Goal: Information Seeking & Learning: Find specific fact

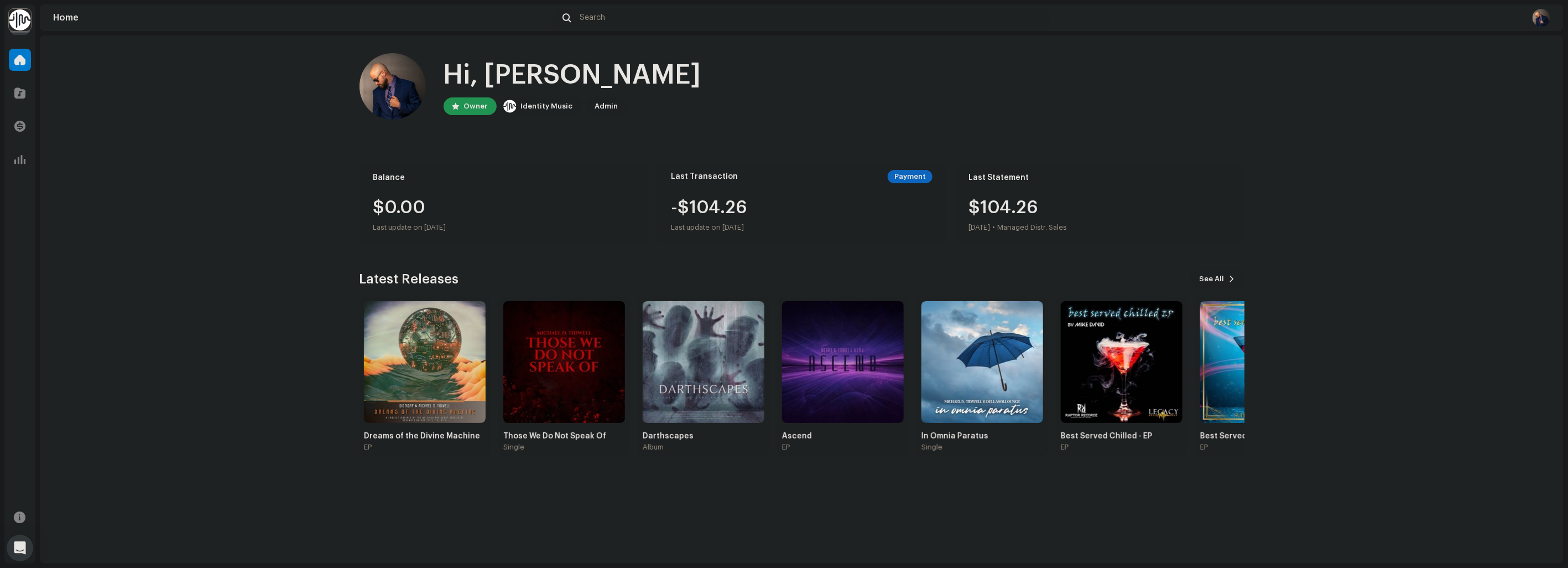
click at [1231, 281] on span at bounding box center [1232, 278] width 6 height 9
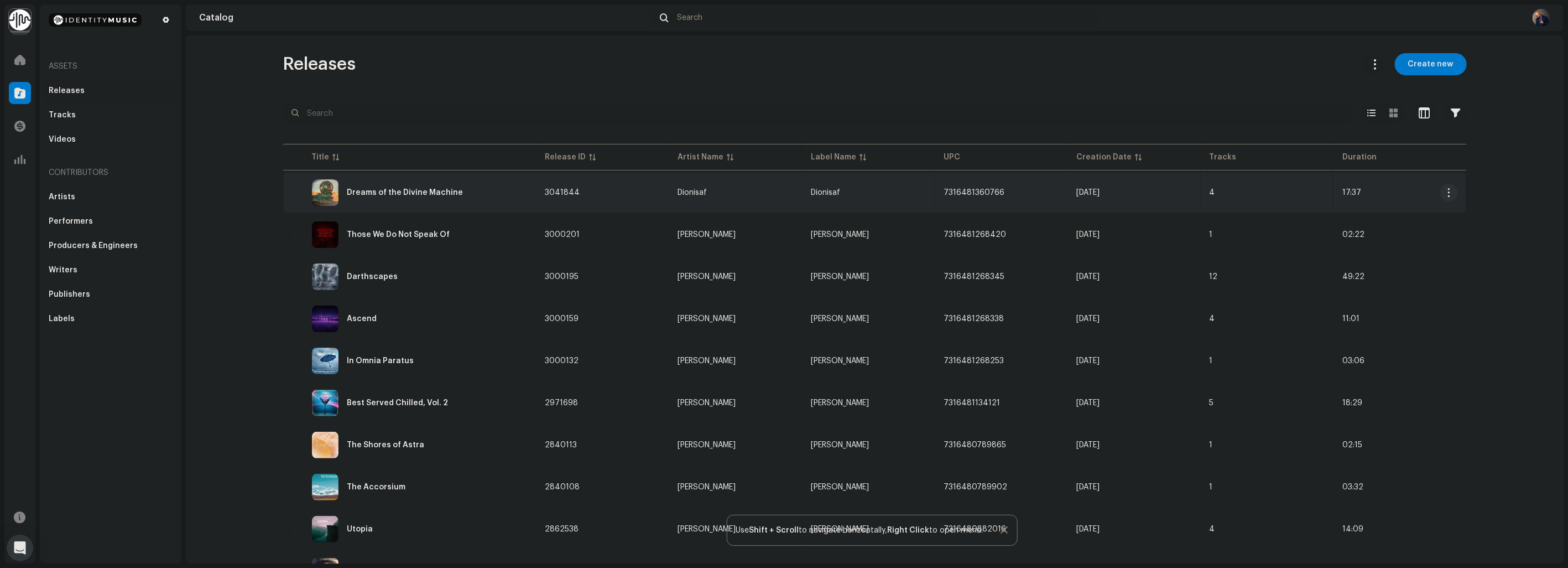
click at [473, 195] on div "Dreams of the Divine Machine" at bounding box center [410, 193] width 236 height 27
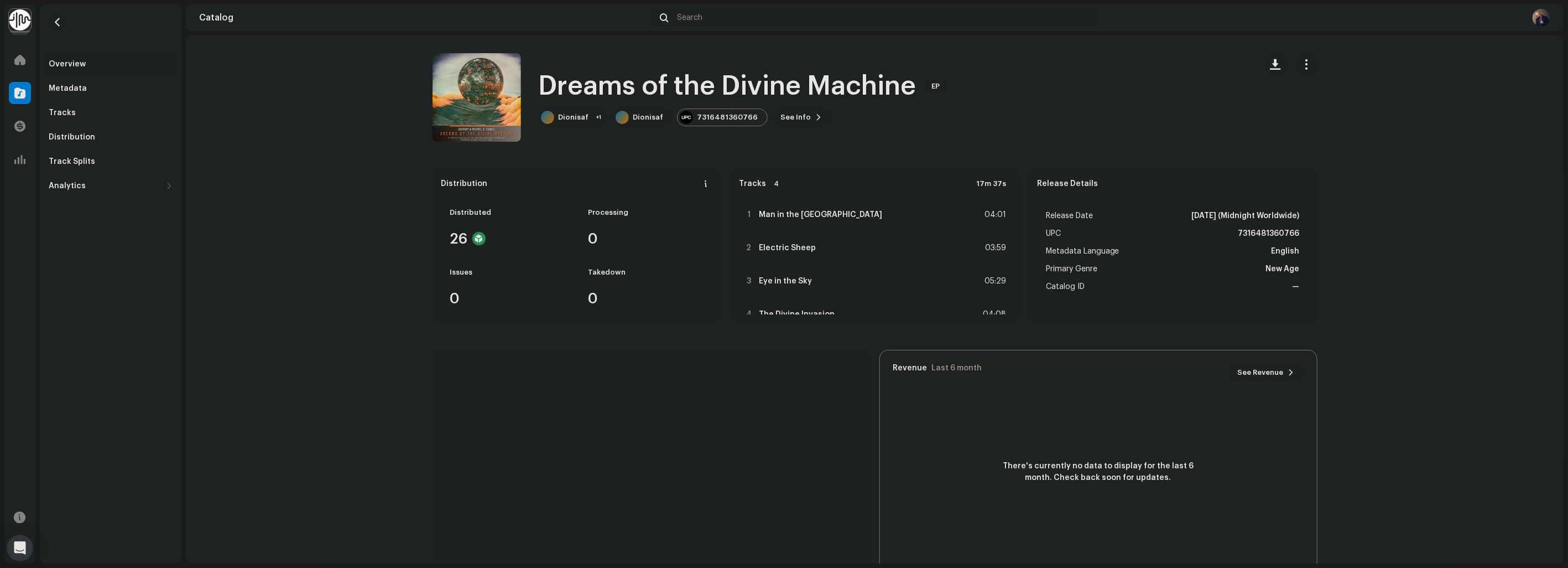
scroll to position [25, 0]
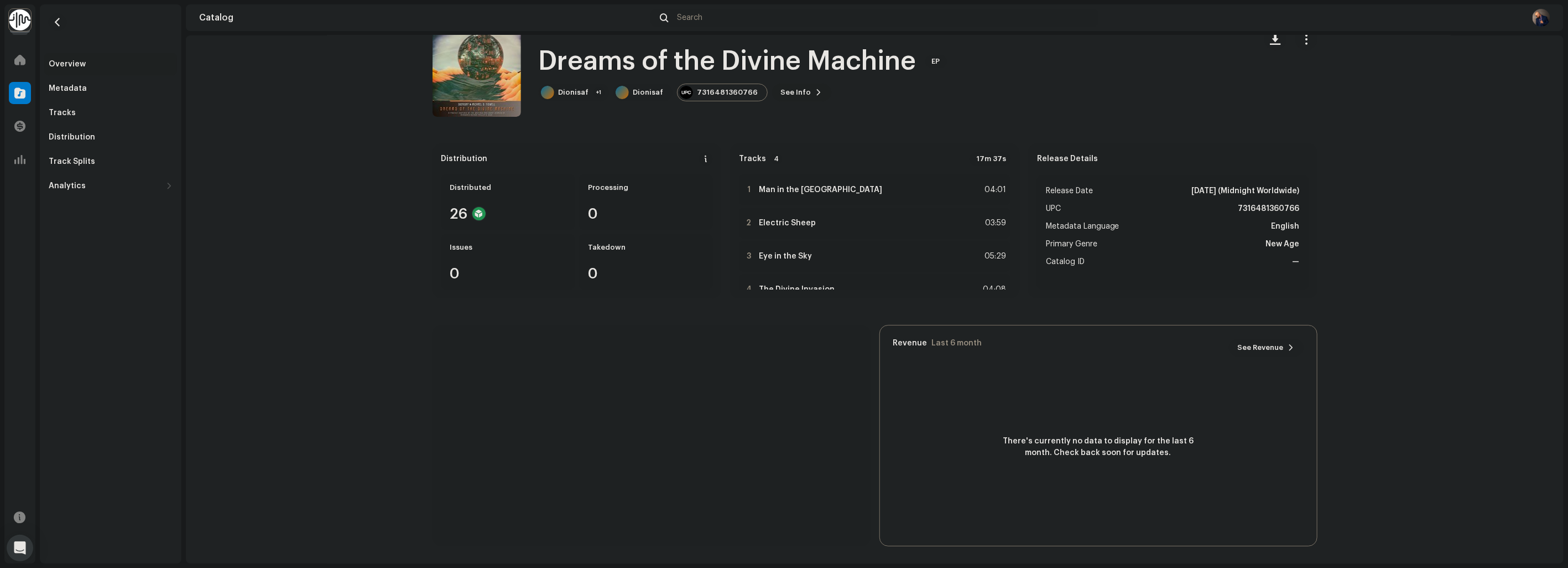
click at [781, 89] on span "See Info" at bounding box center [796, 92] width 31 height 22
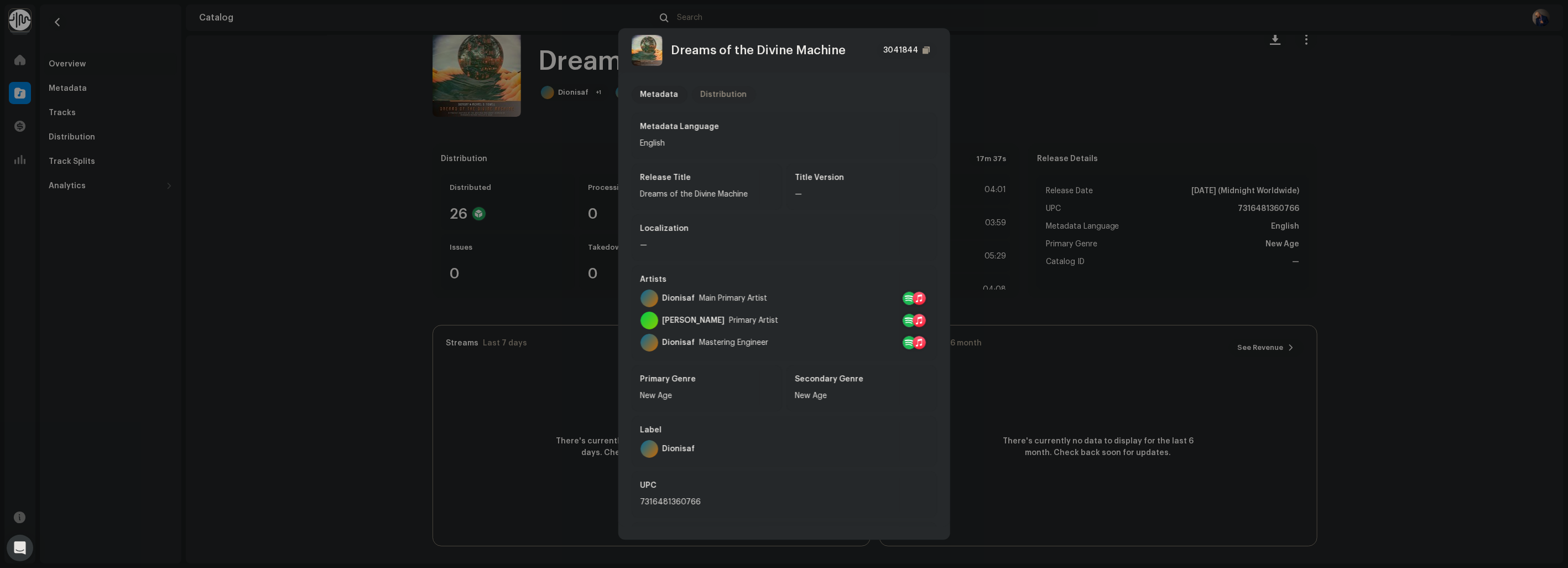
click at [737, 98] on div "Distribution" at bounding box center [723, 94] width 46 height 18
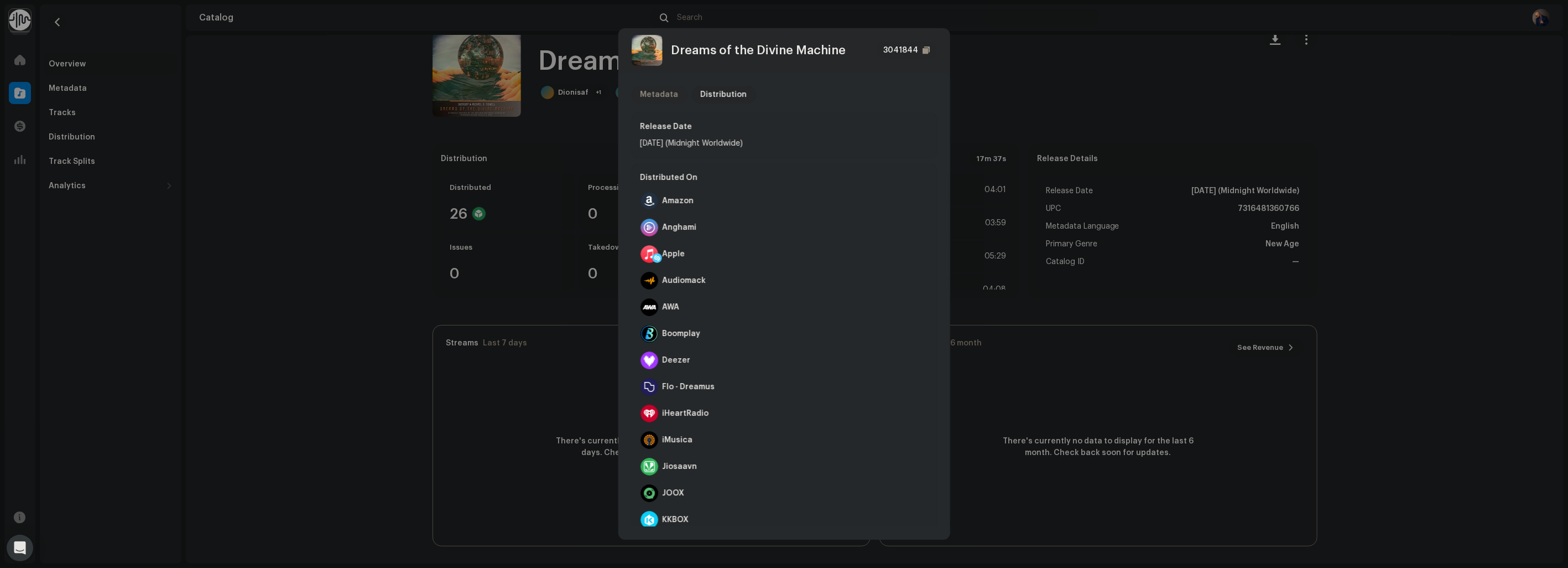
click at [676, 91] on p-tab "Metadata" at bounding box center [659, 94] width 56 height 18
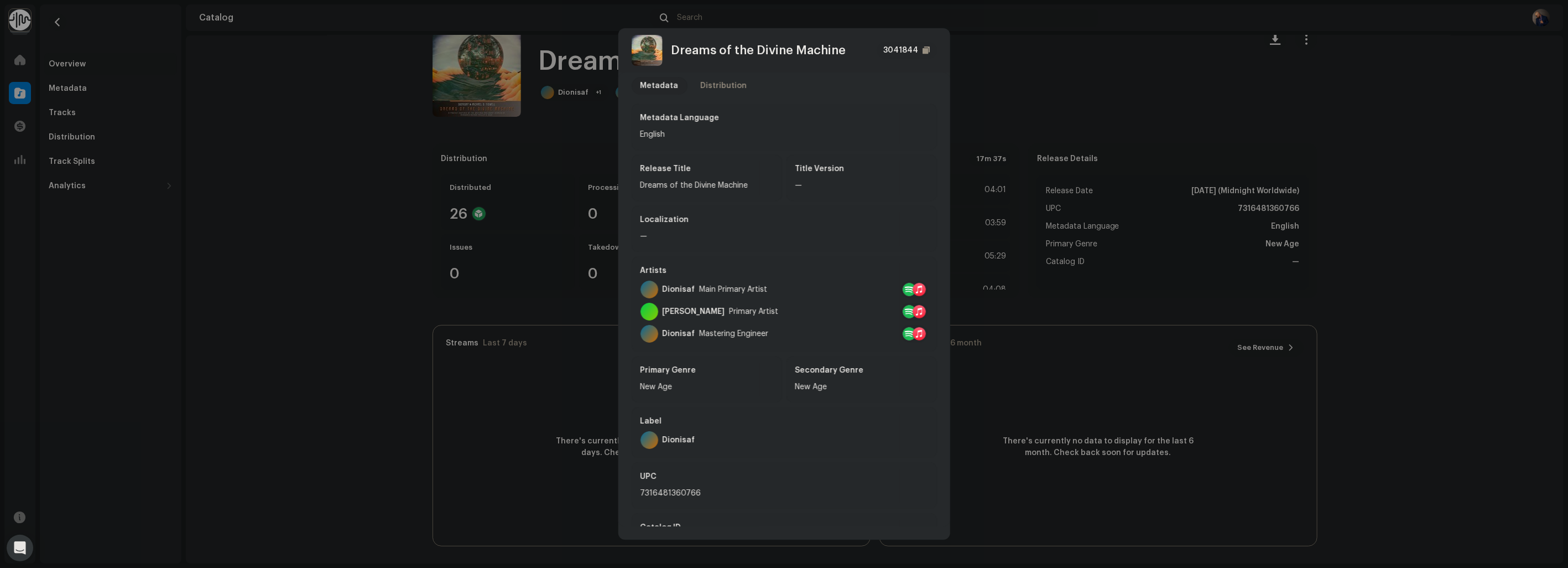
scroll to position [0, 0]
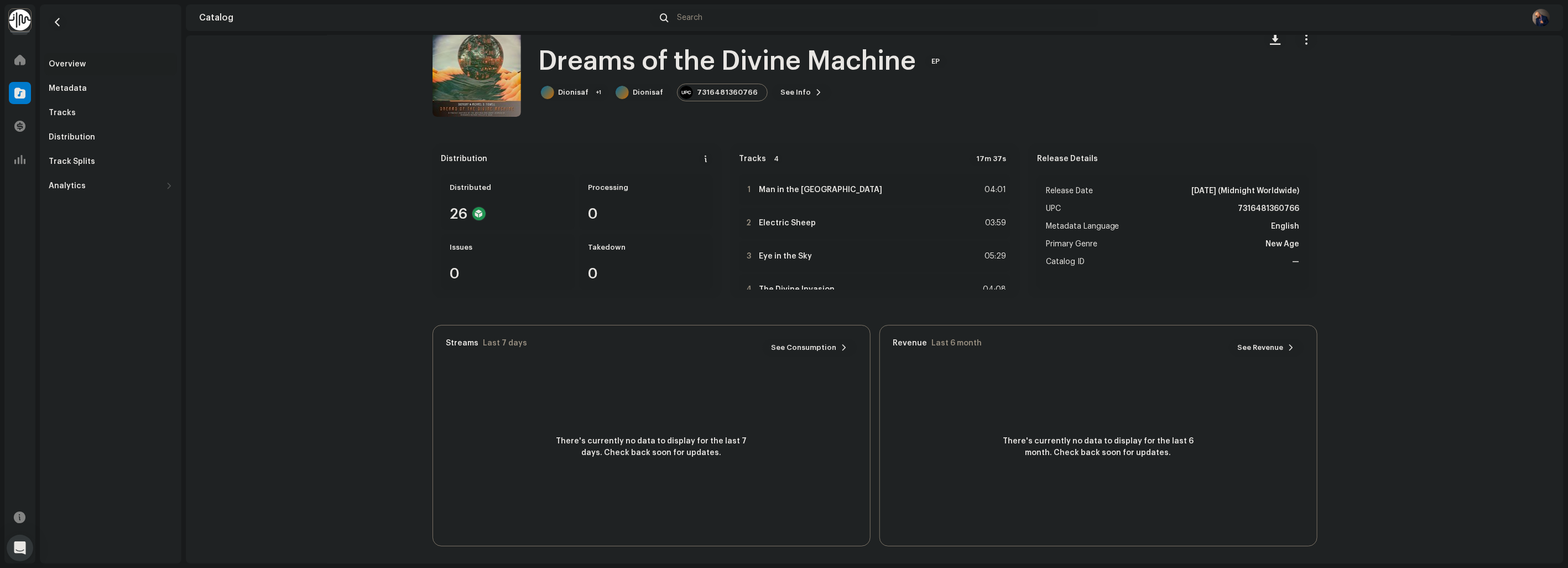
click at [1051, 87] on div "Dreams of the Divine Machine 3041844 Metadata Distribution Metadata Language En…" at bounding box center [784, 284] width 1568 height 568
click at [772, 81] on div "Dreams of the Divine Machine EP Dionisaf +1 Dionisaf 7316481360766 See Info" at bounding box center [745, 72] width 413 height 57
click at [62, 20] on button "button" at bounding box center [57, 22] width 18 height 18
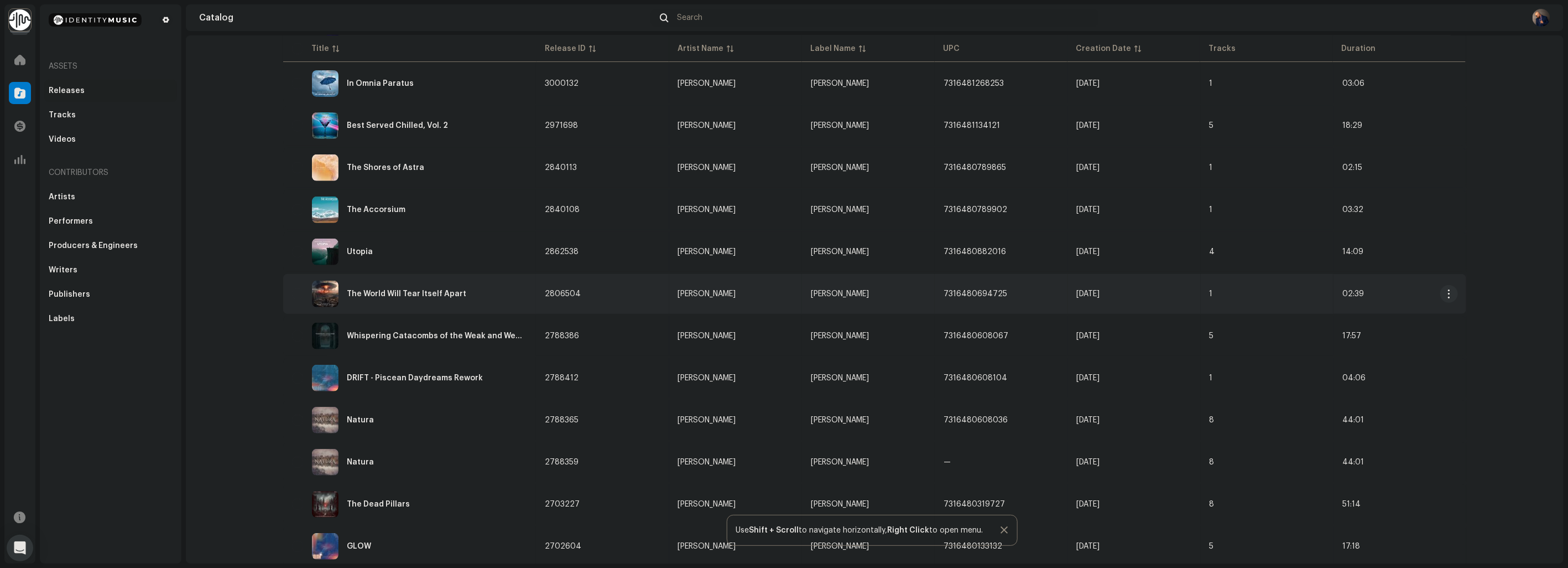
scroll to position [307, 0]
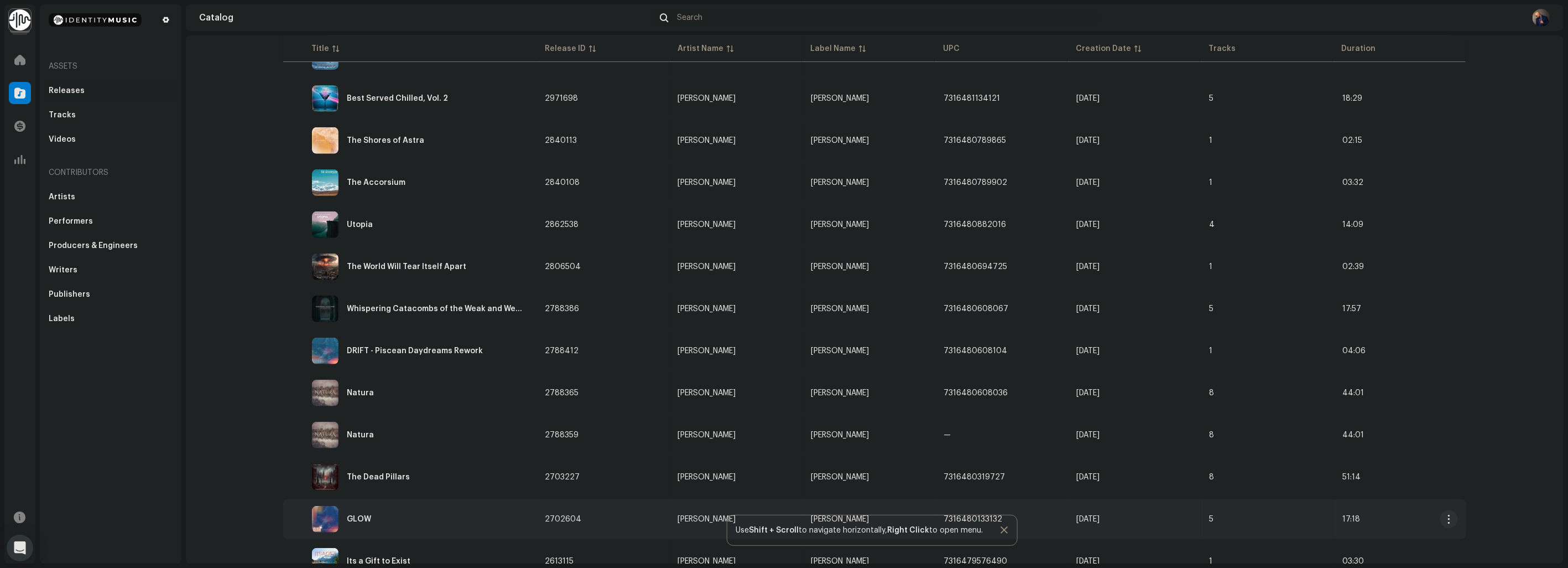
click at [335, 518] on div "GLOW" at bounding box center [410, 519] width 236 height 27
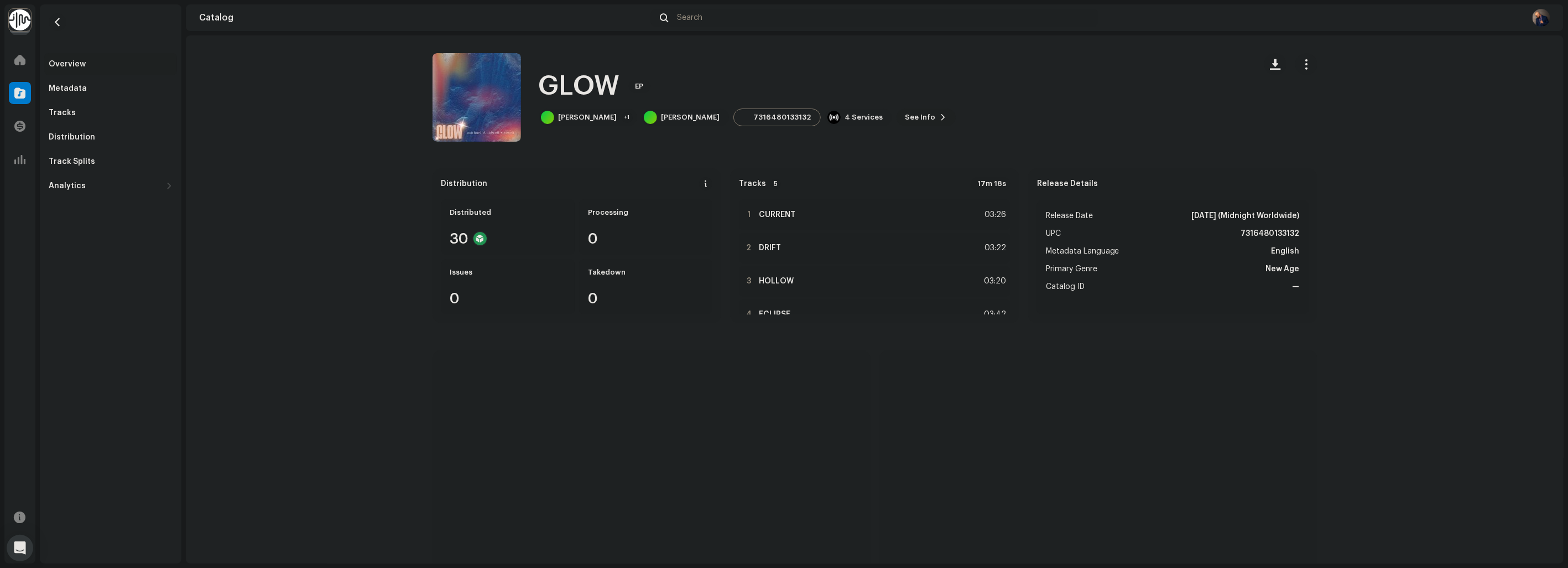
click at [911, 119] on span "See Info" at bounding box center [920, 117] width 31 height 22
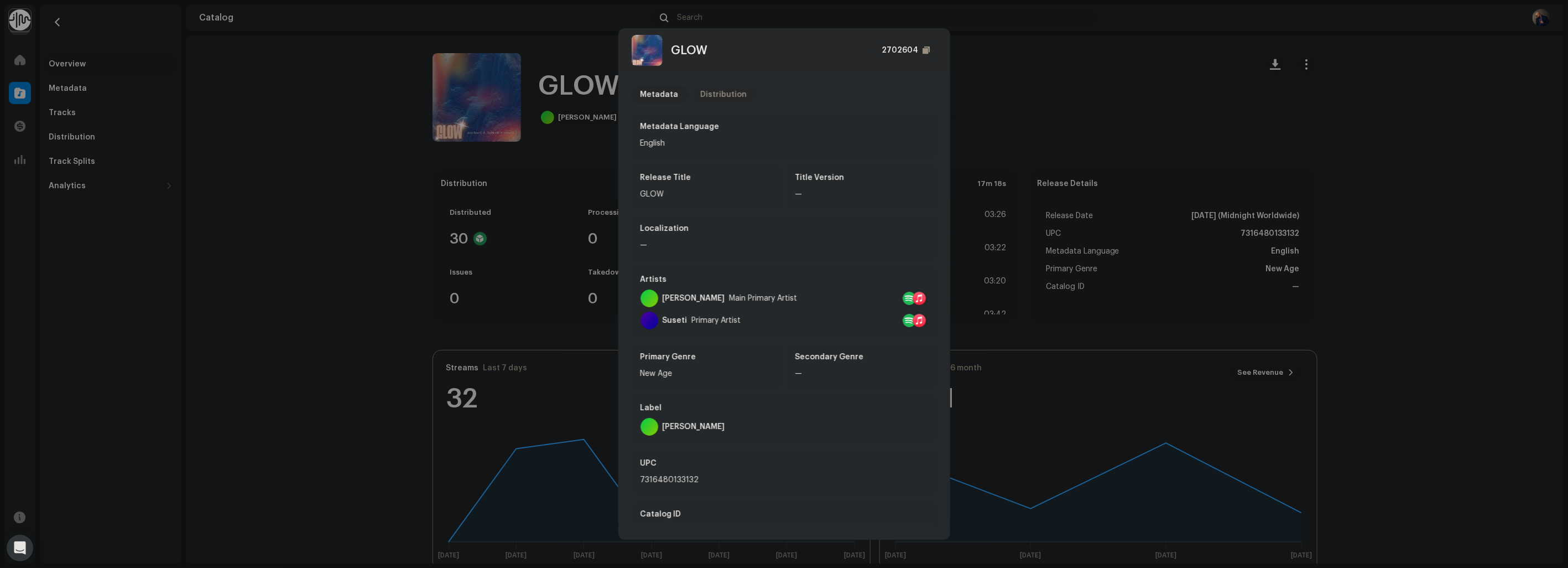
click at [716, 91] on div "Distribution" at bounding box center [723, 94] width 46 height 18
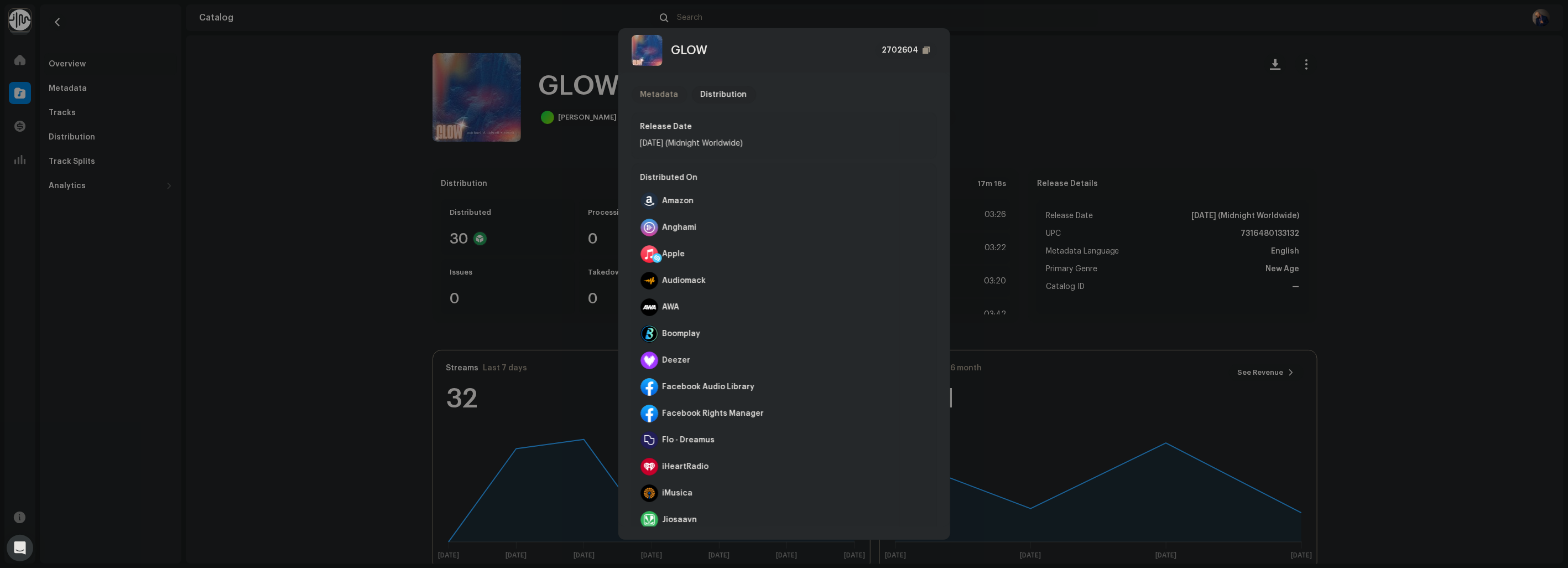
click at [662, 92] on div "Metadata" at bounding box center [660, 94] width 39 height 18
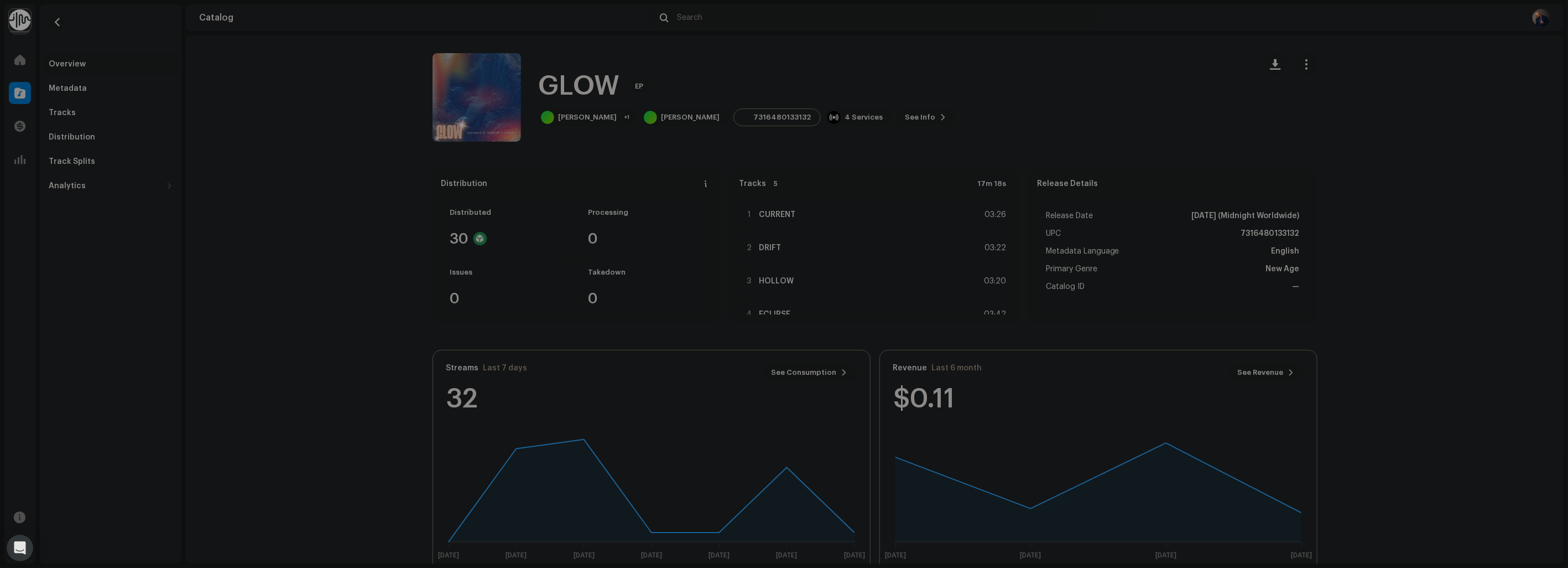
click at [1009, 111] on div "GLOW 2702604 Metadata Distribution Metadata Language English Release Title GLOW…" at bounding box center [784, 284] width 1568 height 568
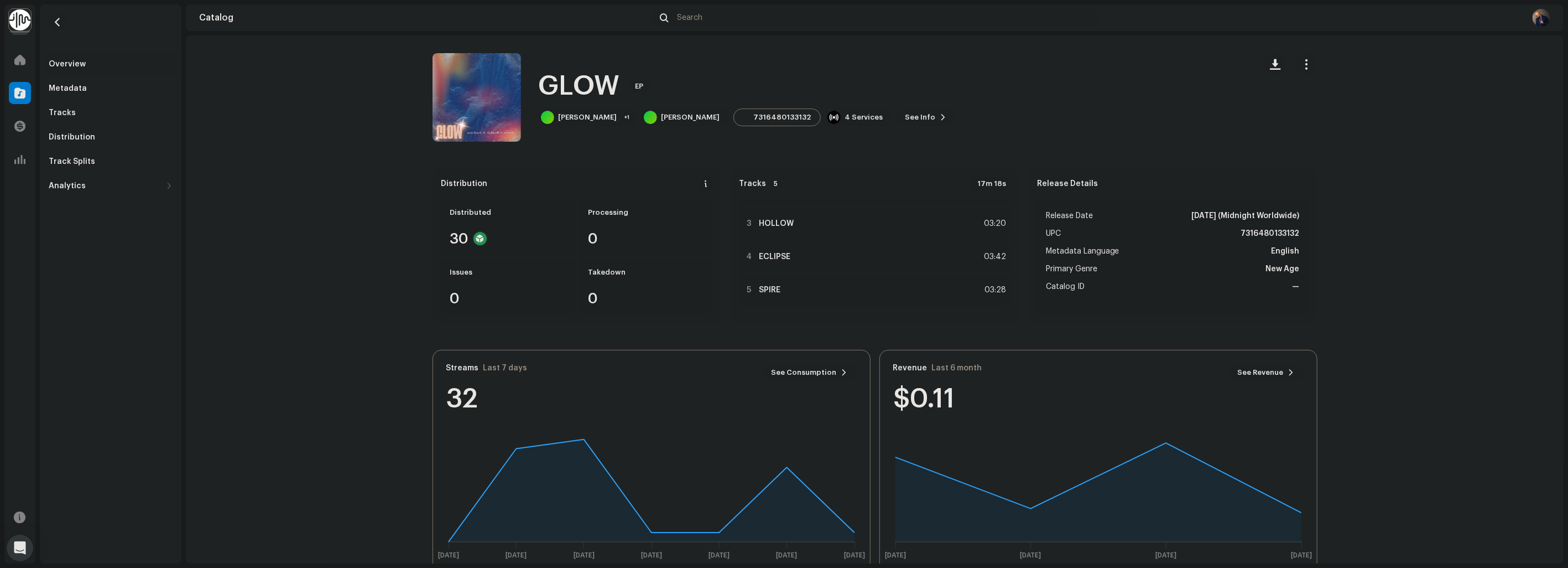
click at [591, 81] on h1 "GLOW" at bounding box center [579, 86] width 81 height 35
click at [488, 90] on re-a-cover at bounding box center [477, 98] width 89 height 89
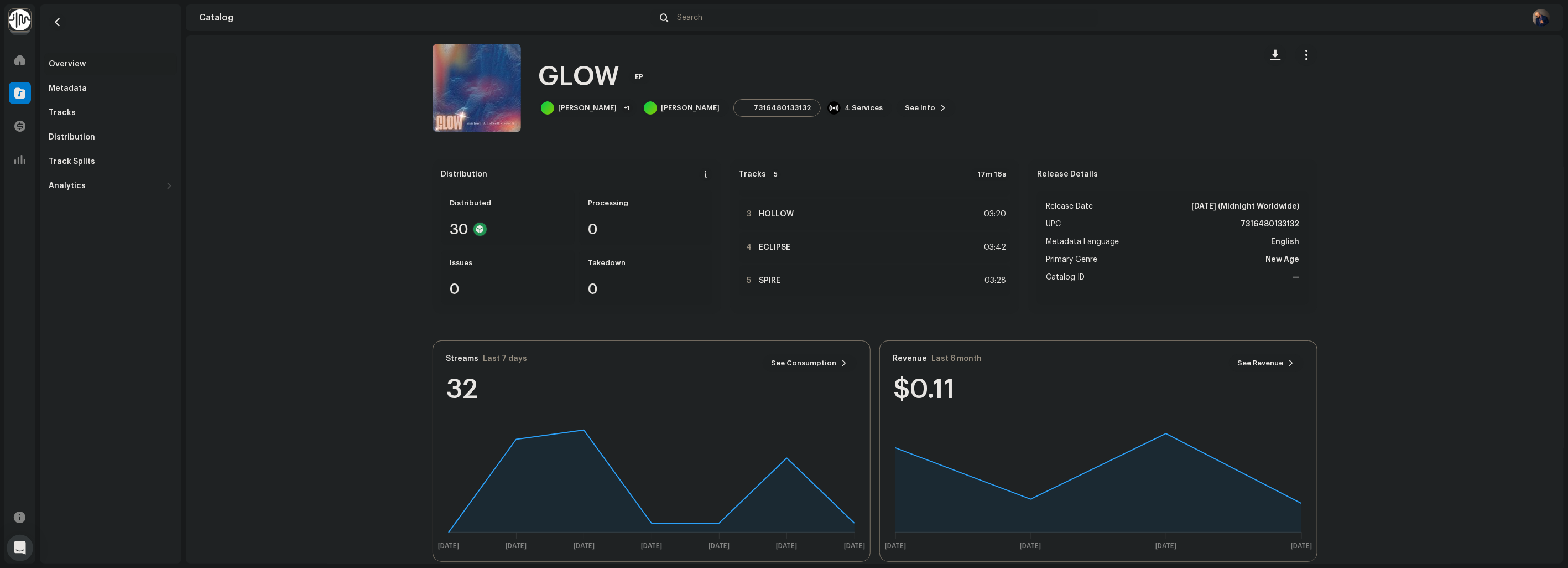
scroll to position [25, 0]
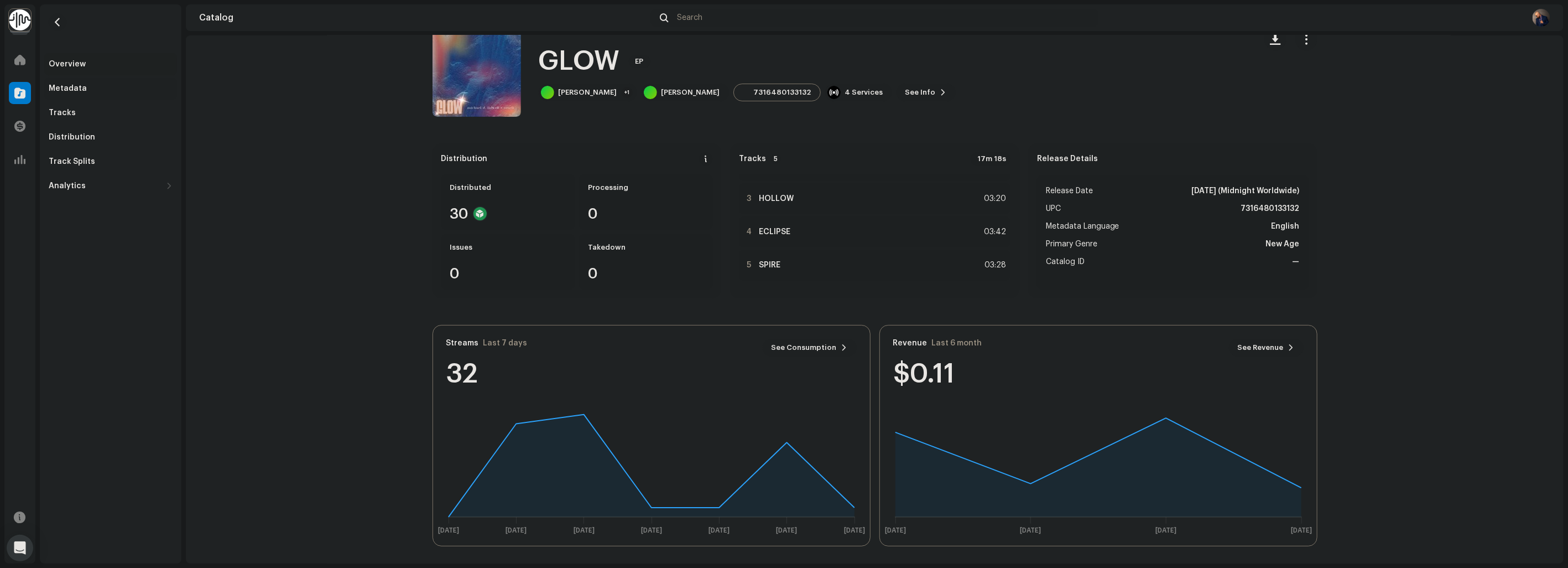
click at [75, 90] on div "Metadata" at bounding box center [68, 88] width 39 height 9
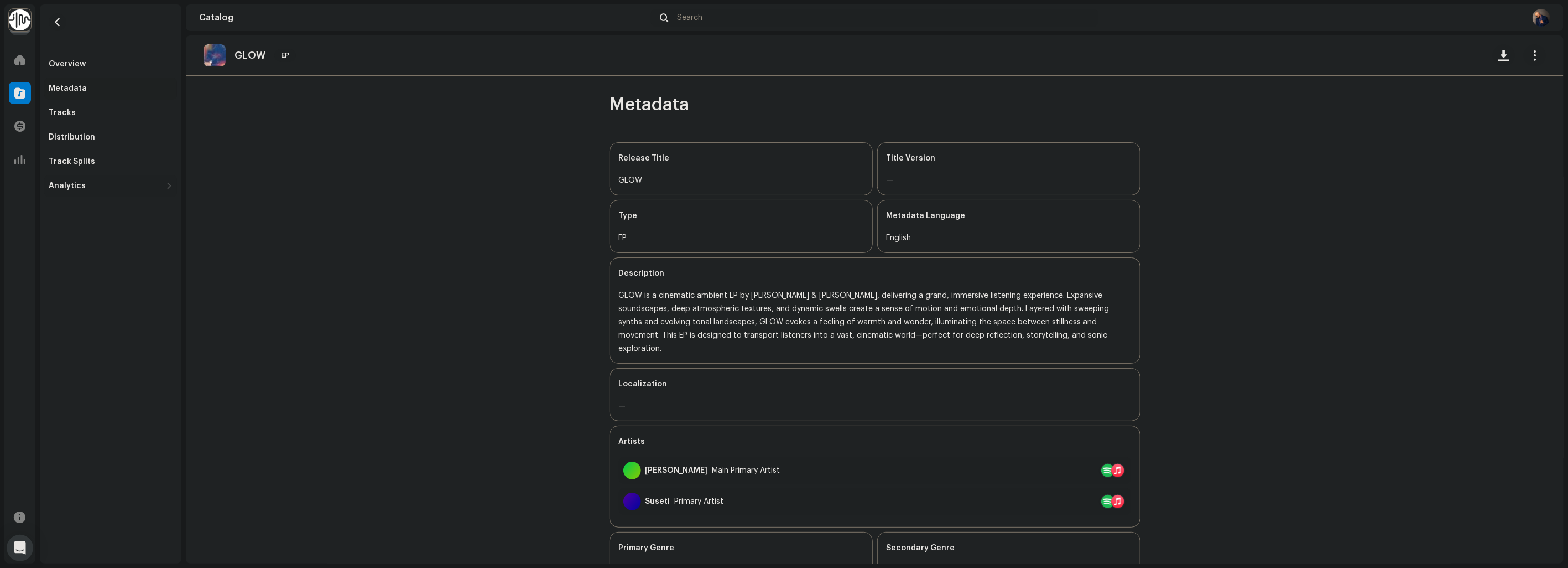
click at [71, 186] on div "Analytics" at bounding box center [67, 186] width 37 height 9
click at [74, 90] on div "Metadata" at bounding box center [68, 88] width 39 height 9
click at [66, 109] on div "Tracks" at bounding box center [62, 112] width 27 height 9
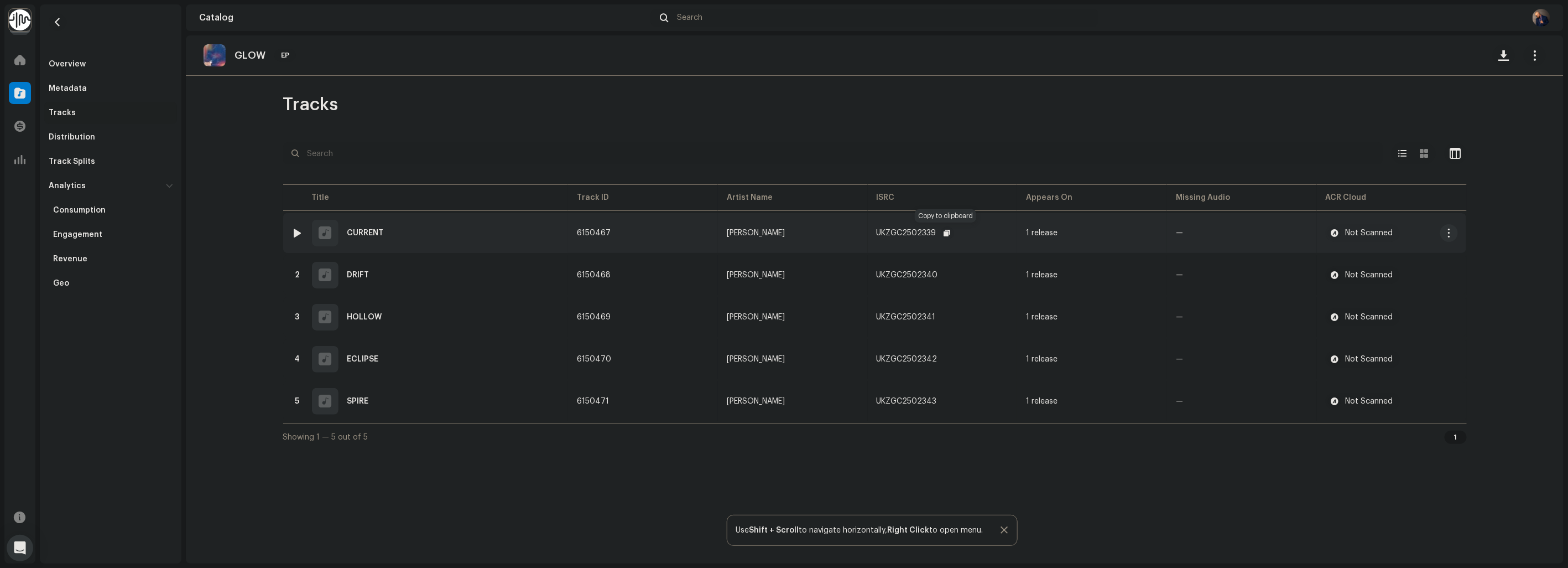
click at [946, 229] on span "button" at bounding box center [948, 232] width 6 height 9
drag, startPoint x: 951, startPoint y: 267, endPoint x: 899, endPoint y: 267, distance: 52.0
click at [884, 271] on div "UKZGC2502340" at bounding box center [916, 275] width 79 height 22
drag, startPoint x: 899, startPoint y: 267, endPoint x: 946, endPoint y: 273, distance: 47.4
click at [947, 273] on div "UKZGC2502340" at bounding box center [916, 275] width 79 height 22
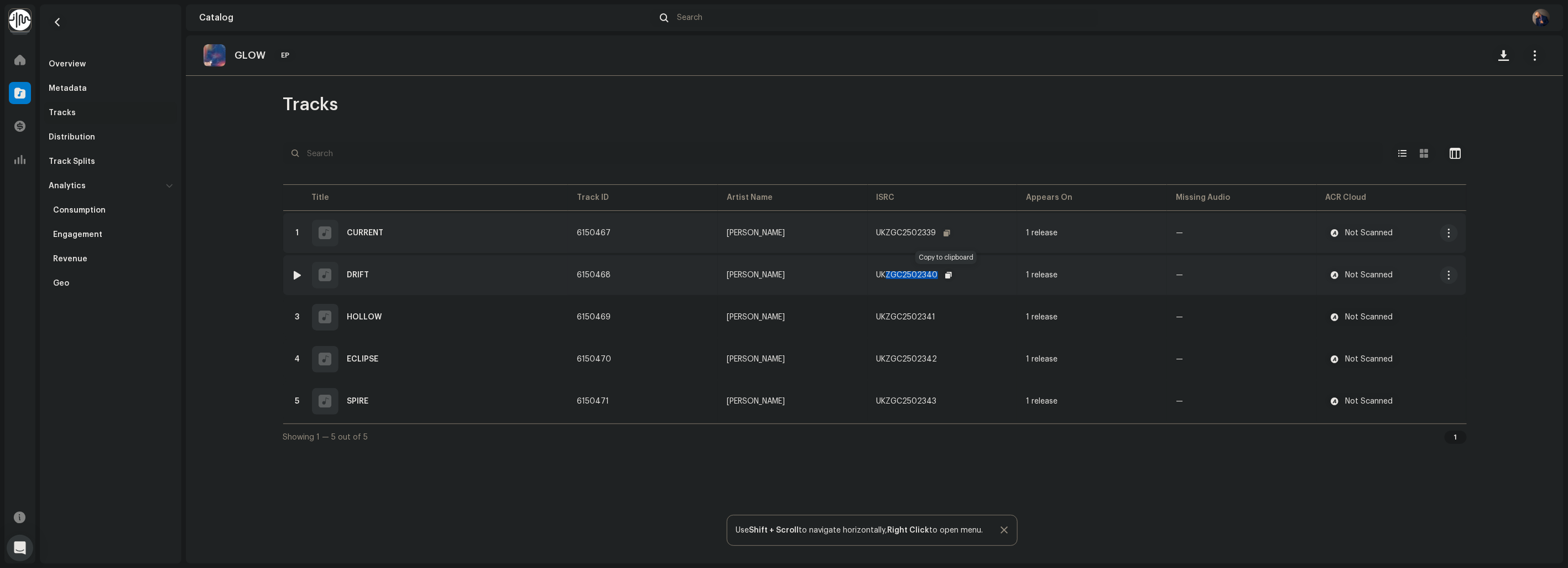
click at [946, 273] on span "button" at bounding box center [949, 275] width 6 height 9
copy div "ZGC2502340"
click at [944, 318] on span "button" at bounding box center [947, 316] width 6 height 9
copy div "ZGC2502340"
click at [945, 357] on span "button" at bounding box center [948, 359] width 6 height 9
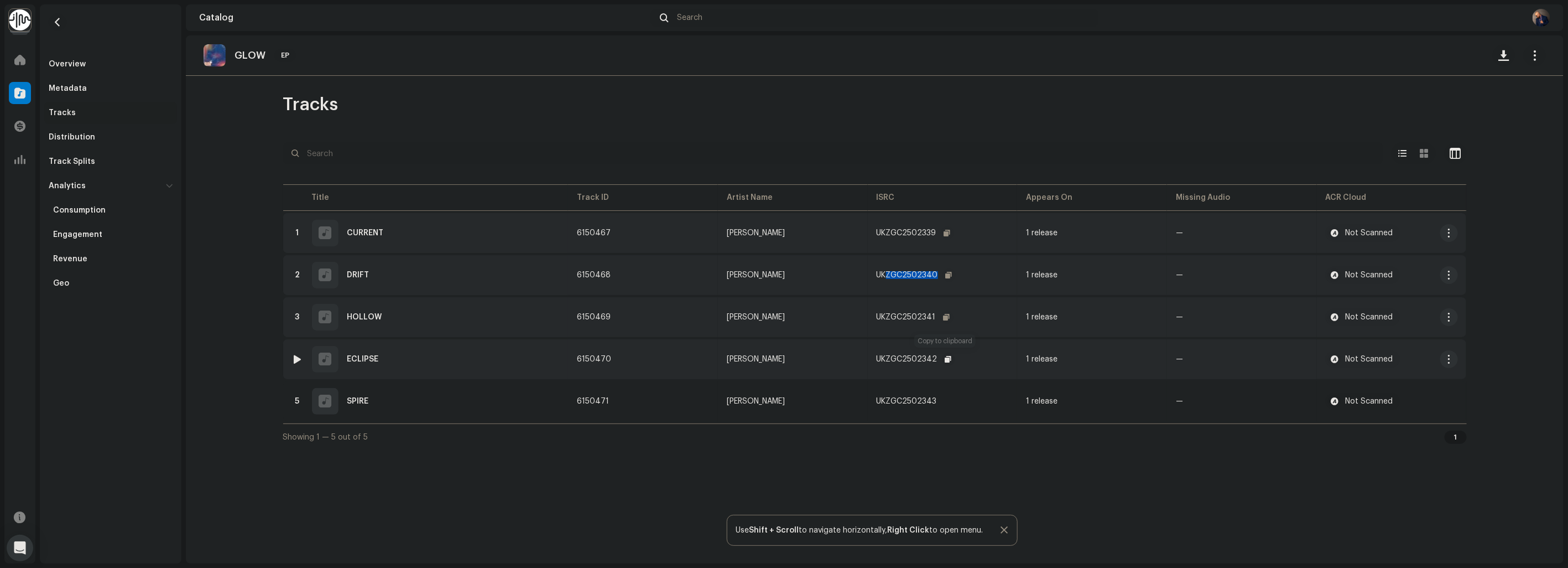
copy div "ZGC2502340"
click at [942, 355] on button "button" at bounding box center [948, 359] width 13 height 13
click at [949, 400] on button "button" at bounding box center [948, 401] width 13 height 13
click at [61, 24] on span "button" at bounding box center [57, 22] width 9 height 9
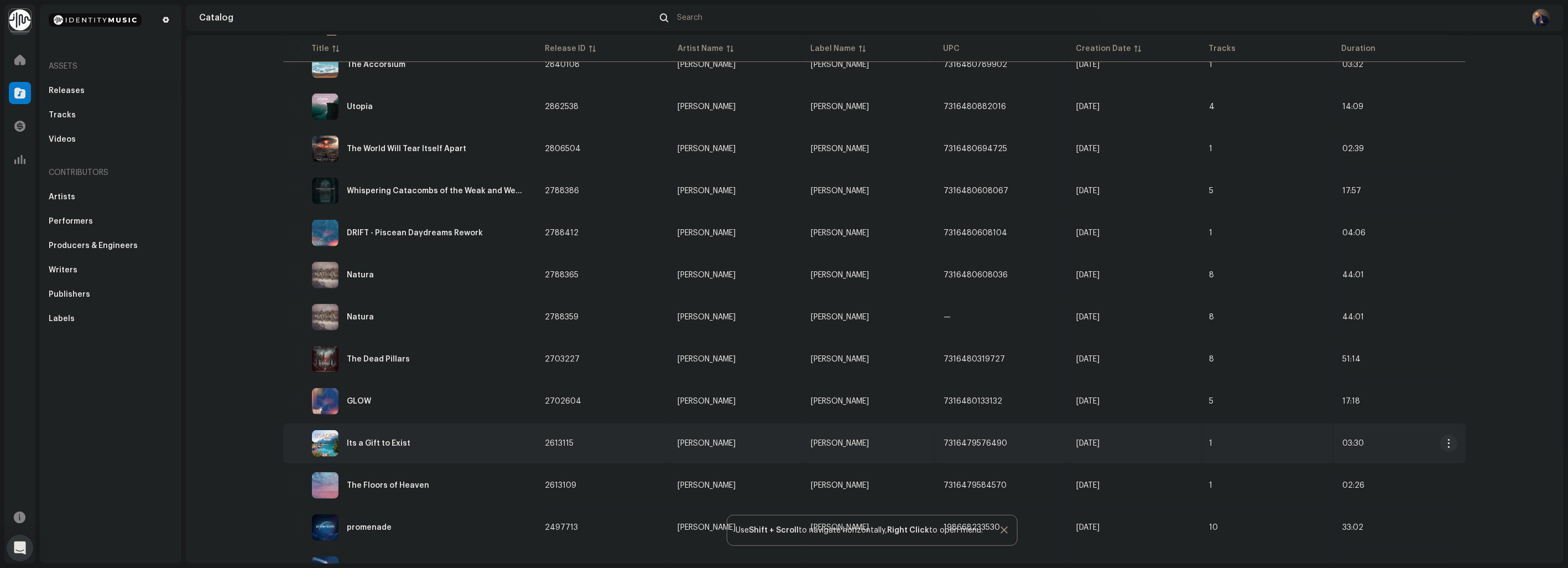
scroll to position [430, 0]
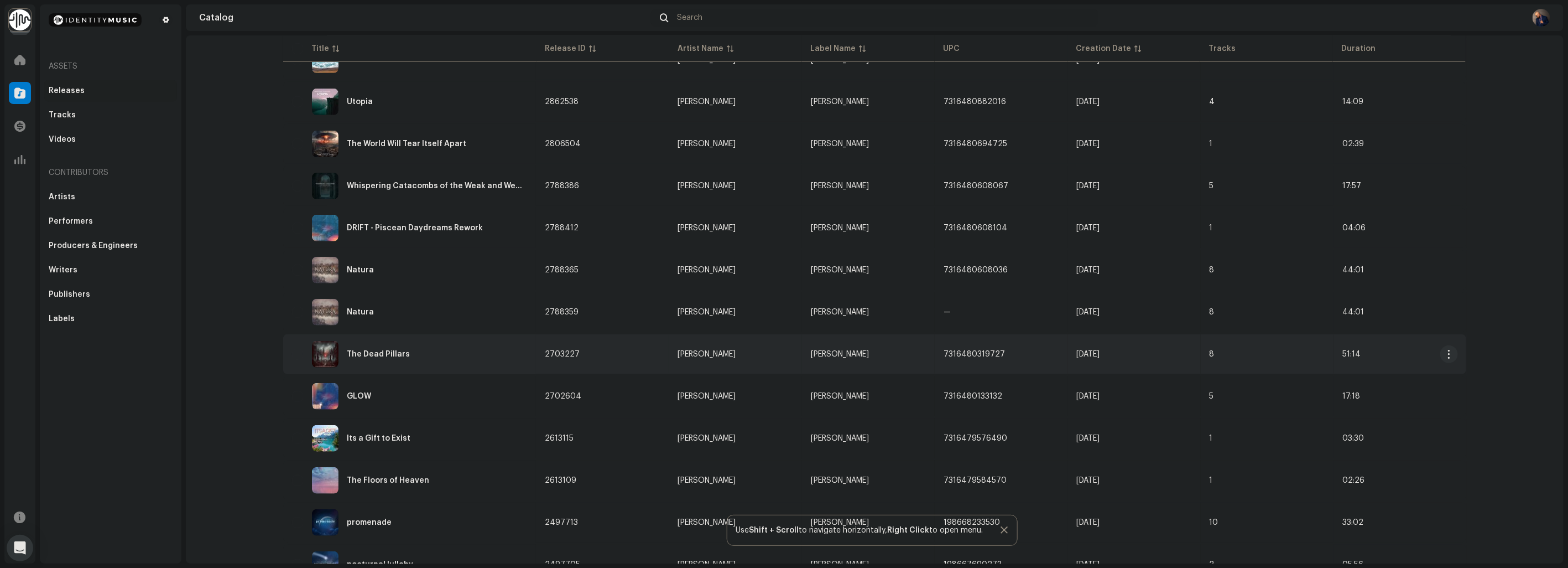
click at [366, 341] on div "The Dead Pillars" at bounding box center [410, 354] width 236 height 27
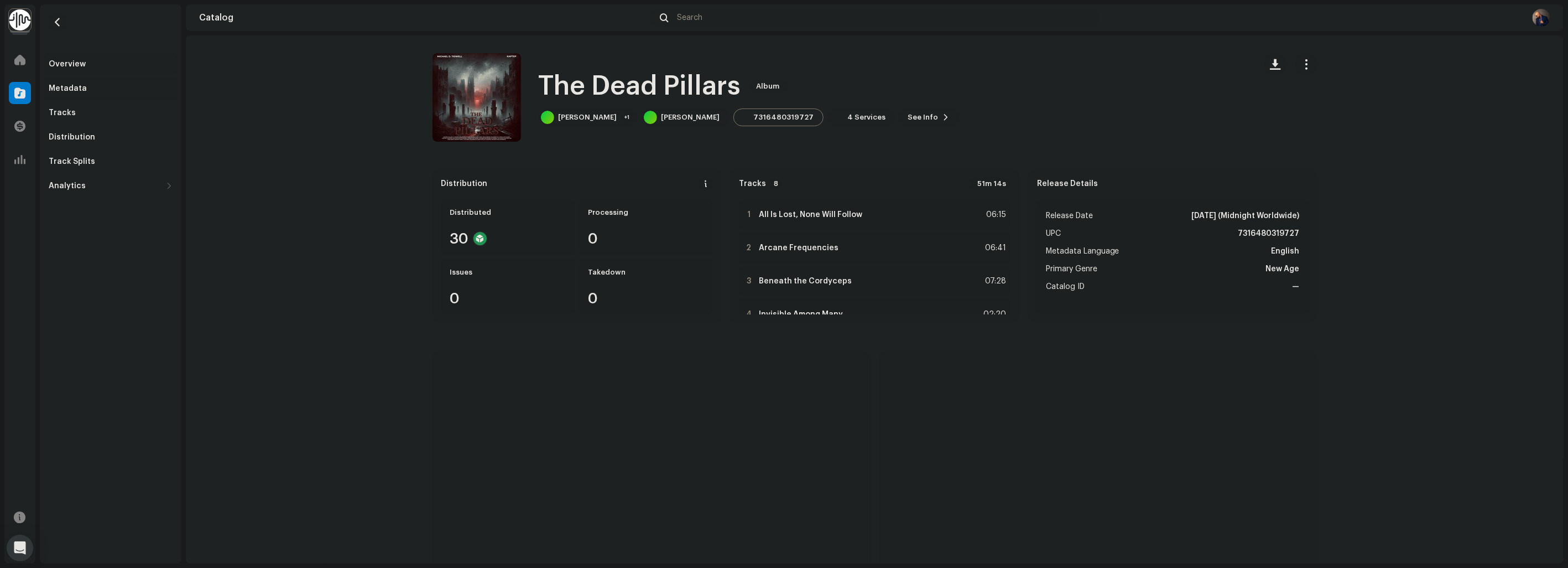
click at [72, 87] on div "Metadata" at bounding box center [68, 88] width 39 height 9
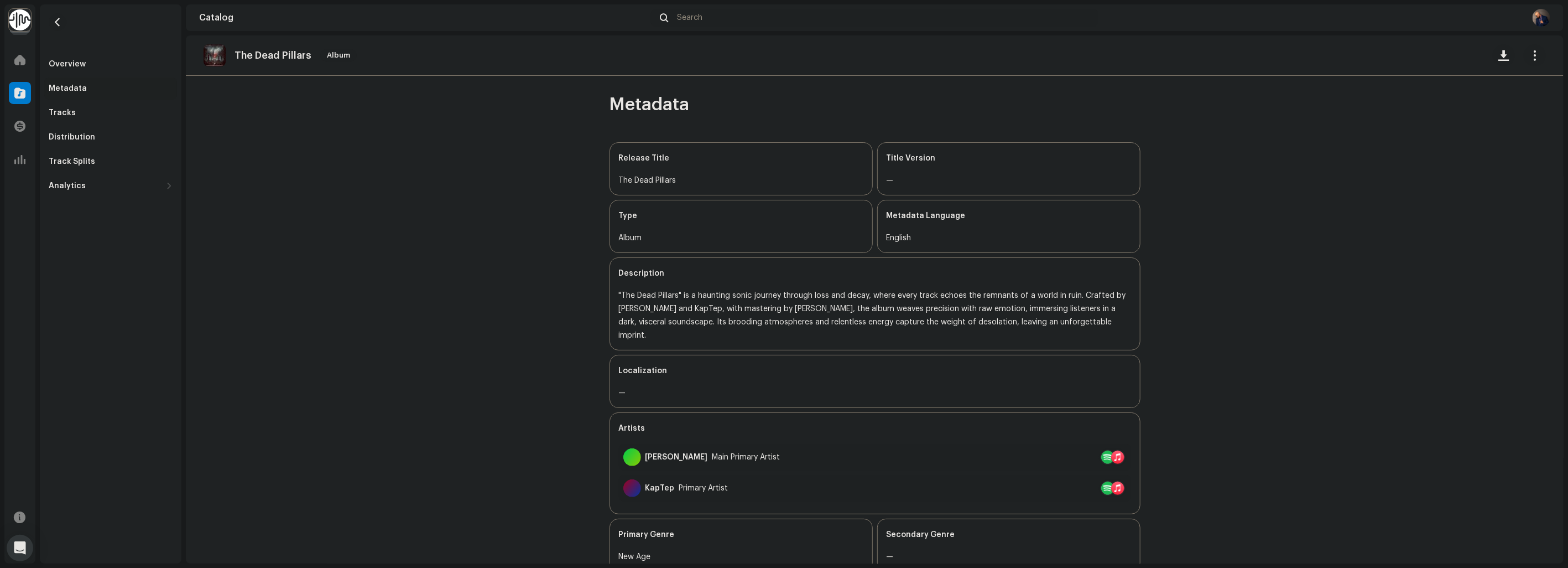
click at [64, 90] on div "Metadata" at bounding box center [68, 88] width 39 height 9
click at [59, 90] on div "Metadata" at bounding box center [68, 88] width 39 height 9
click at [68, 61] on div "Overview" at bounding box center [67, 64] width 37 height 9
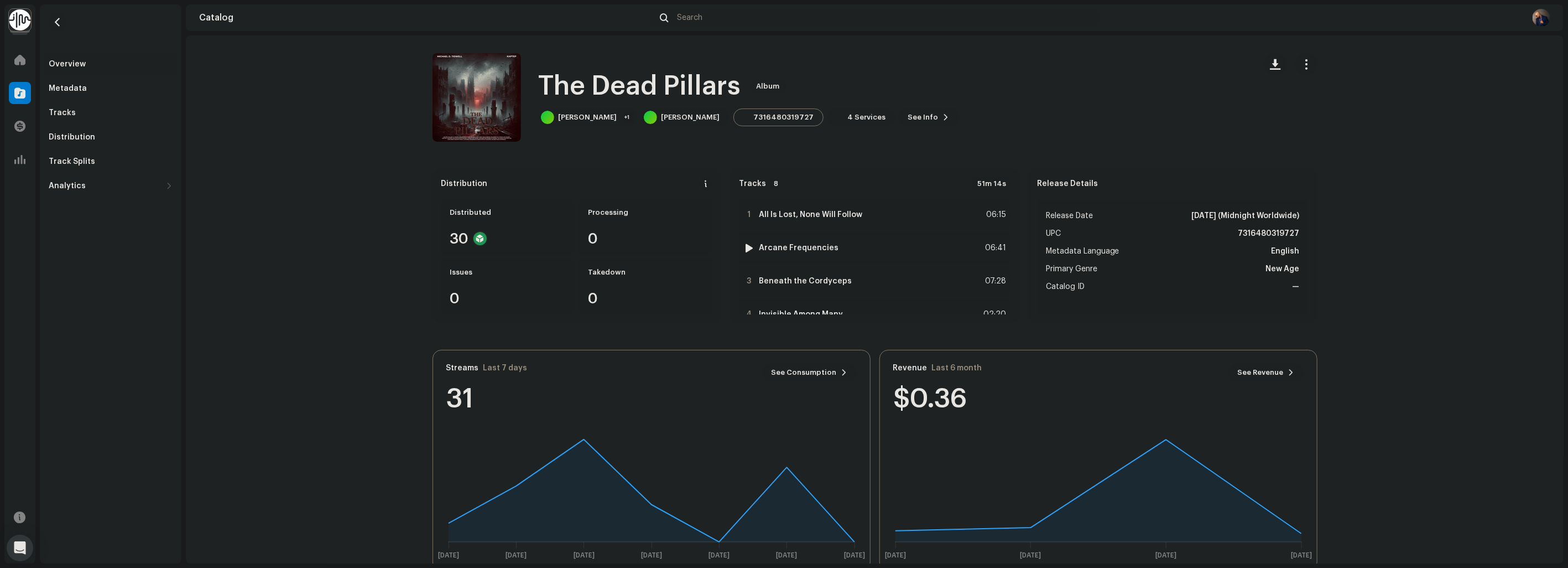
click at [899, 248] on div "2 Arcane Frequencies 06:41" at bounding box center [874, 247] width 271 height 31
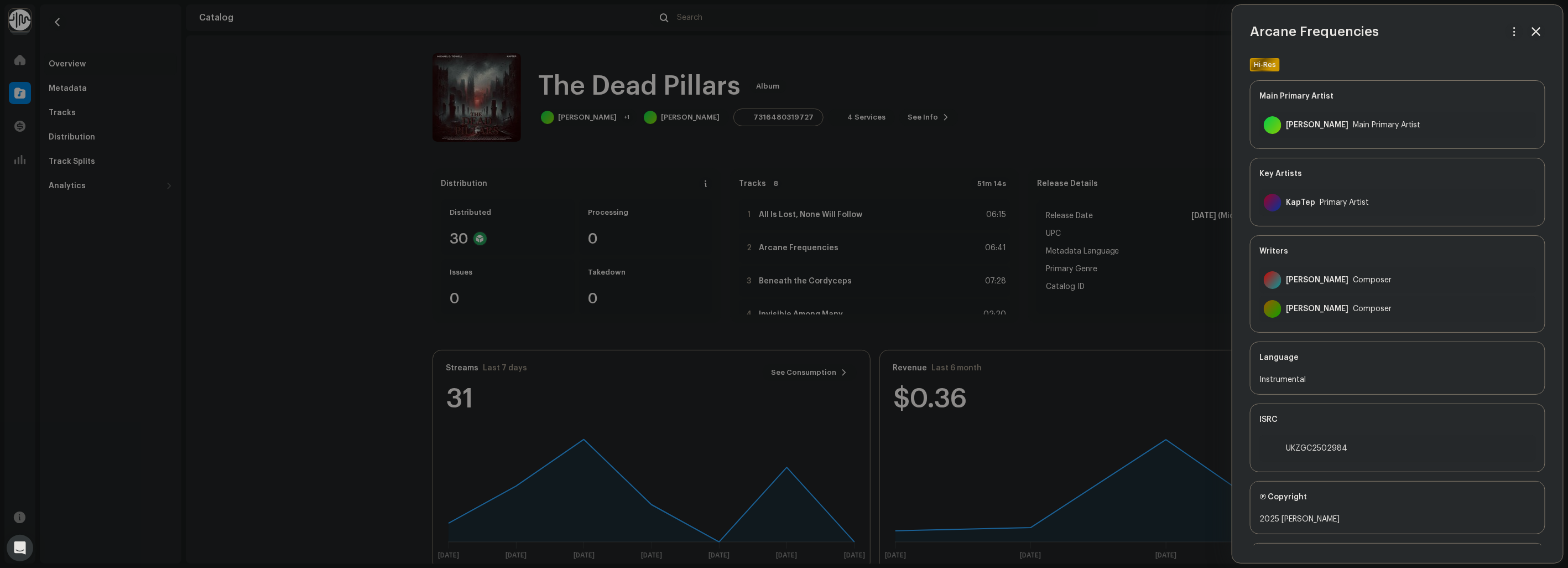
click at [1105, 101] on div at bounding box center [784, 284] width 1568 height 568
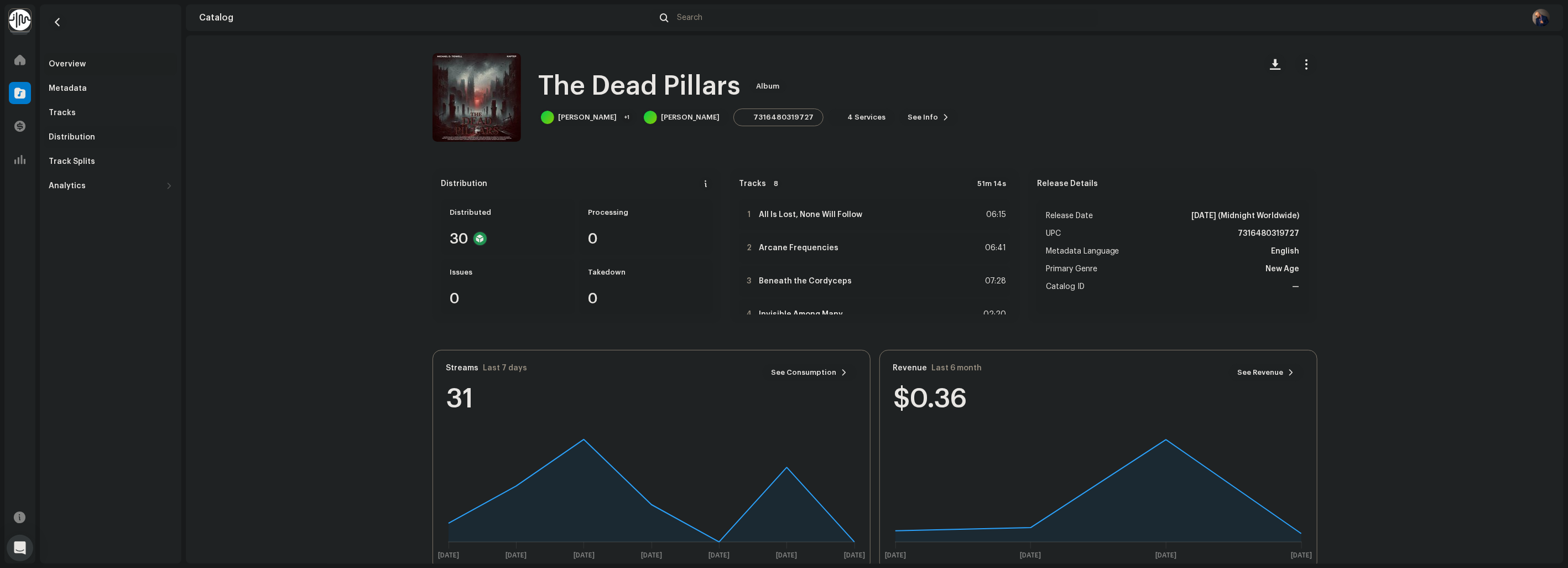
click at [53, 137] on div "Distribution" at bounding box center [72, 137] width 46 height 9
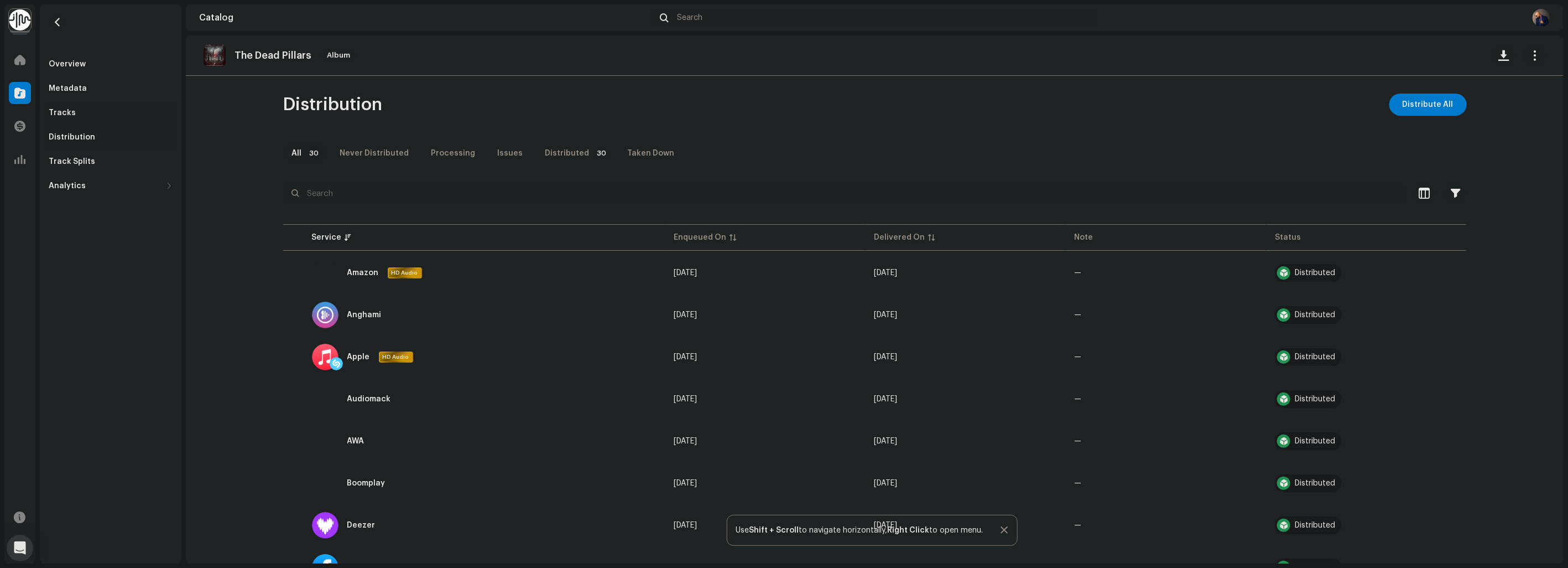
click at [64, 111] on div "Tracks" at bounding box center [62, 112] width 27 height 9
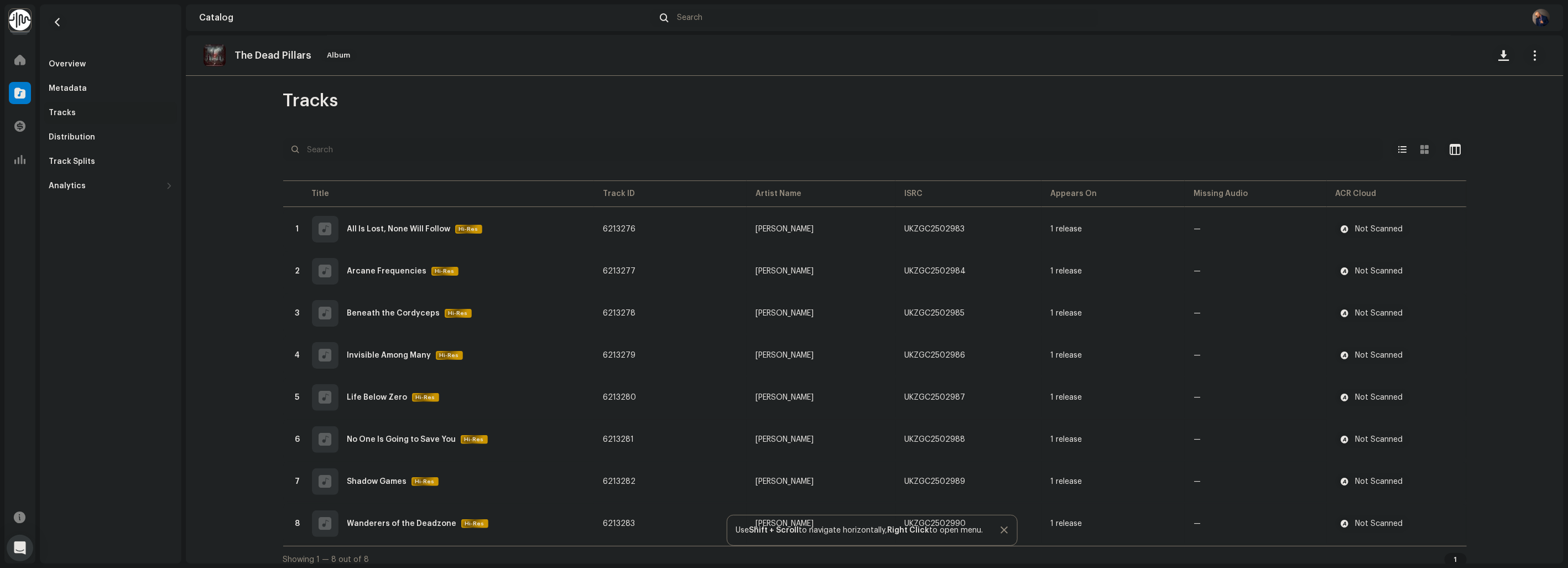
scroll to position [9, 0]
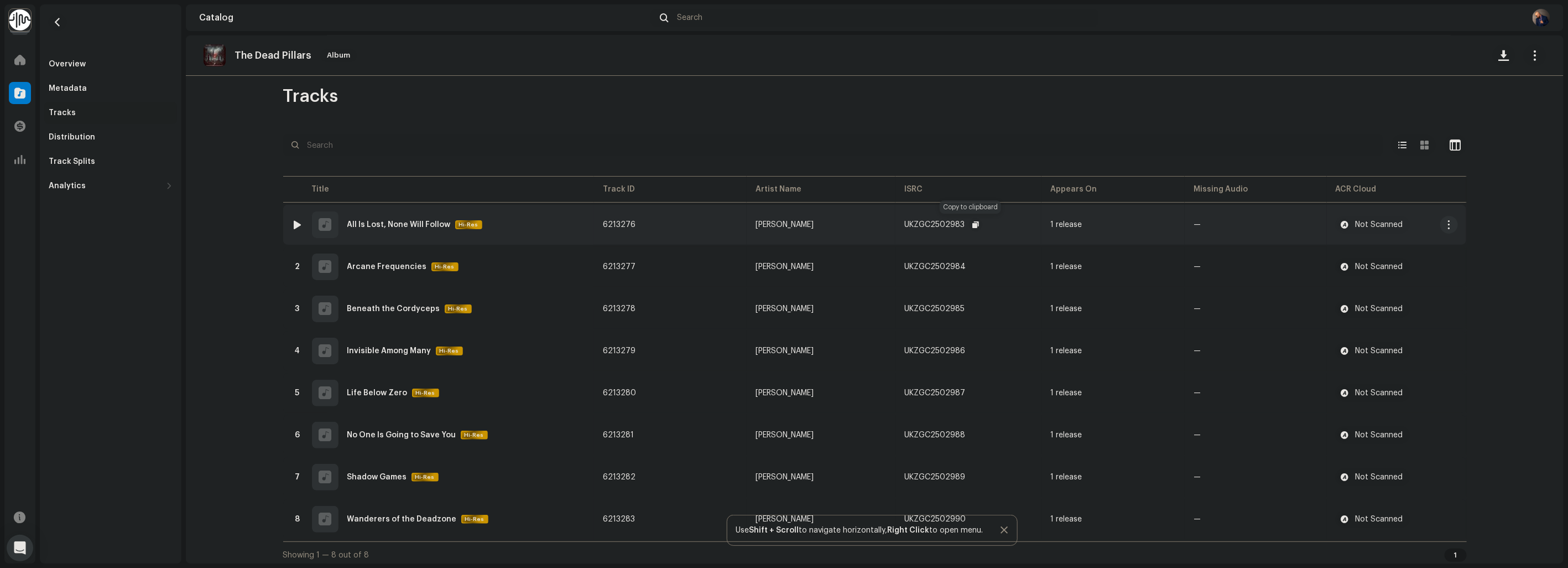
click at [973, 228] on span "button" at bounding box center [976, 224] width 6 height 9
click at [973, 225] on span "button" at bounding box center [976, 224] width 6 height 9
click at [974, 264] on span "button" at bounding box center [977, 266] width 6 height 9
click at [974, 262] on span "button" at bounding box center [977, 266] width 6 height 9
click at [973, 306] on span "button" at bounding box center [976, 308] width 6 height 9
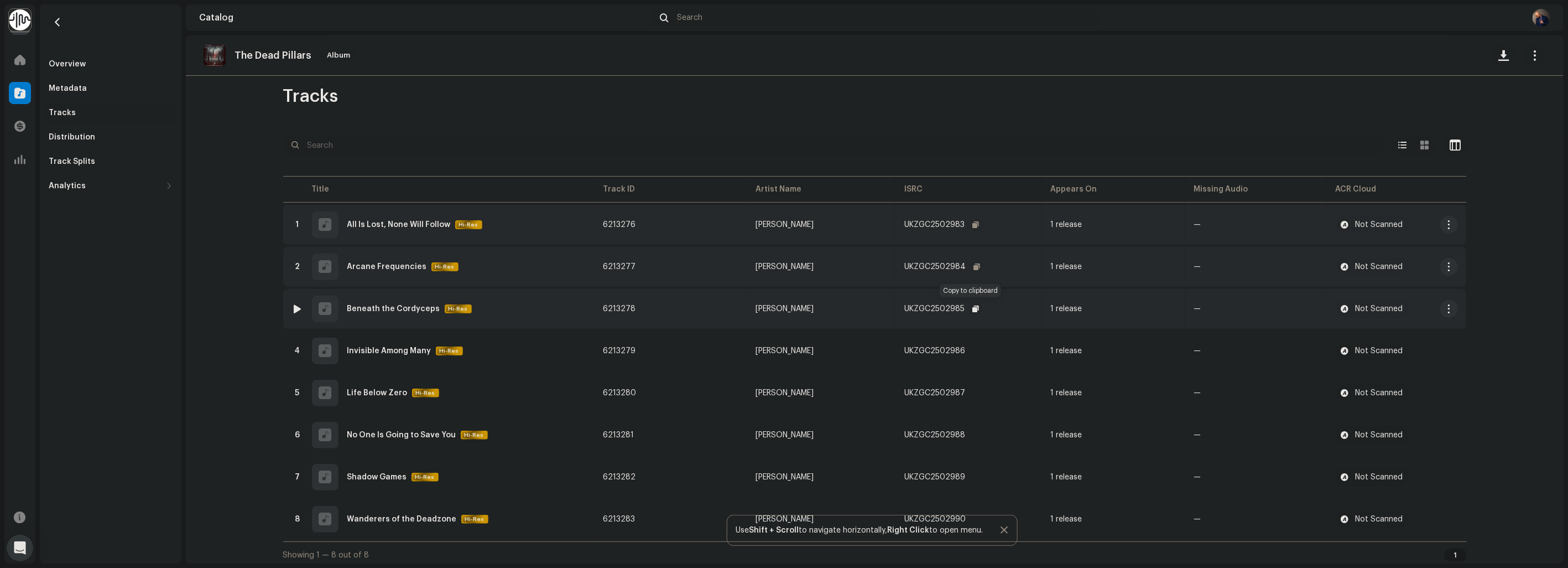
click at [973, 308] on span "button" at bounding box center [976, 308] width 6 height 9
click at [973, 346] on span "button" at bounding box center [976, 350] width 6 height 9
click at [974, 391] on button "button" at bounding box center [976, 393] width 13 height 13
click at [973, 433] on span "button" at bounding box center [976, 434] width 6 height 9
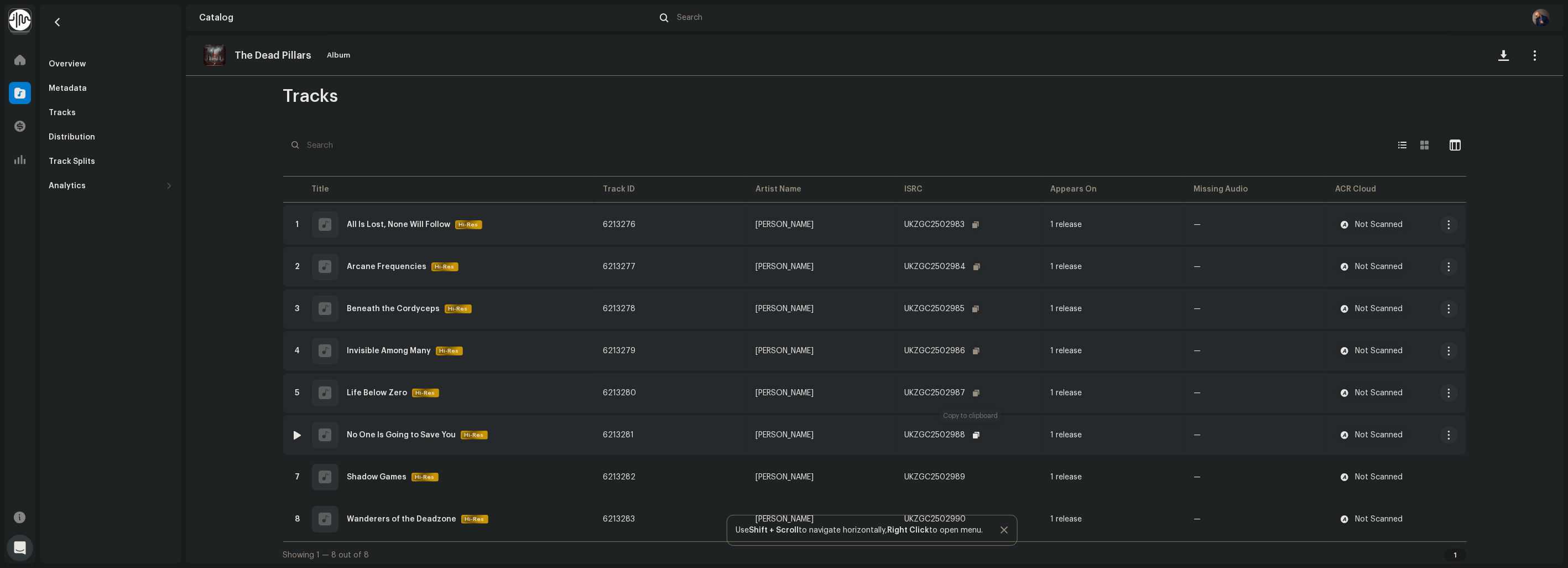
click at [976, 433] on button "button" at bounding box center [976, 434] width 13 height 13
click at [973, 473] on span "button" at bounding box center [976, 477] width 6 height 9
click at [1008, 532] on div at bounding box center [1004, 529] width 7 height 9
click at [974, 518] on span "button" at bounding box center [977, 518] width 6 height 9
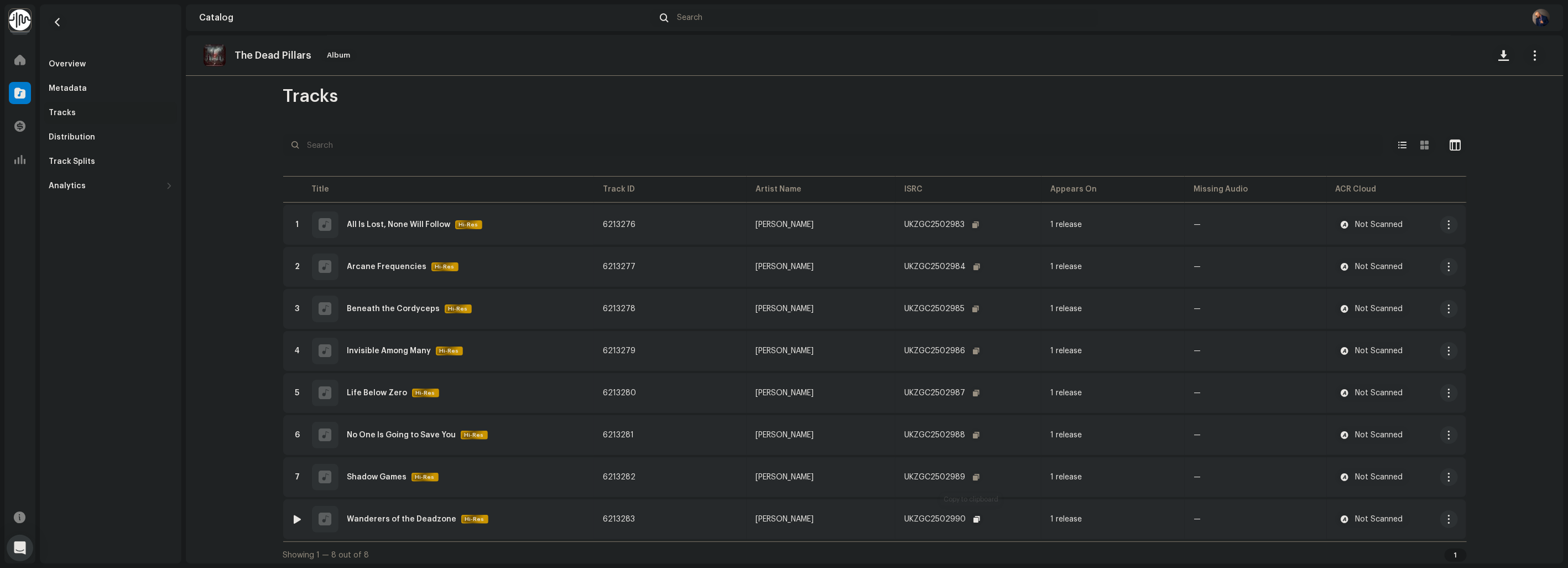
click at [974, 515] on span "button" at bounding box center [977, 518] width 6 height 9
click at [21, 60] on span at bounding box center [20, 59] width 11 height 9
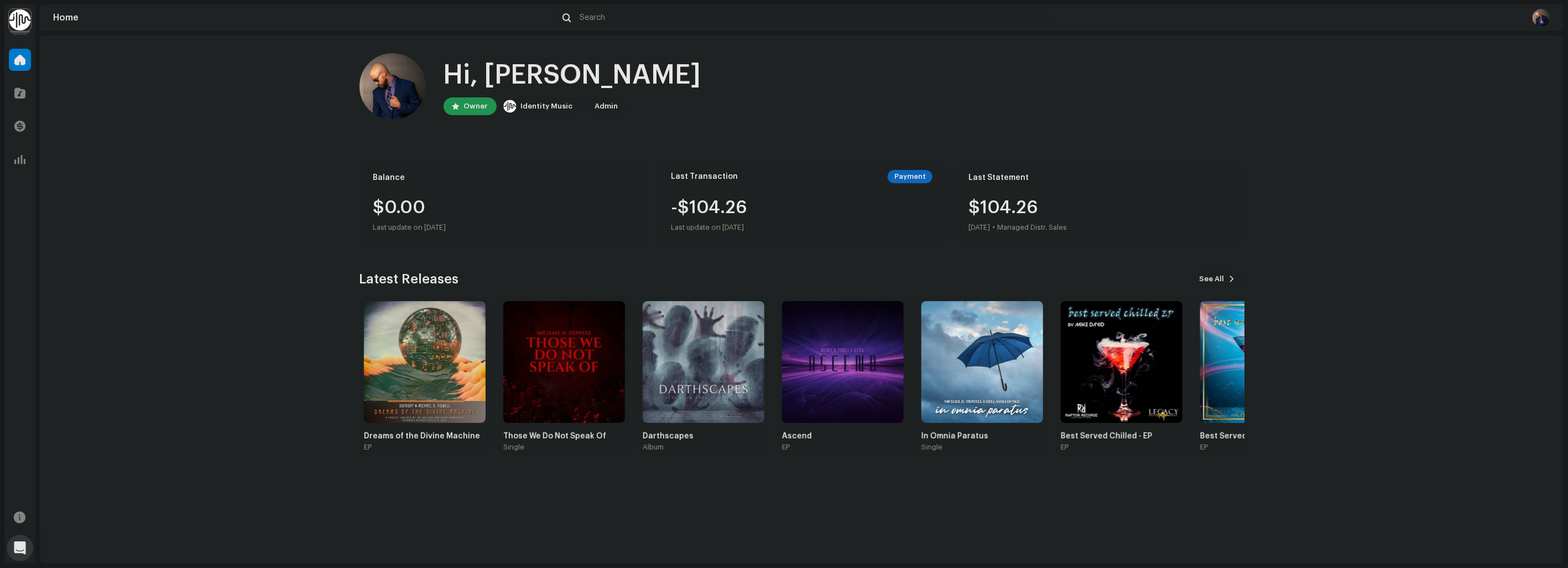
click at [1226, 274] on button "See All" at bounding box center [1217, 278] width 53 height 18
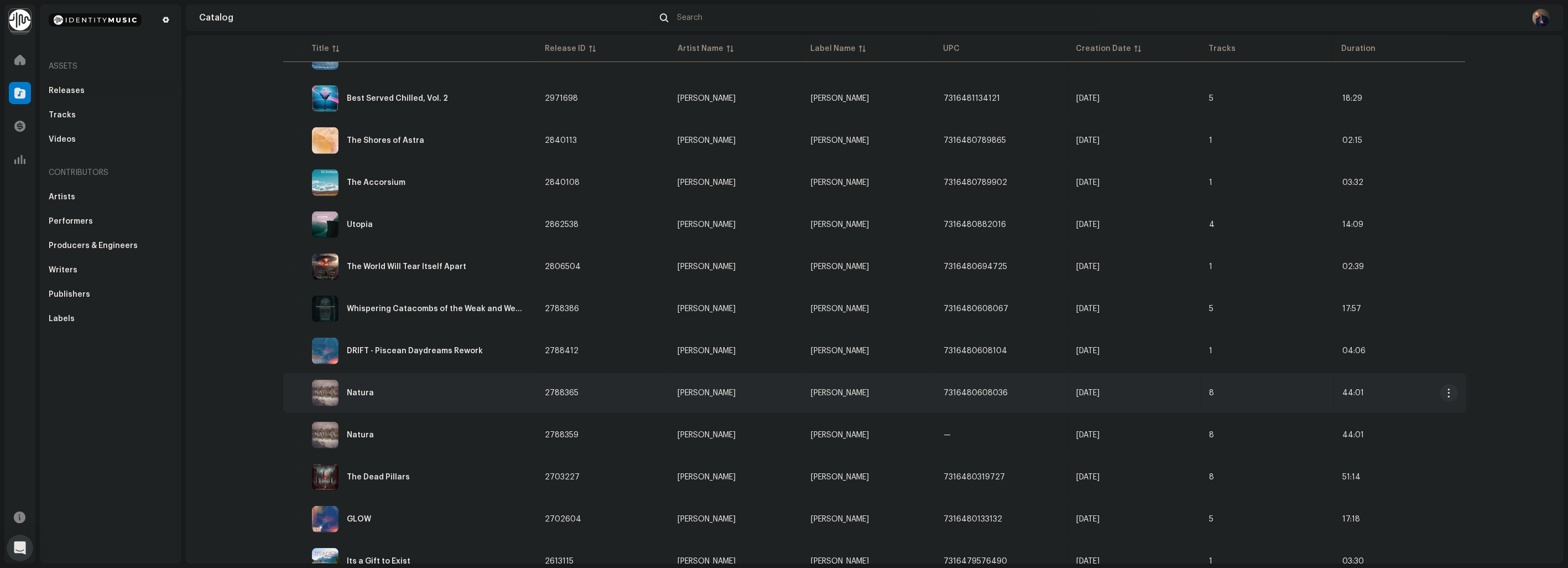
click at [394, 386] on div "Natura" at bounding box center [410, 393] width 236 height 27
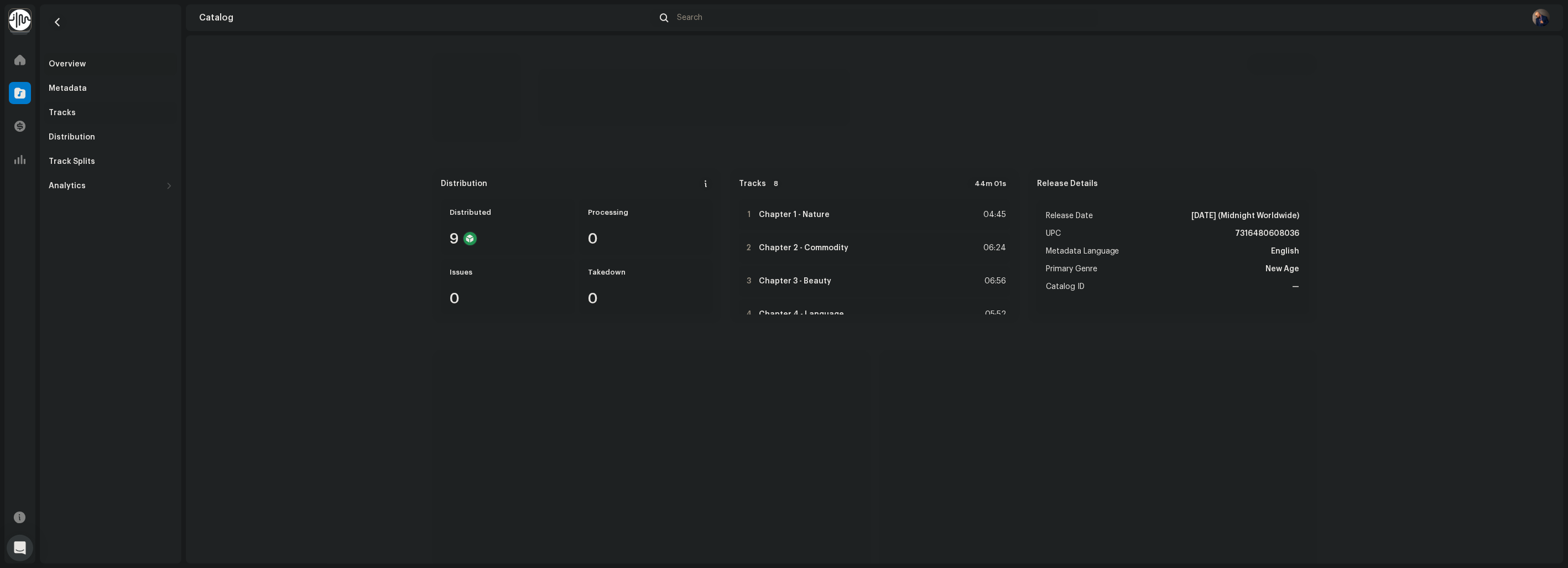
click at [61, 109] on div "Tracks" at bounding box center [62, 112] width 27 height 9
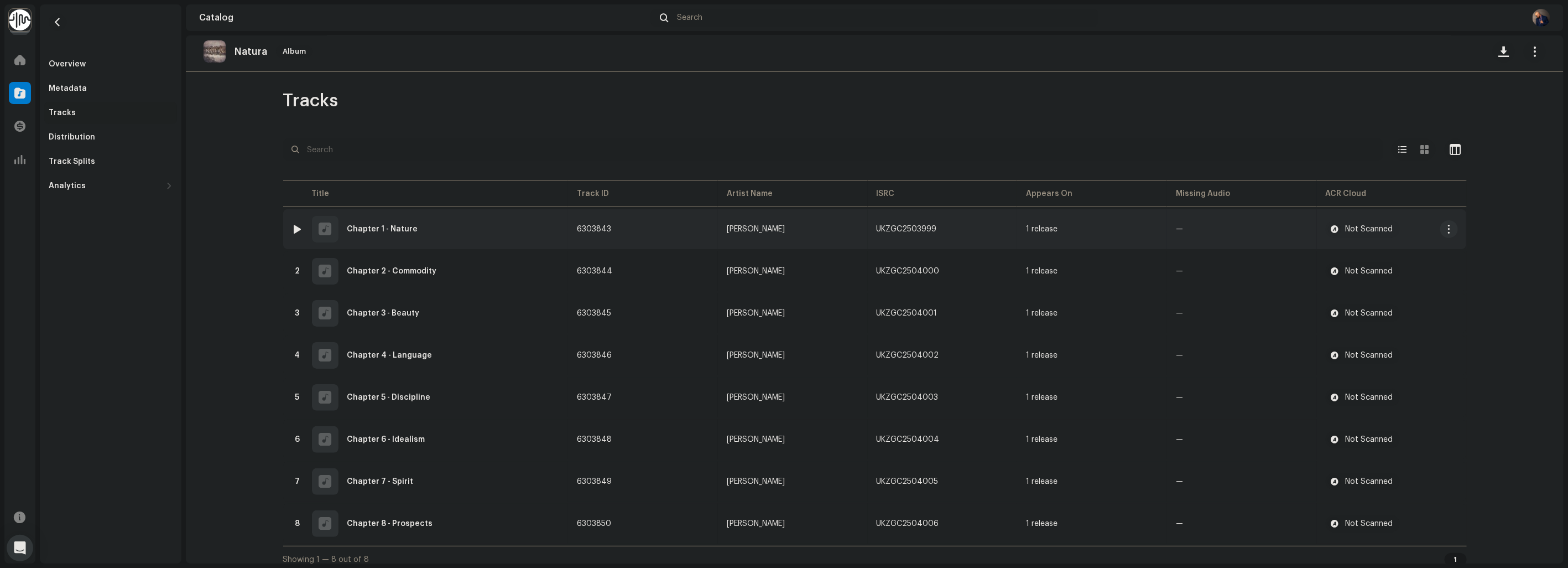
scroll to position [9, 0]
click at [1446, 223] on span "button" at bounding box center [1448, 224] width 9 height 9
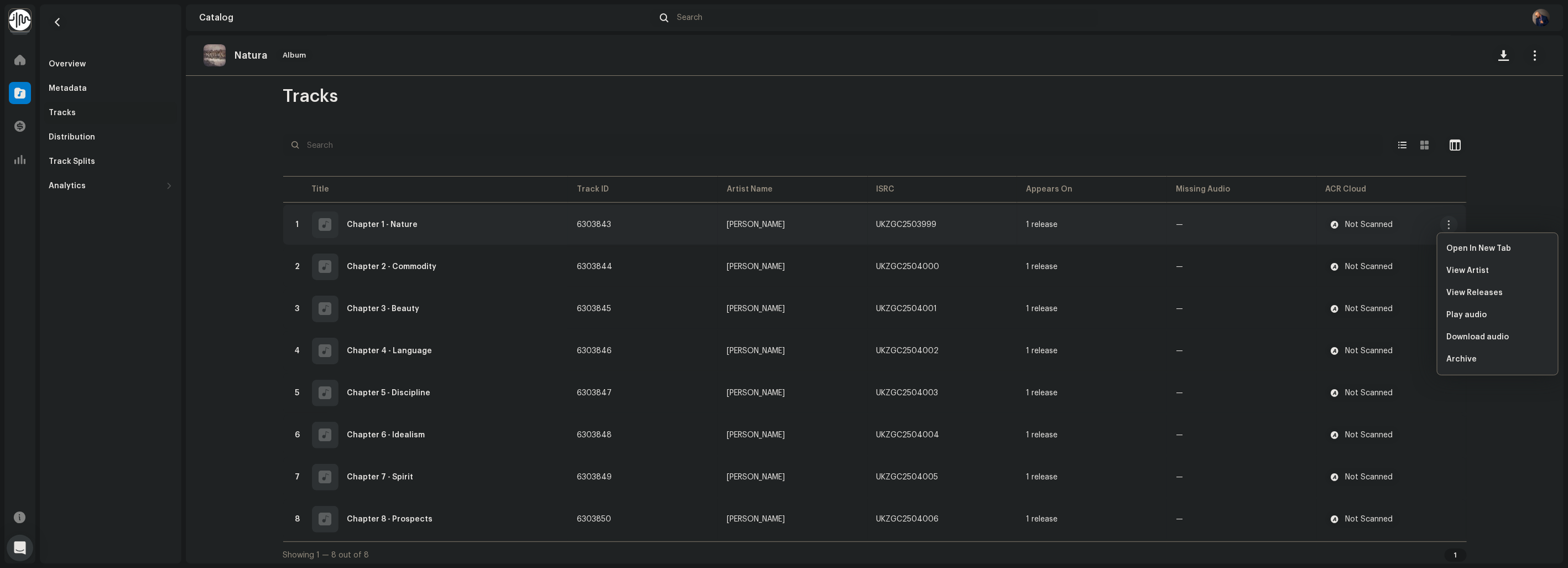
click at [1257, 129] on div "Tracks Selected 0 Options Filters Distribution status In progress Not started C…" at bounding box center [875, 326] width 1219 height 482
click at [944, 227] on span "button" at bounding box center [948, 224] width 6 height 9
click at [948, 267] on span "button" at bounding box center [951, 266] width 6 height 9
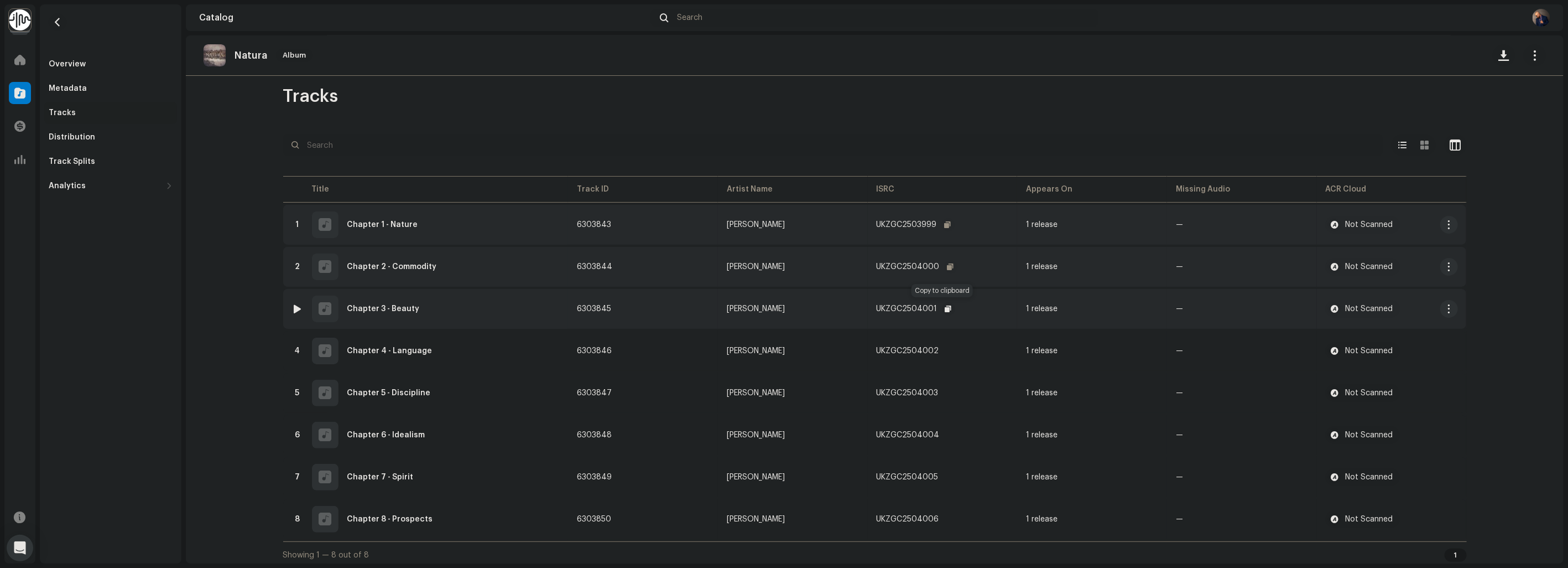
click at [945, 308] on span "button" at bounding box center [948, 308] width 6 height 9
click at [945, 305] on span "button" at bounding box center [948, 308] width 6 height 9
click at [947, 346] on span "button" at bounding box center [950, 350] width 6 height 9
click at [948, 389] on span "button" at bounding box center [949, 393] width 6 height 9
click at [948, 430] on span "button" at bounding box center [951, 434] width 6 height 9
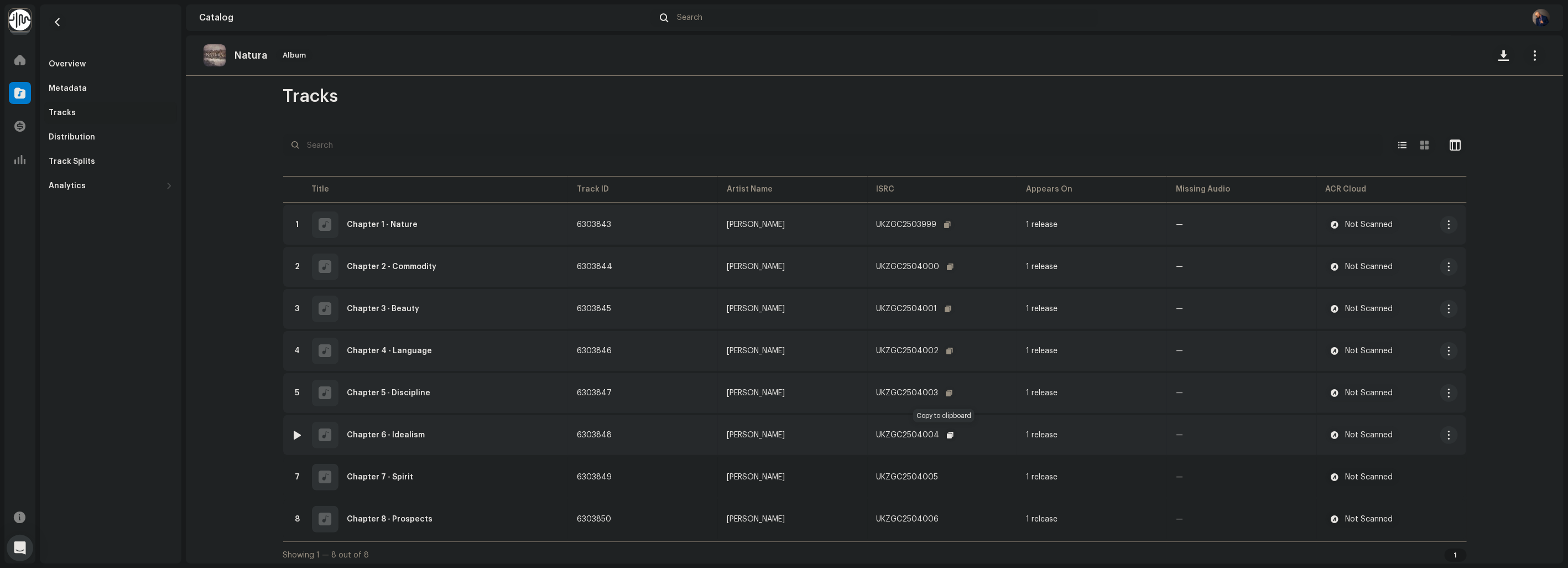
click at [948, 432] on span "button" at bounding box center [951, 434] width 6 height 9
click at [948, 473] on button "button" at bounding box center [949, 477] width 13 height 13
click at [947, 515] on span "button" at bounding box center [950, 518] width 6 height 9
click at [70, 68] on div "Overview" at bounding box center [110, 65] width 133 height 22
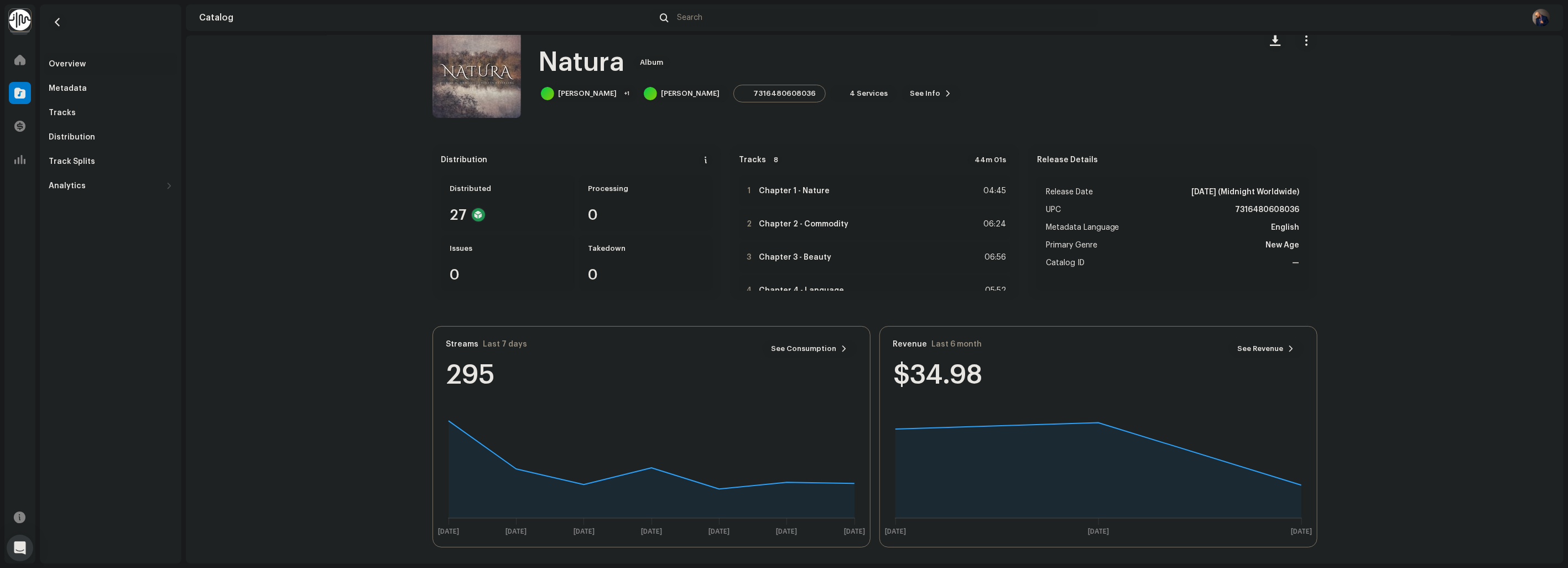
scroll to position [25, 0]
click at [20, 55] on span at bounding box center [20, 59] width 11 height 9
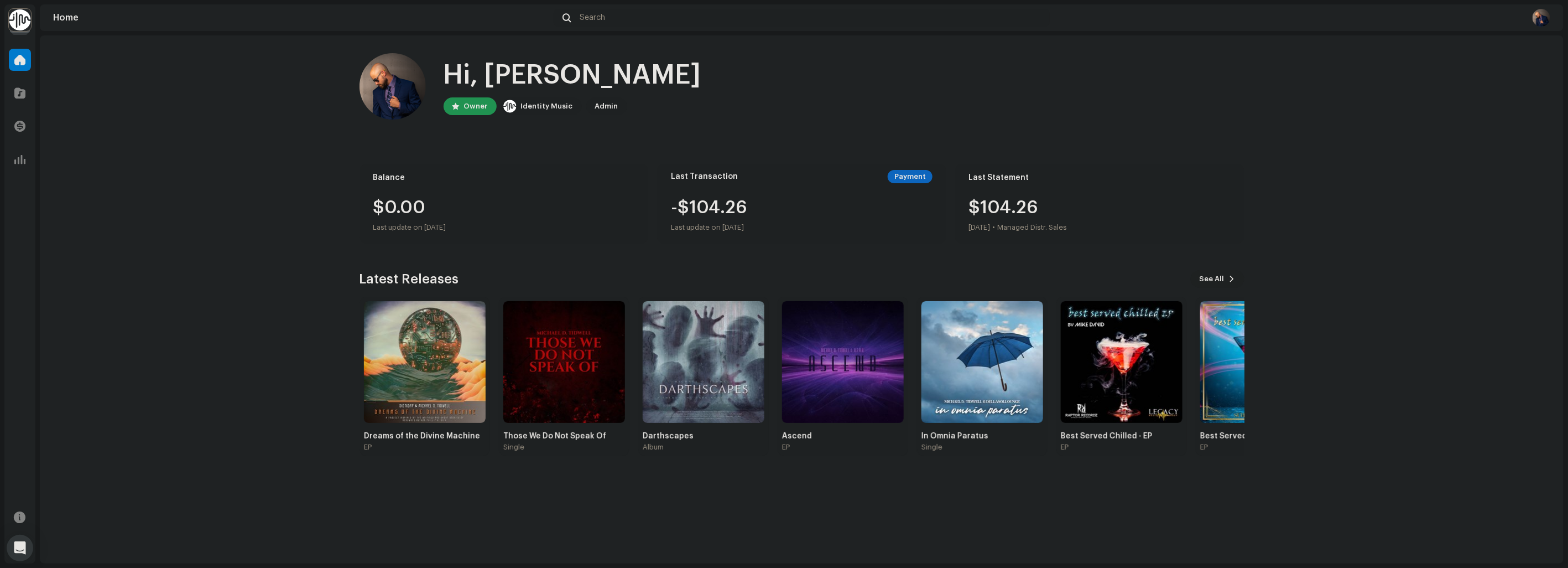
click at [1205, 284] on span "See All" at bounding box center [1213, 278] width 25 height 22
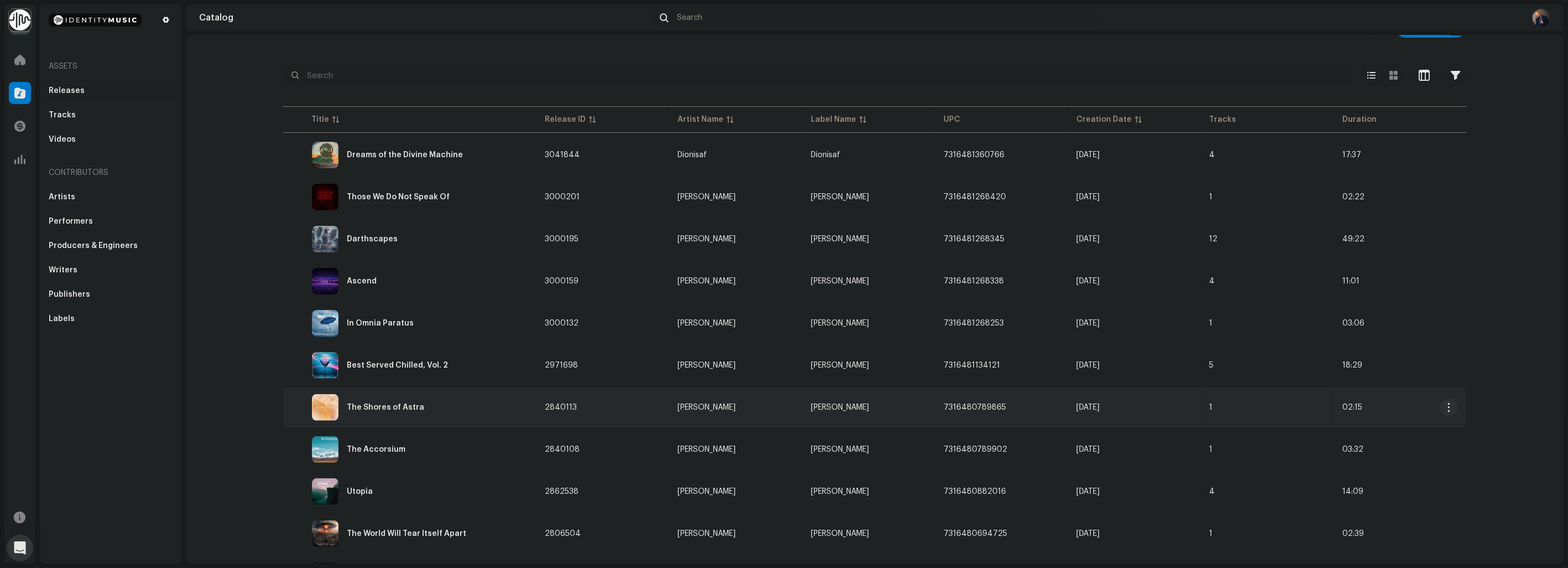
scroll to position [184, 0]
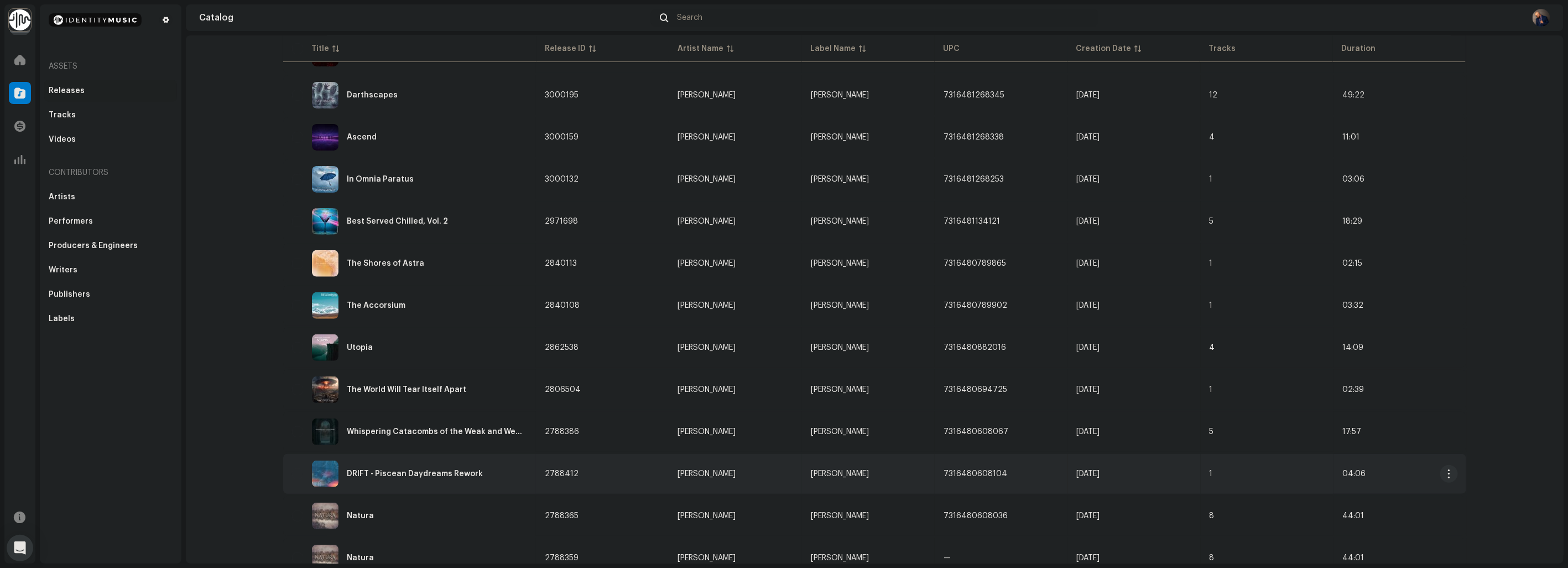
click at [436, 470] on div "DRIFT - Piscean Daydreams Rework" at bounding box center [415, 474] width 136 height 8
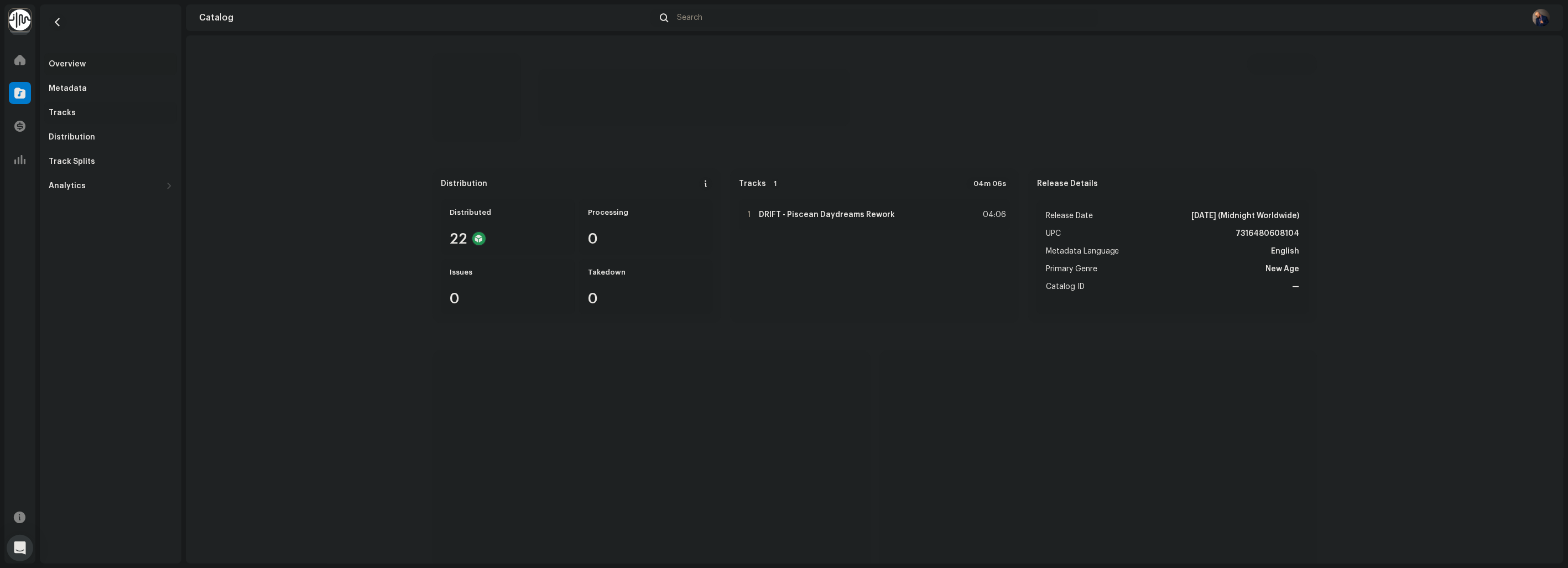
click at [57, 114] on div "Tracks" at bounding box center [62, 112] width 27 height 9
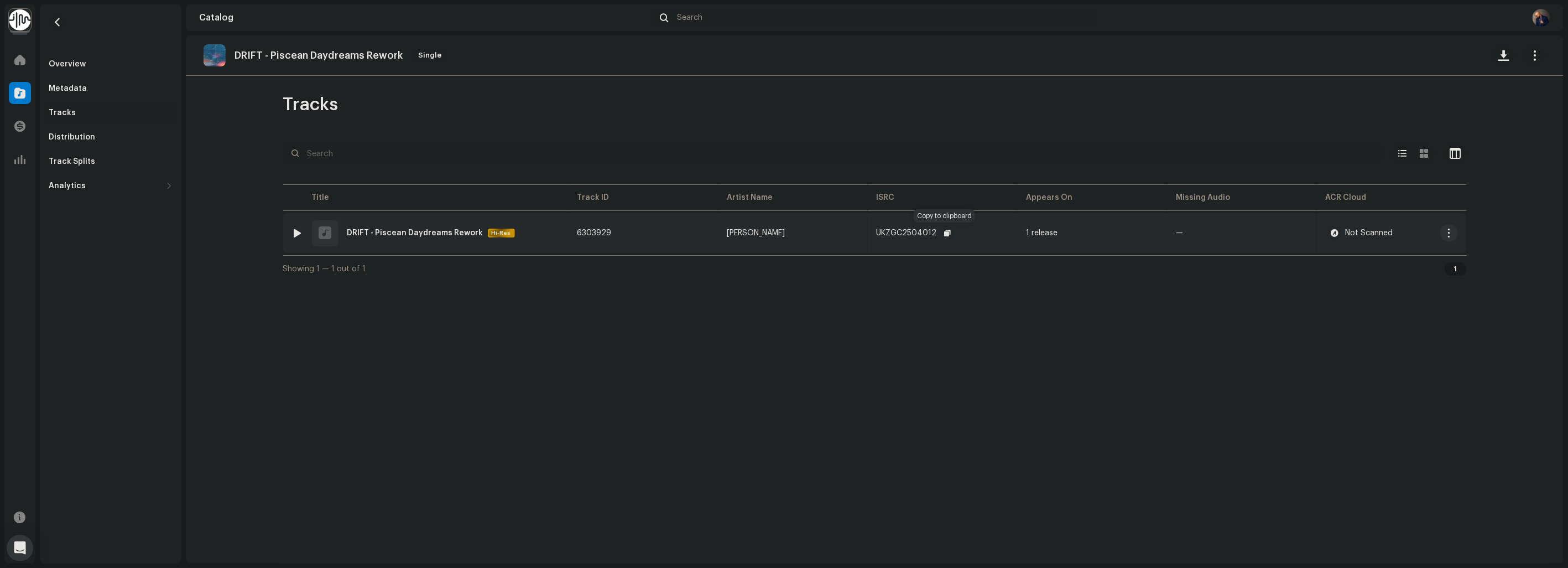
click at [944, 234] on span "button" at bounding box center [948, 232] width 6 height 9
click at [56, 21] on span "button" at bounding box center [57, 22] width 9 height 9
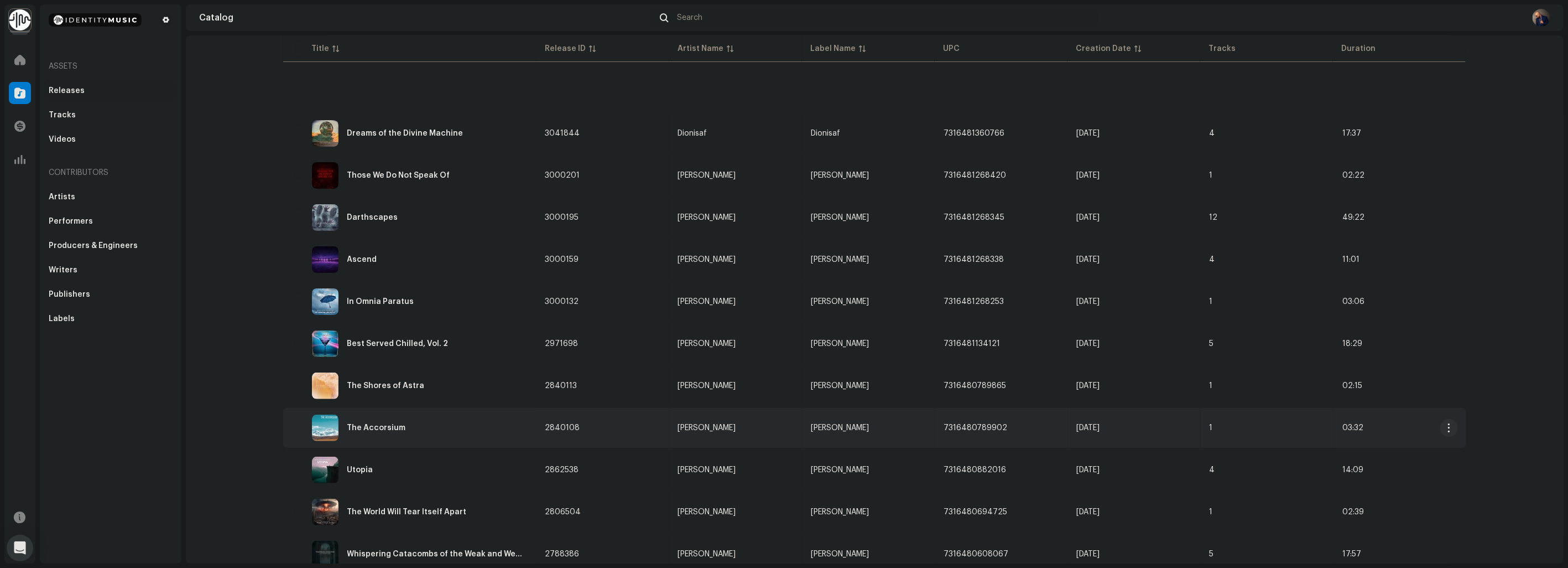
scroll to position [245, 0]
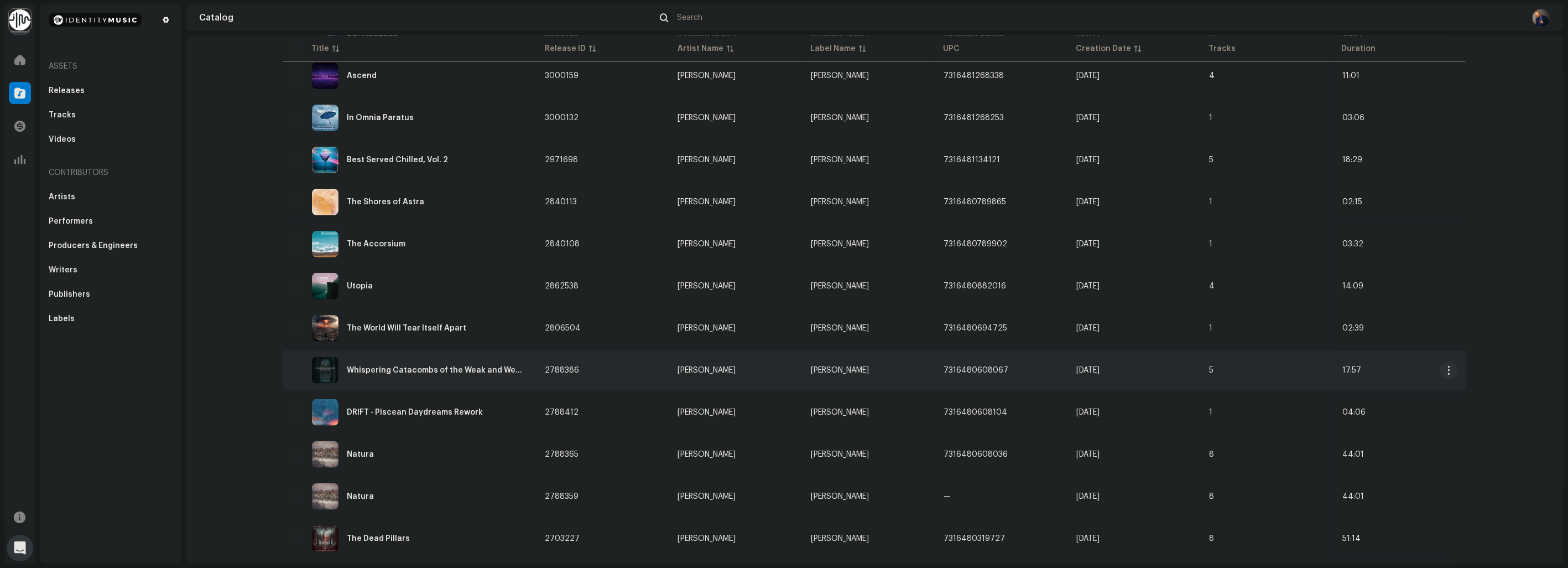
click at [374, 367] on div "Whispering Catacombs of the Weak and Weary" at bounding box center [437, 371] width 180 height 8
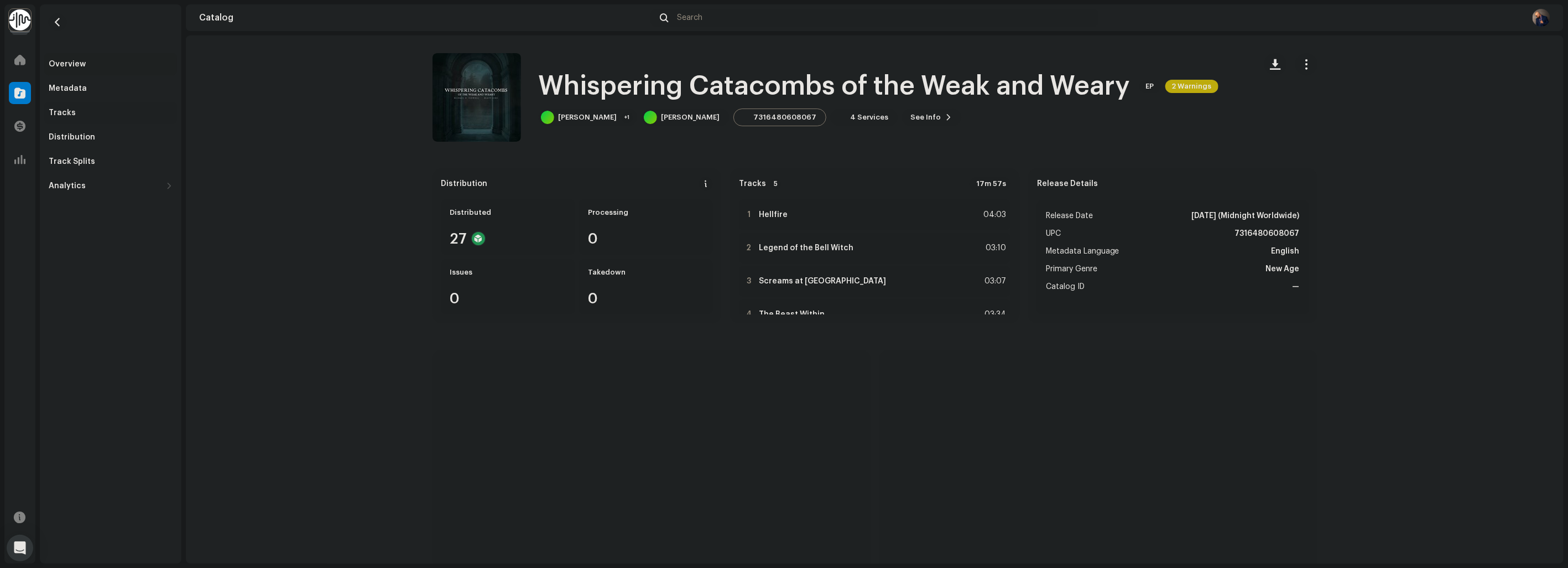
click at [72, 111] on div "Tracks" at bounding box center [62, 112] width 27 height 9
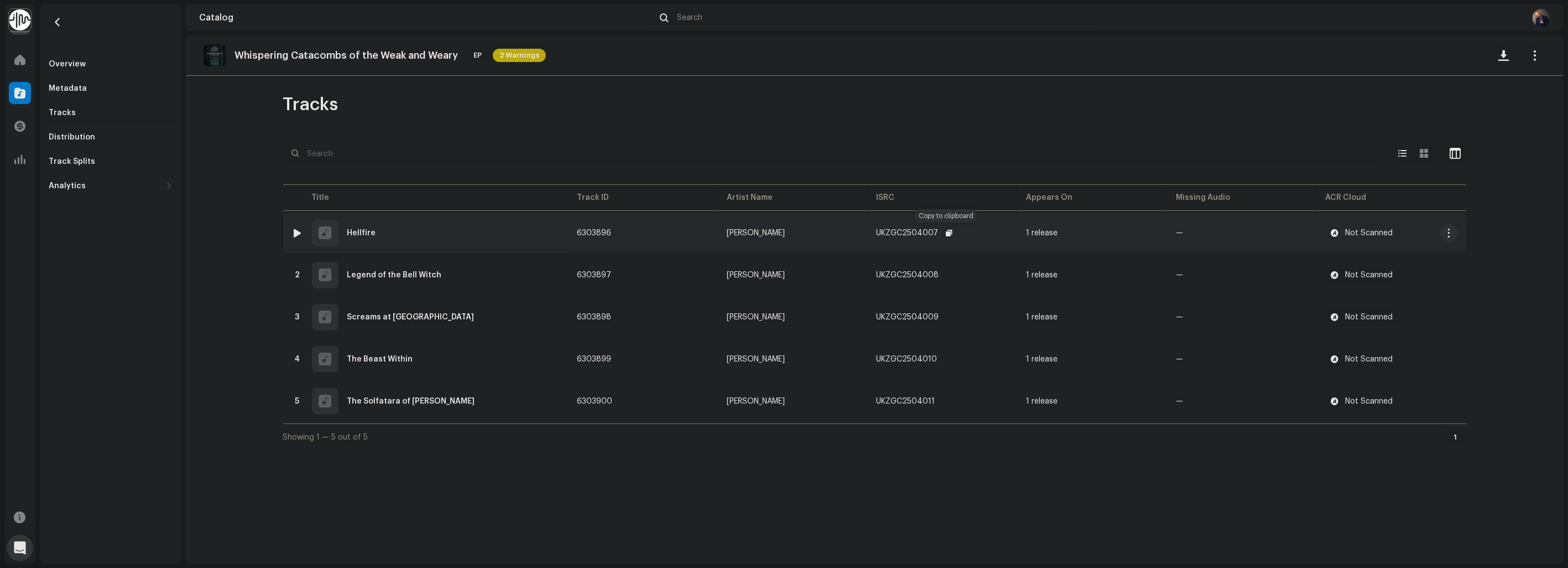
click at [946, 231] on span "button" at bounding box center [949, 232] width 6 height 9
click at [947, 274] on span "button" at bounding box center [950, 275] width 6 height 9
click at [950, 313] on span "button" at bounding box center [950, 316] width 6 height 9
click at [948, 356] on span "button" at bounding box center [948, 359] width 6 height 9
click at [943, 397] on span "button" at bounding box center [946, 400] width 6 height 9
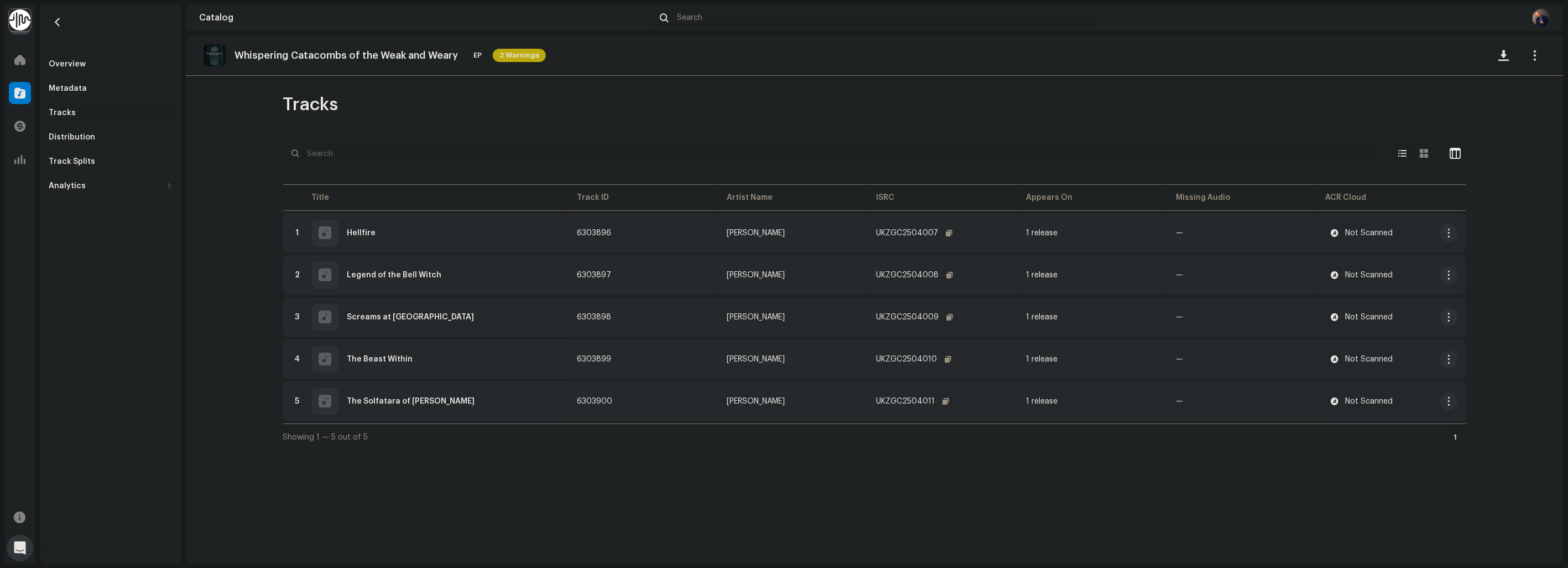
click at [57, 19] on span "button" at bounding box center [57, 22] width 9 height 9
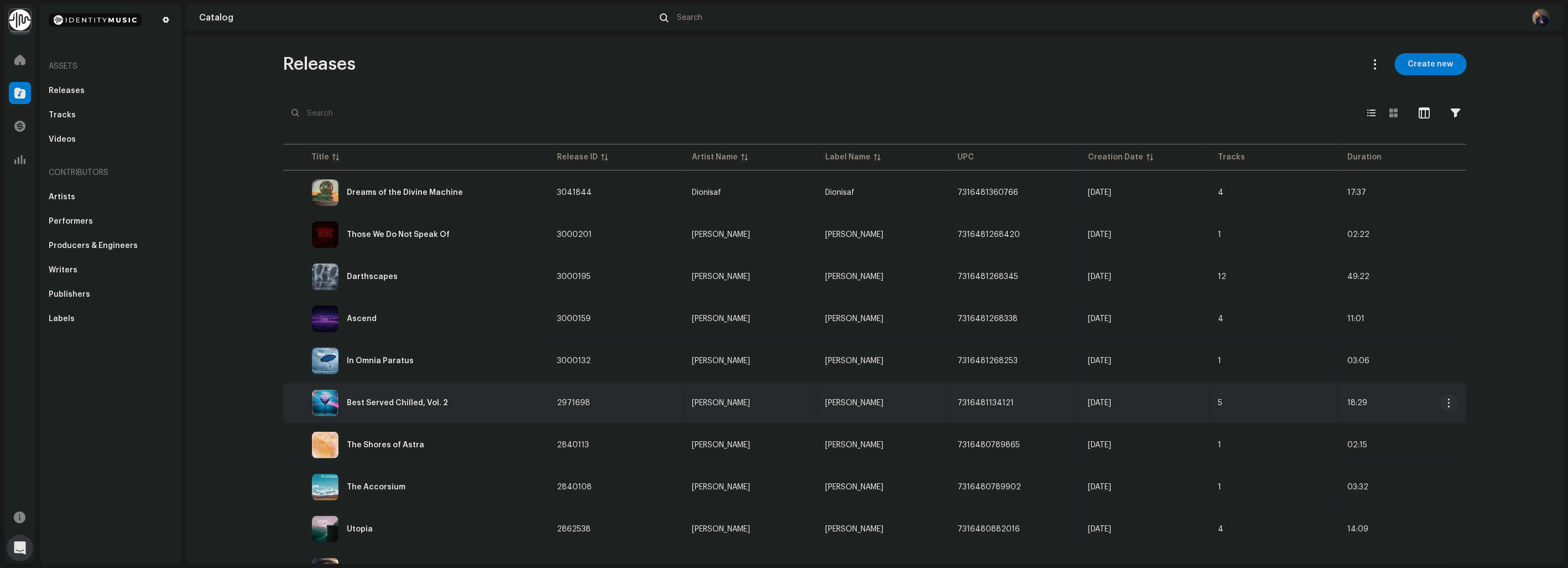
scroll to position [123, 0]
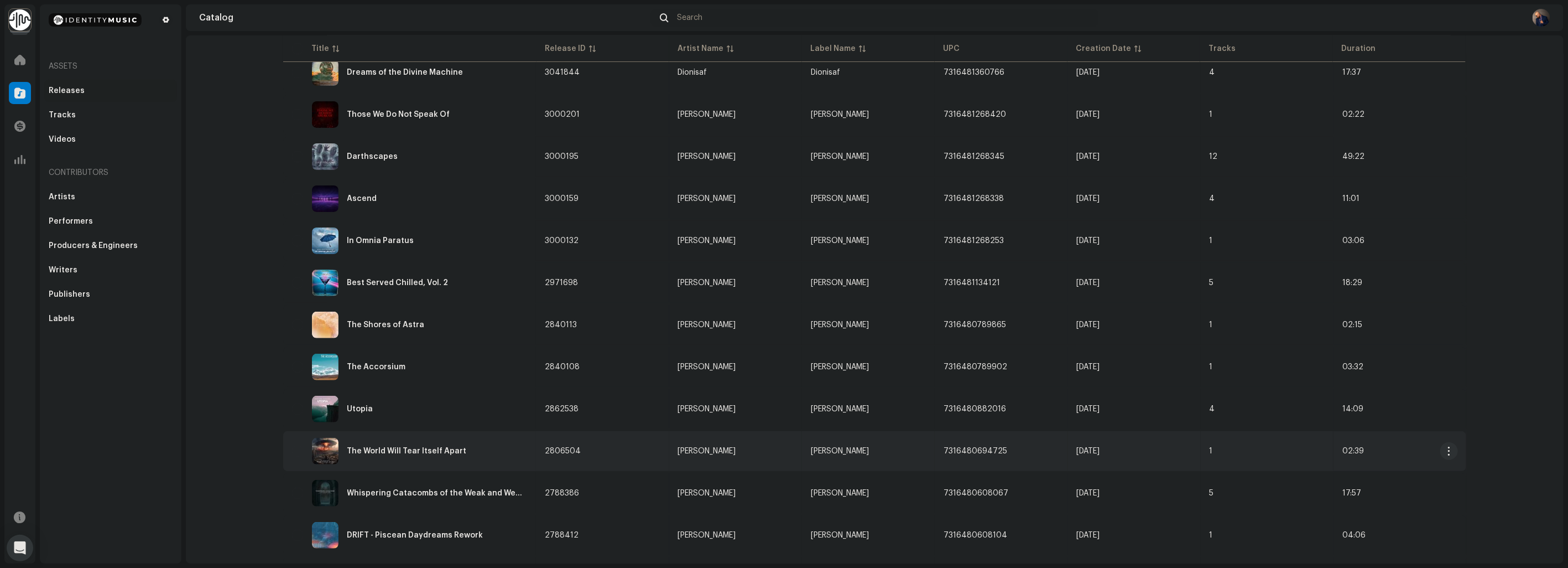
click at [379, 447] on div "The World Will Tear Itself Apart" at bounding box center [407, 451] width 120 height 8
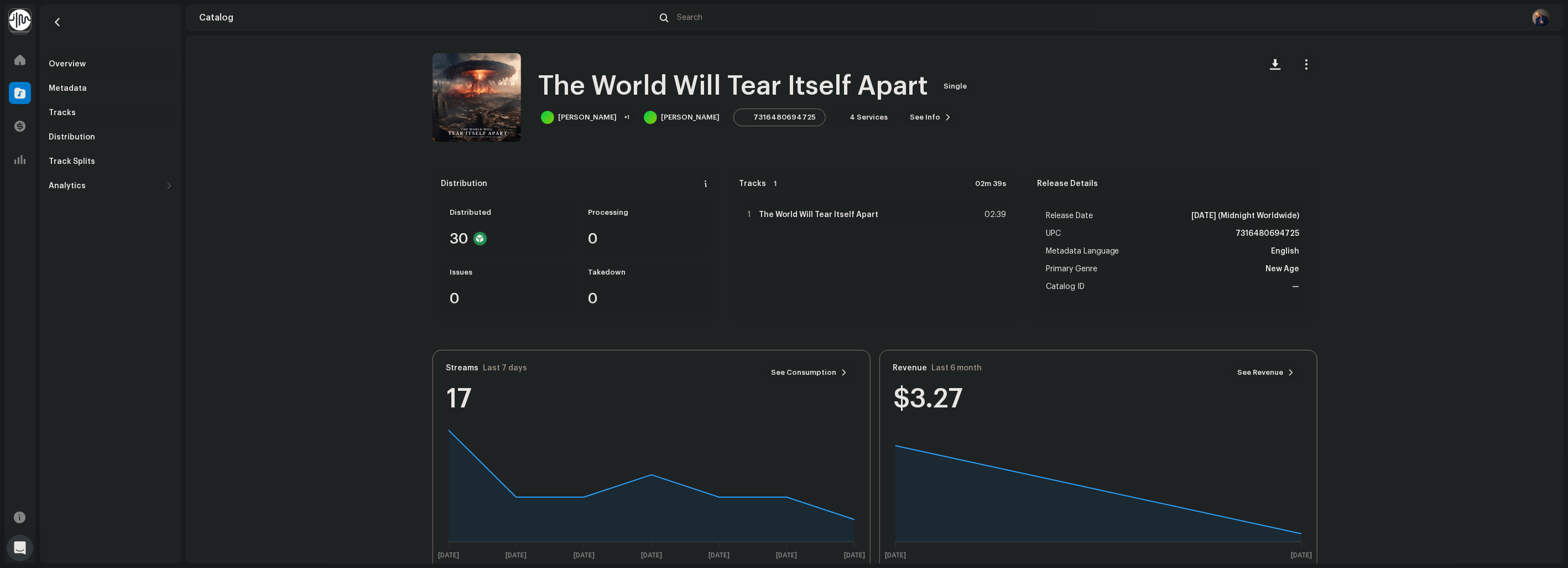
click at [73, 111] on div "Tracks" at bounding box center [111, 112] width 124 height 9
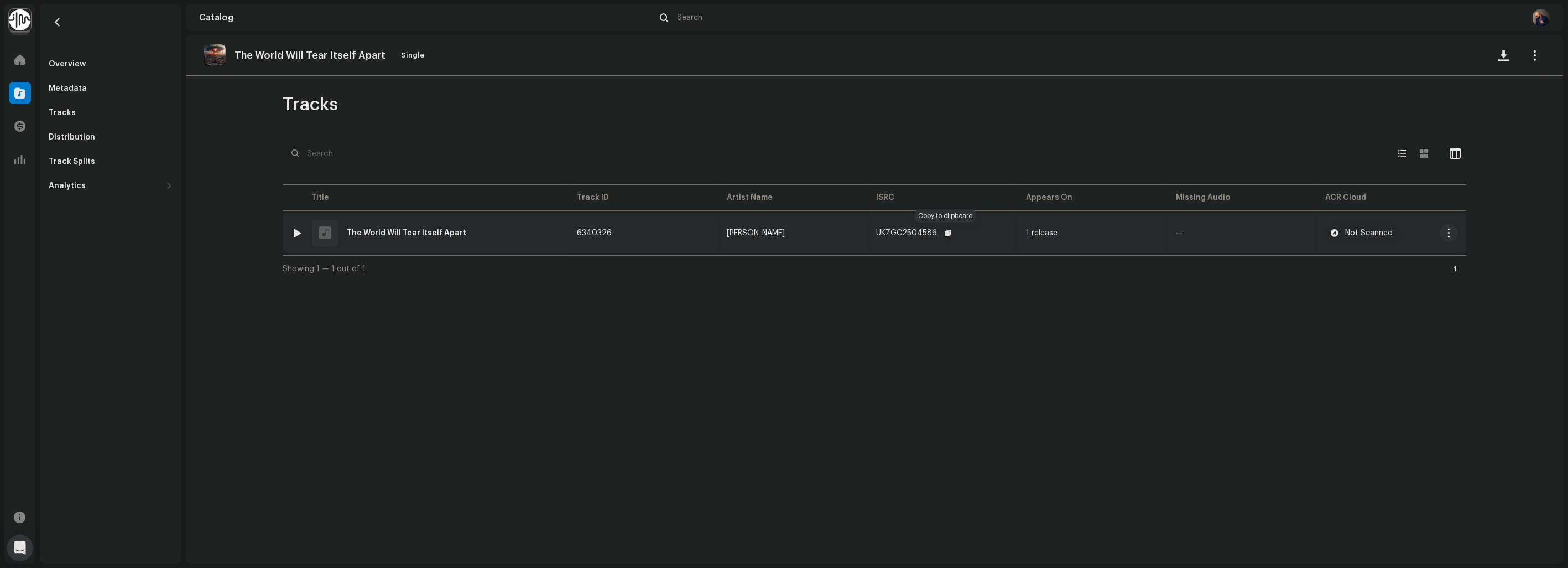
click at [946, 234] on span "button" at bounding box center [948, 232] width 6 height 9
click at [946, 233] on span "button" at bounding box center [948, 232] width 6 height 9
click at [50, 21] on button "button" at bounding box center [57, 22] width 18 height 18
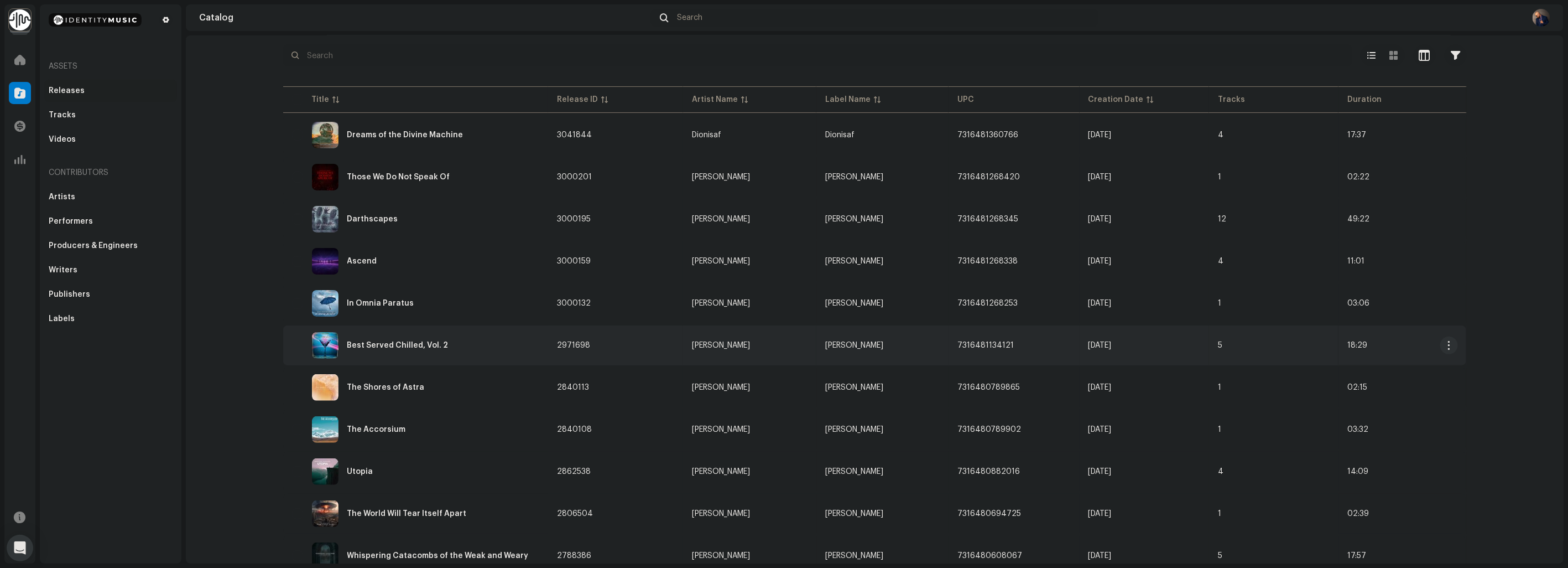
scroll to position [123, 0]
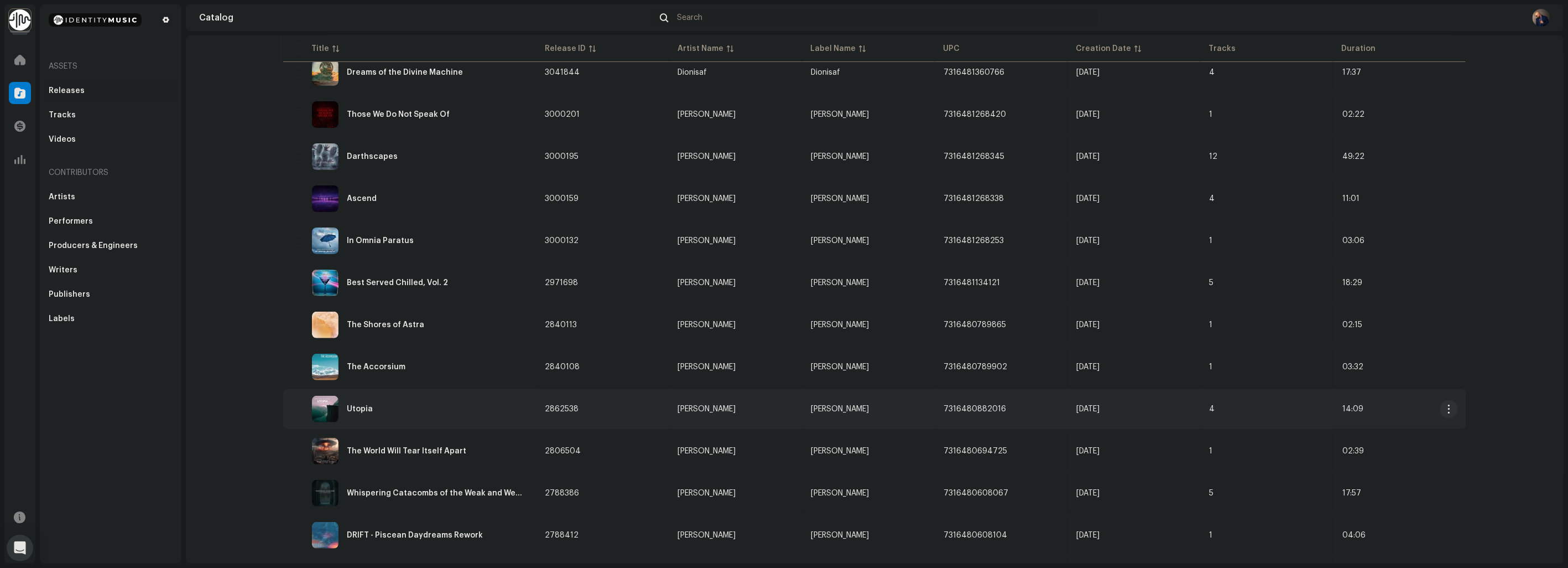
click at [368, 401] on div "Utopia" at bounding box center [410, 409] width 236 height 27
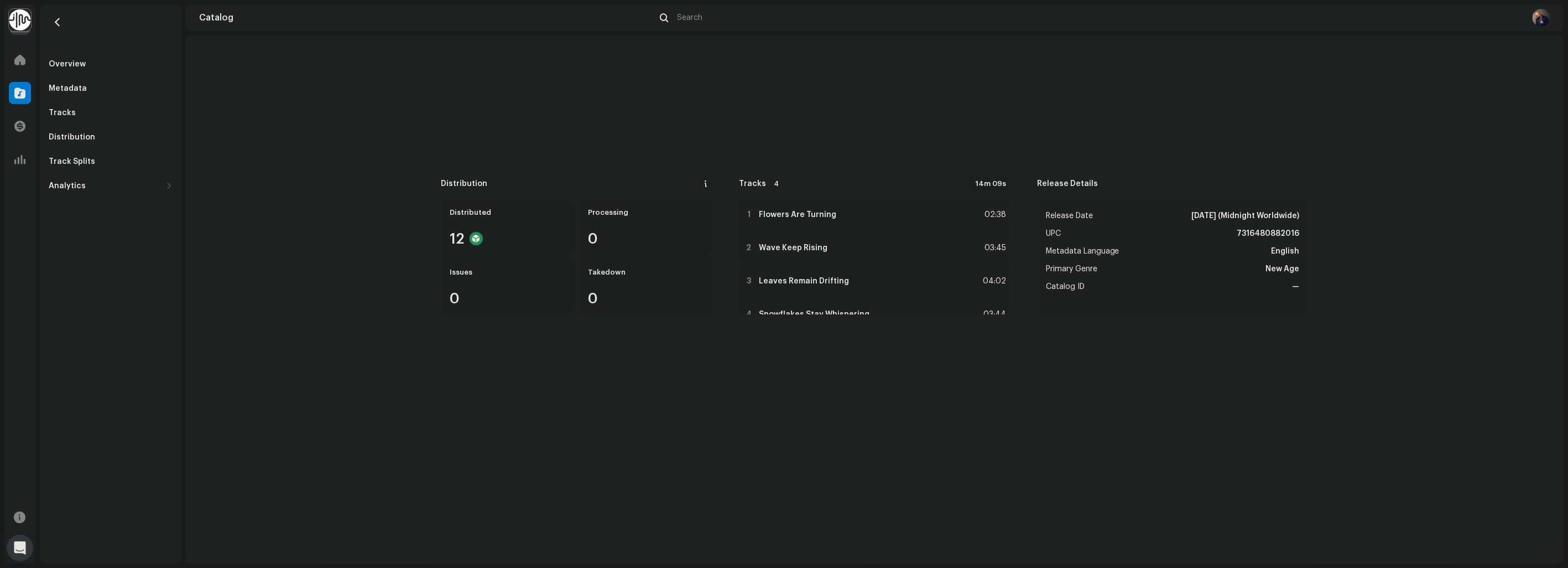
drag, startPoint x: 56, startPoint y: 111, endPoint x: 85, endPoint y: 104, distance: 29.8
click at [56, 111] on div "Tracks" at bounding box center [62, 112] width 27 height 9
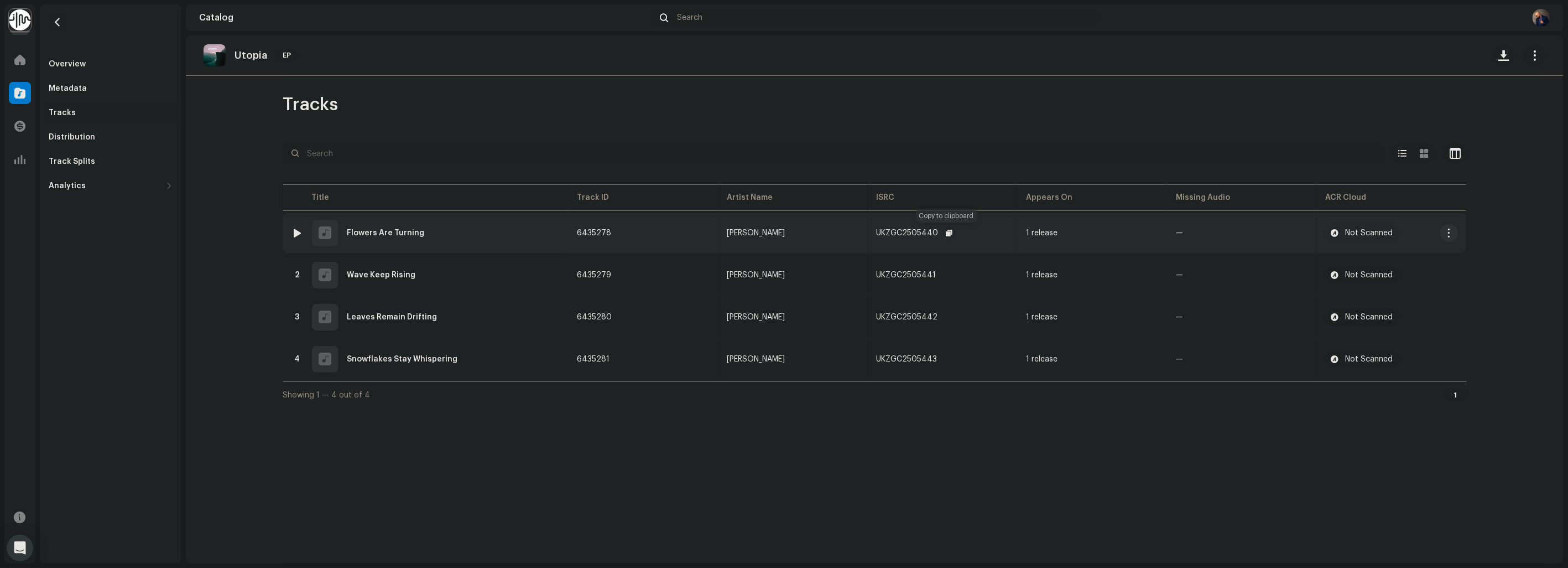
click at [947, 236] on span "button" at bounding box center [949, 232] width 6 height 9
click at [947, 275] on span "button" at bounding box center [948, 275] width 6 height 9
click at [948, 314] on span "button" at bounding box center [949, 316] width 6 height 9
click at [947, 357] on span "button" at bounding box center [948, 359] width 6 height 9
click at [62, 30] on re-m-nav-back at bounding box center [57, 29] width 27 height 49
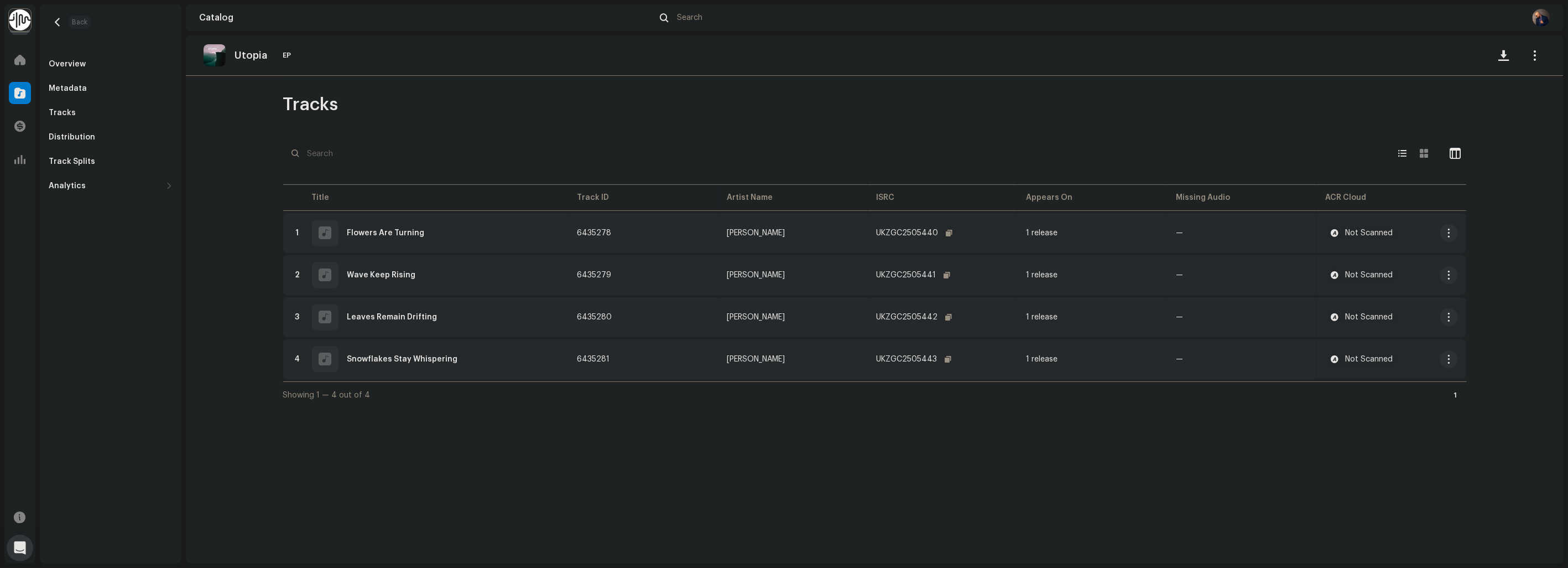
click at [61, 28] on button "button" at bounding box center [57, 22] width 18 height 18
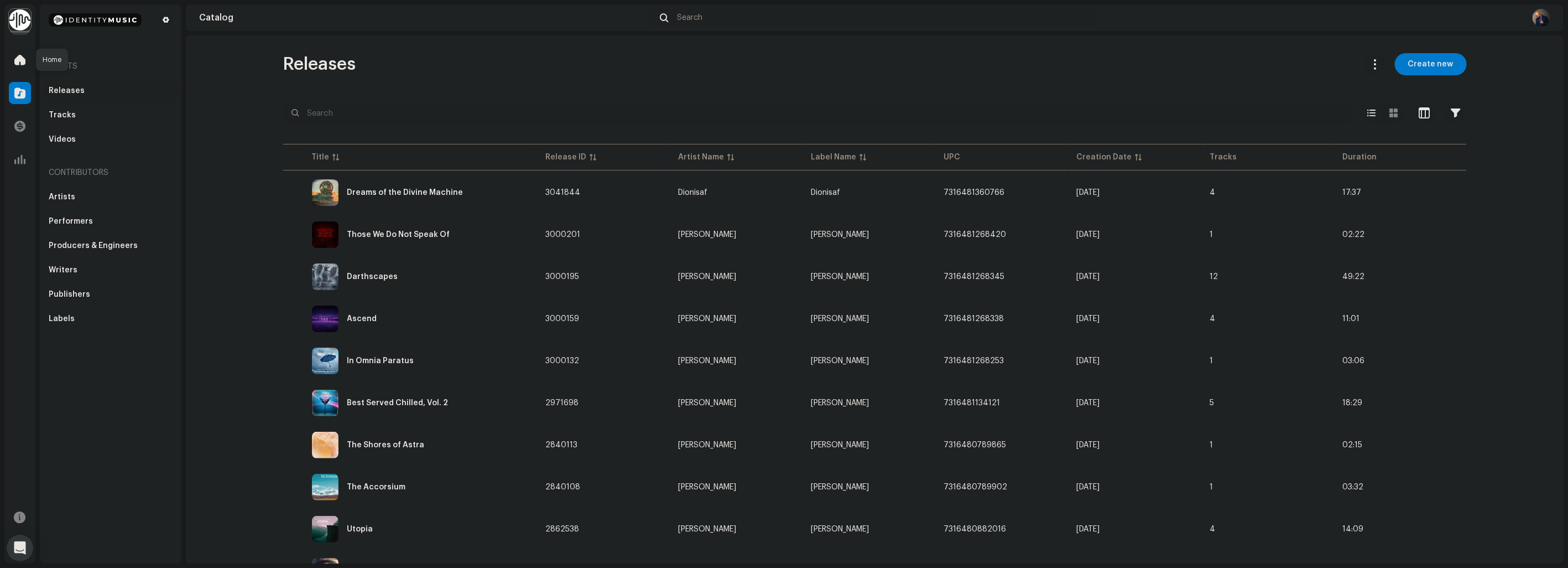
click at [18, 64] on span at bounding box center [20, 59] width 11 height 9
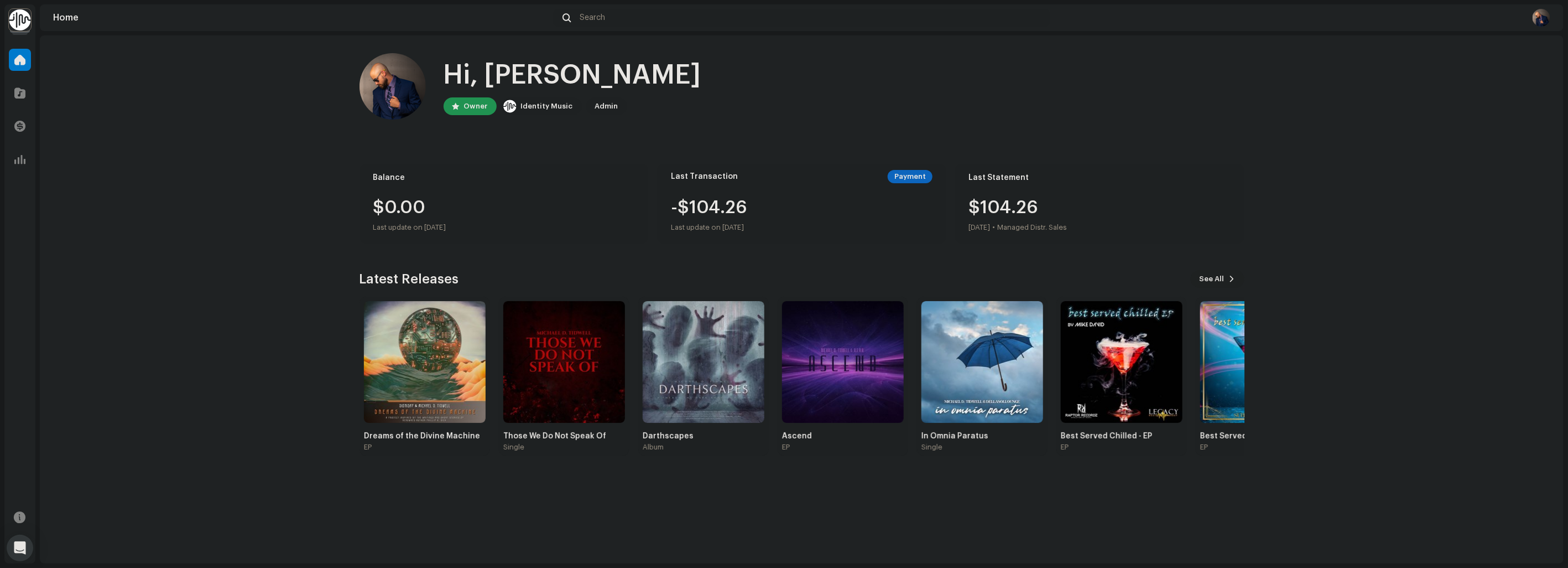
click at [1209, 283] on span "See All" at bounding box center [1213, 278] width 25 height 22
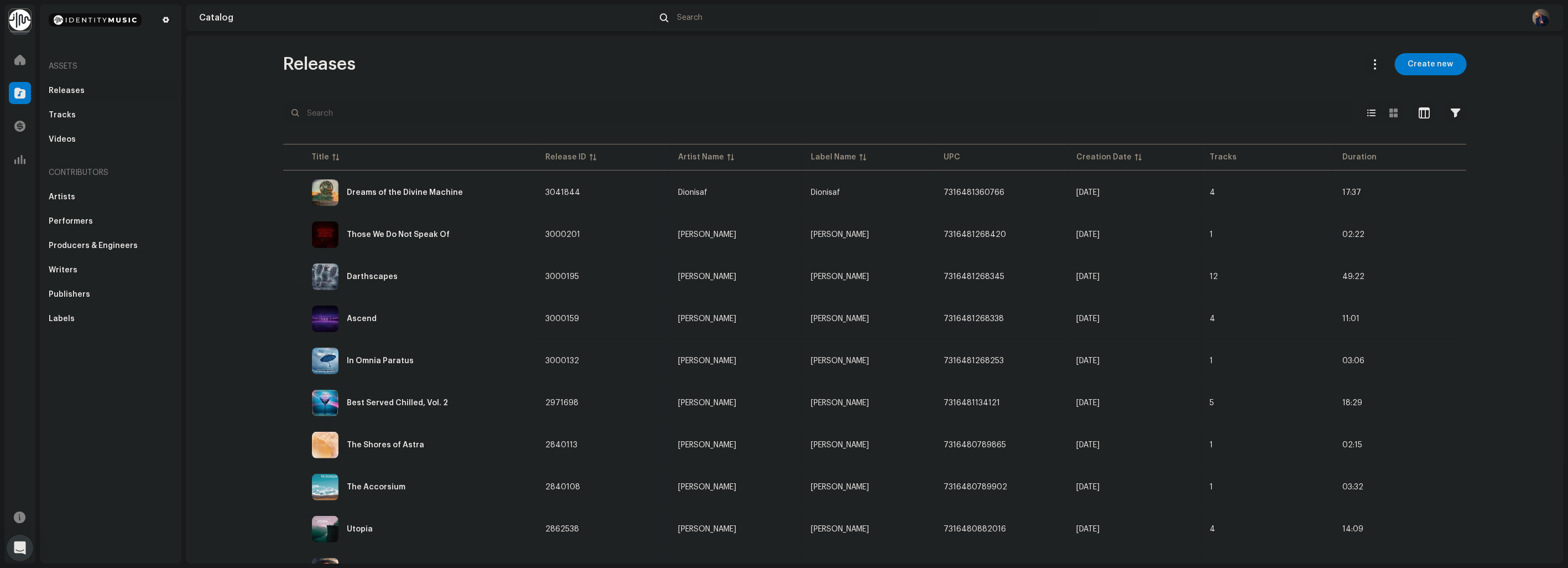
click at [64, 92] on div "Releases" at bounding box center [67, 90] width 36 height 9
click at [67, 112] on div "Tracks" at bounding box center [62, 115] width 27 height 9
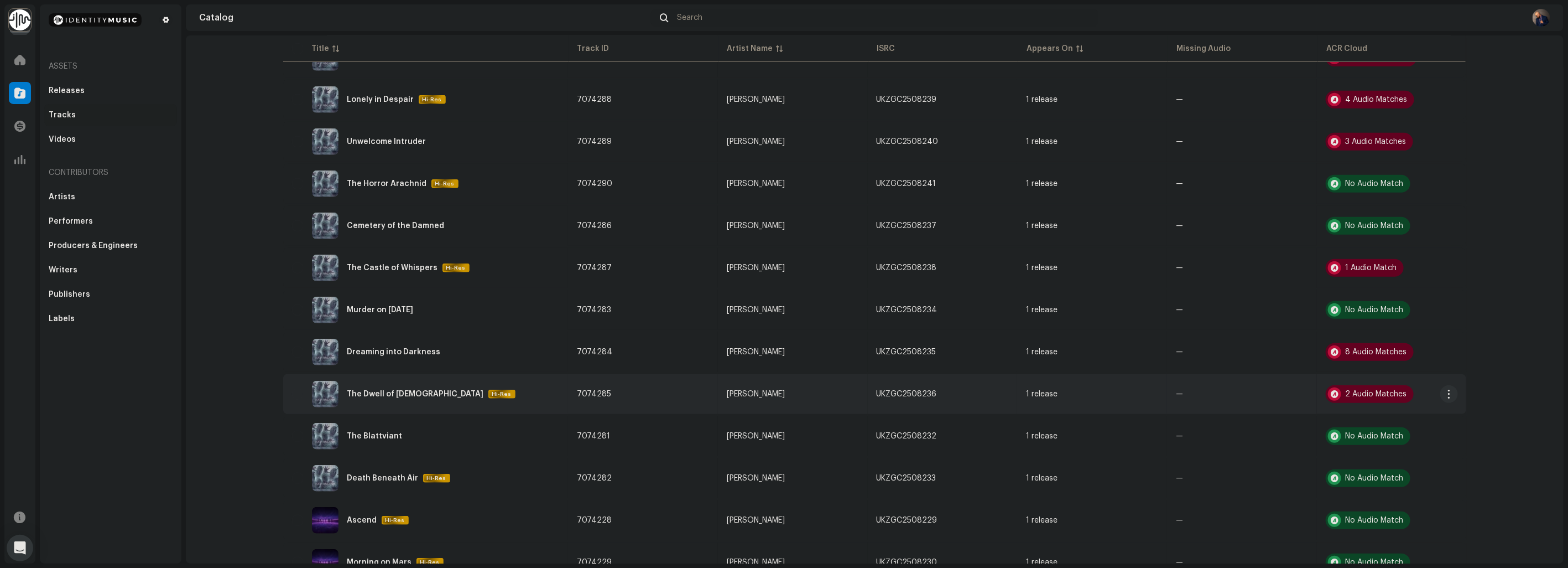
scroll to position [637, 0]
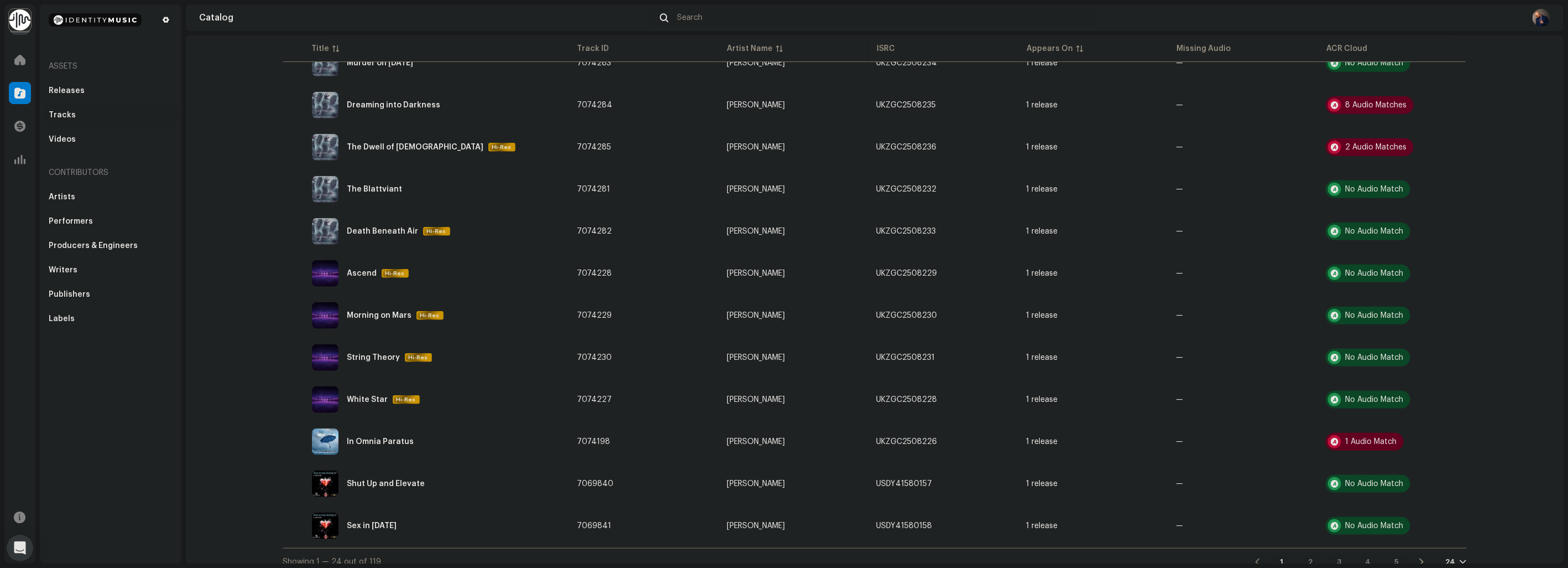
click at [1306, 555] on div "2" at bounding box center [1311, 561] width 22 height 13
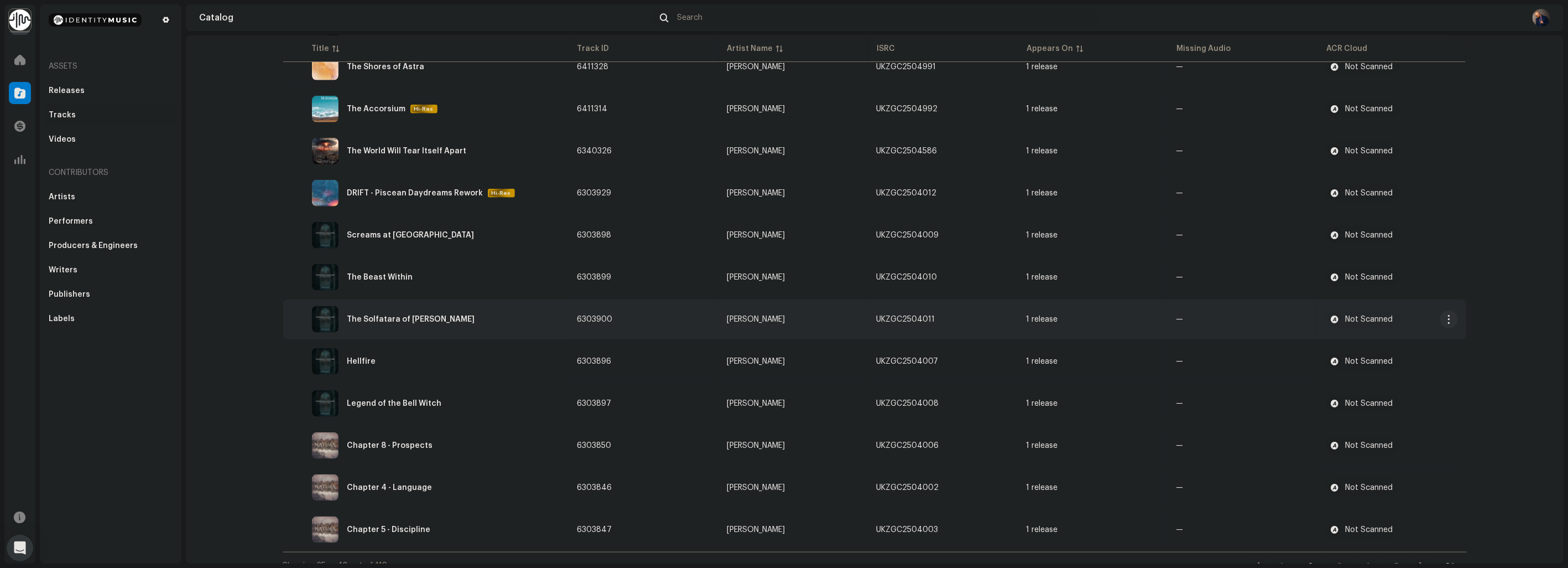
scroll to position [637, 0]
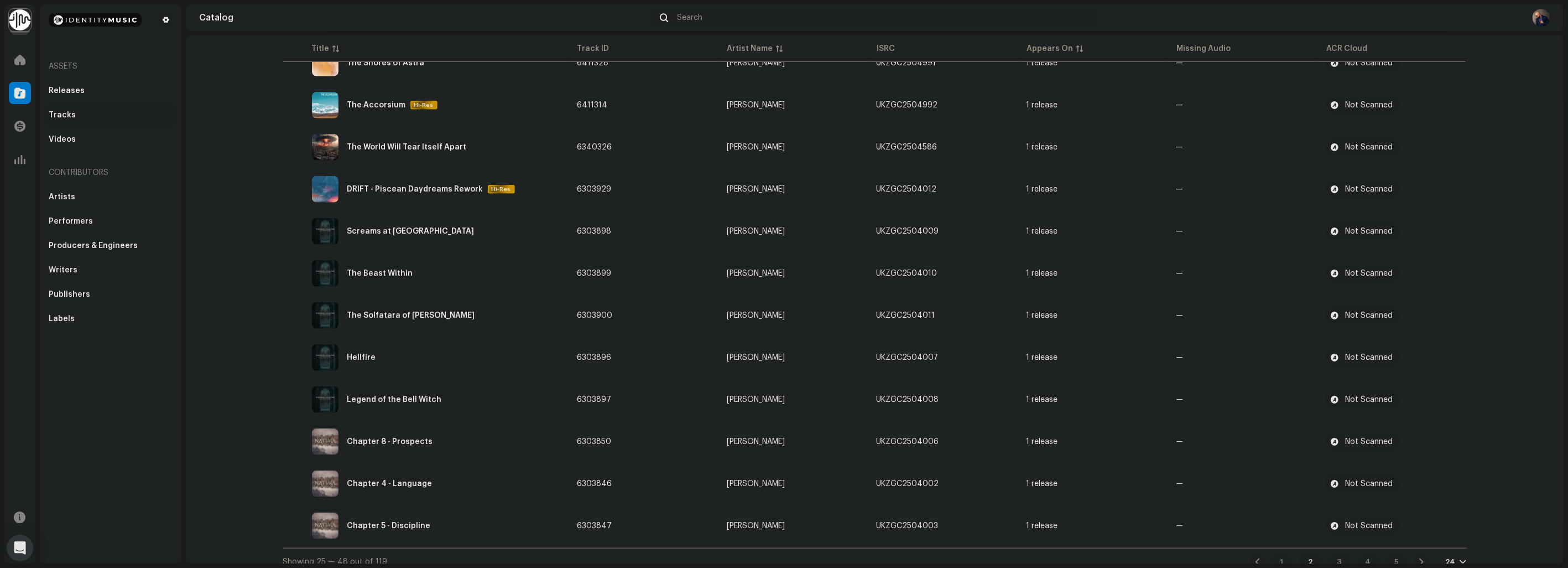
click at [1342, 555] on div "3" at bounding box center [1339, 561] width 22 height 13
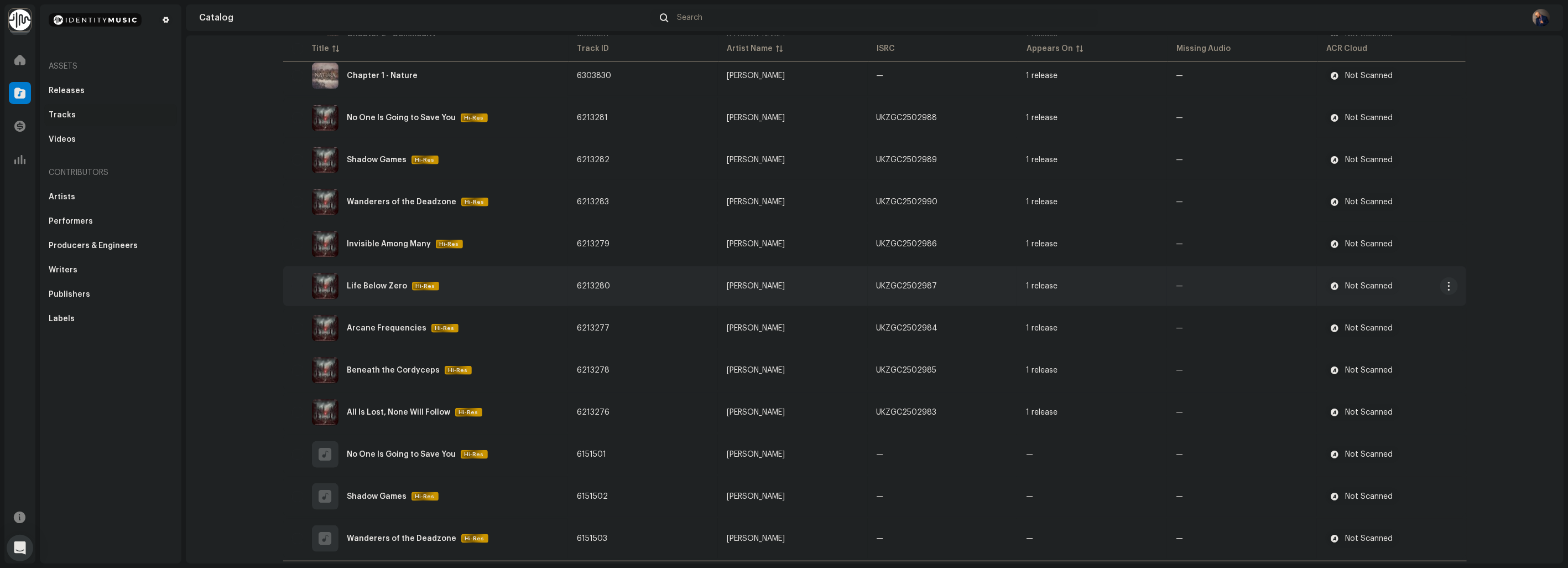
scroll to position [637, 0]
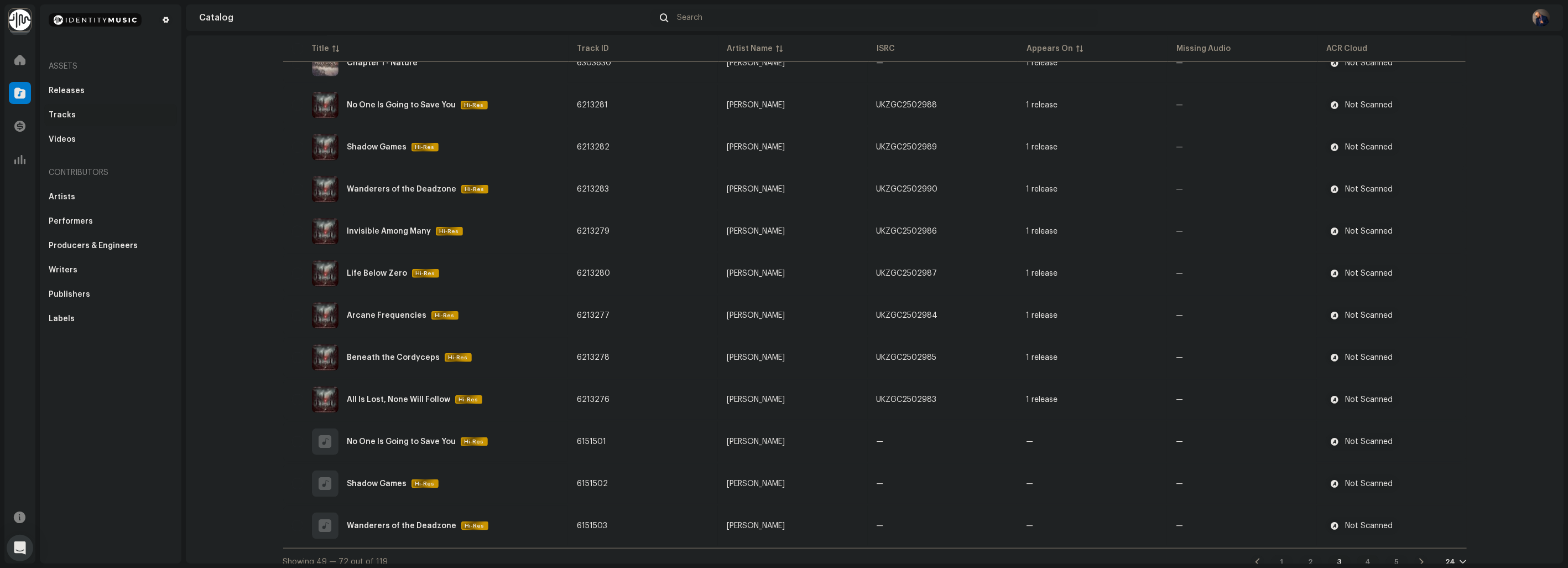
click at [1362, 555] on div "4" at bounding box center [1368, 561] width 22 height 13
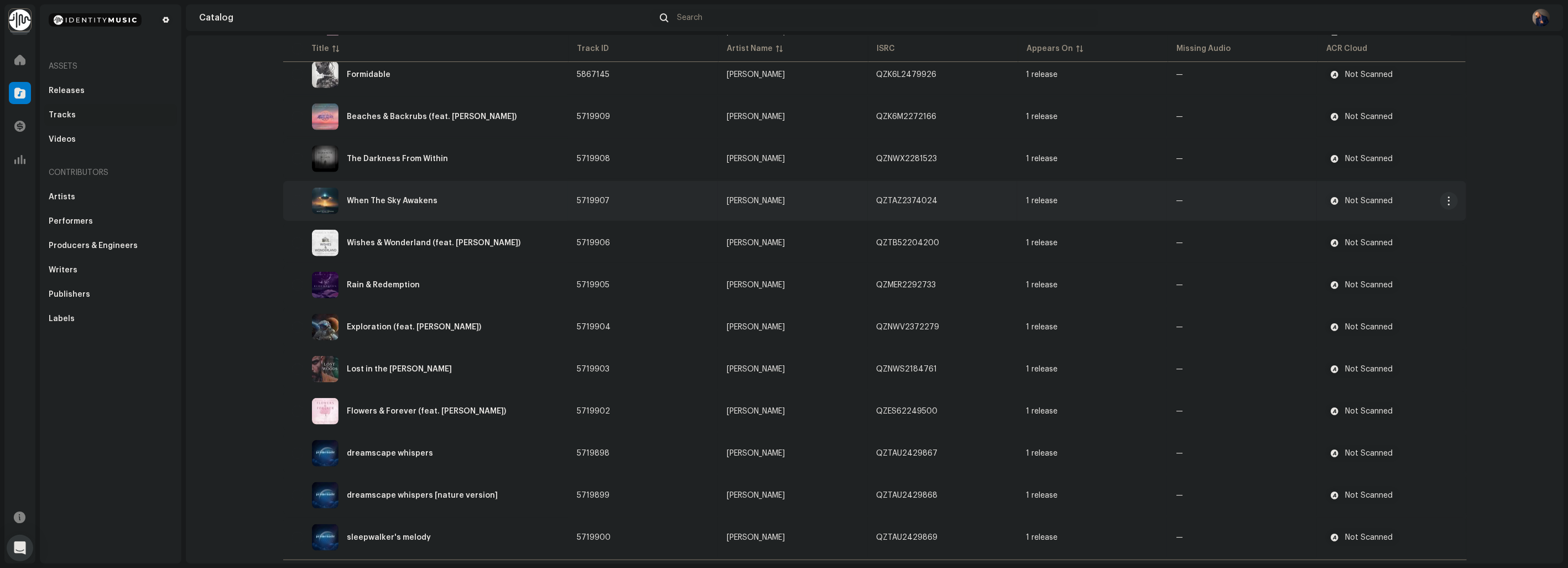
scroll to position [637, 0]
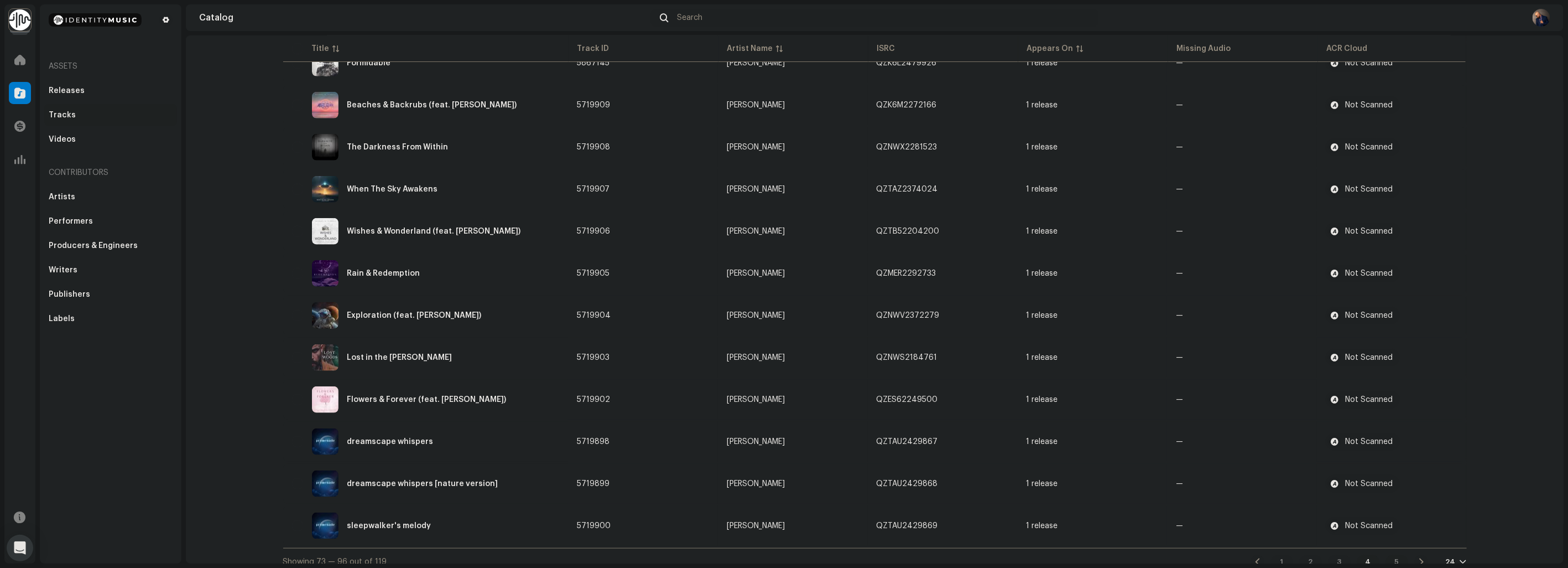
click at [1401, 555] on div "5" at bounding box center [1397, 561] width 22 height 13
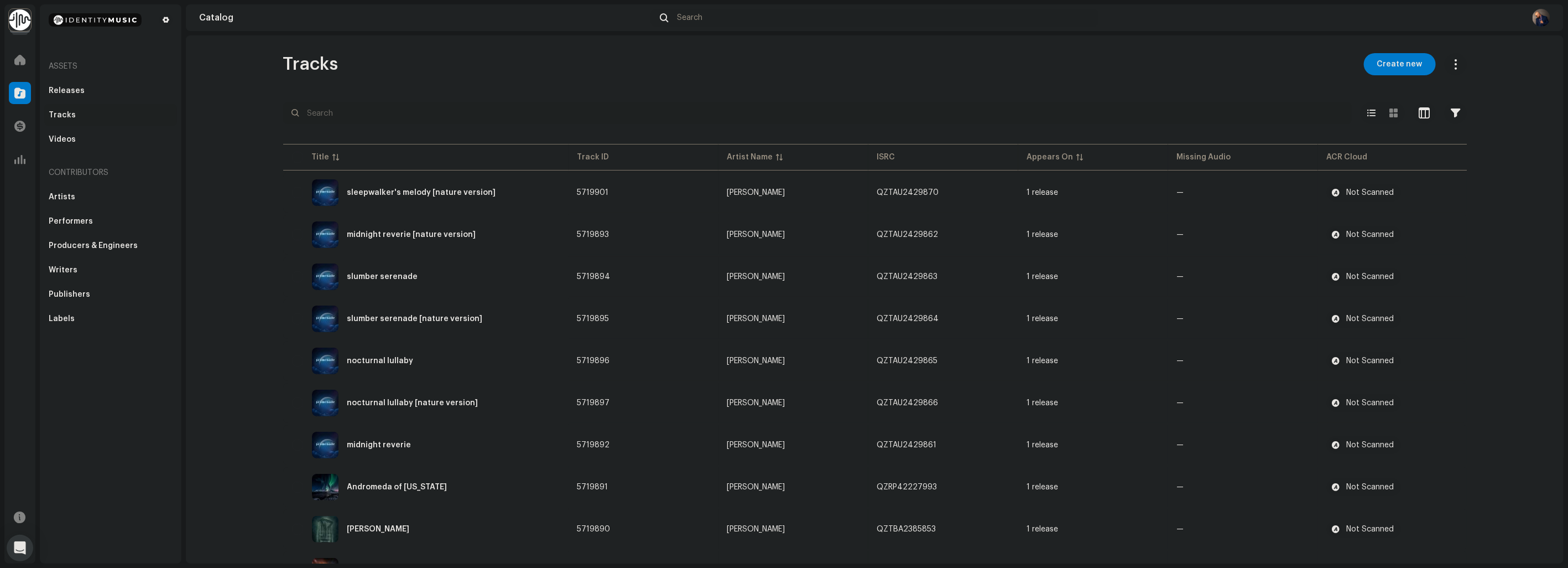
click at [361, 111] on input "text" at bounding box center [817, 112] width 1069 height 22
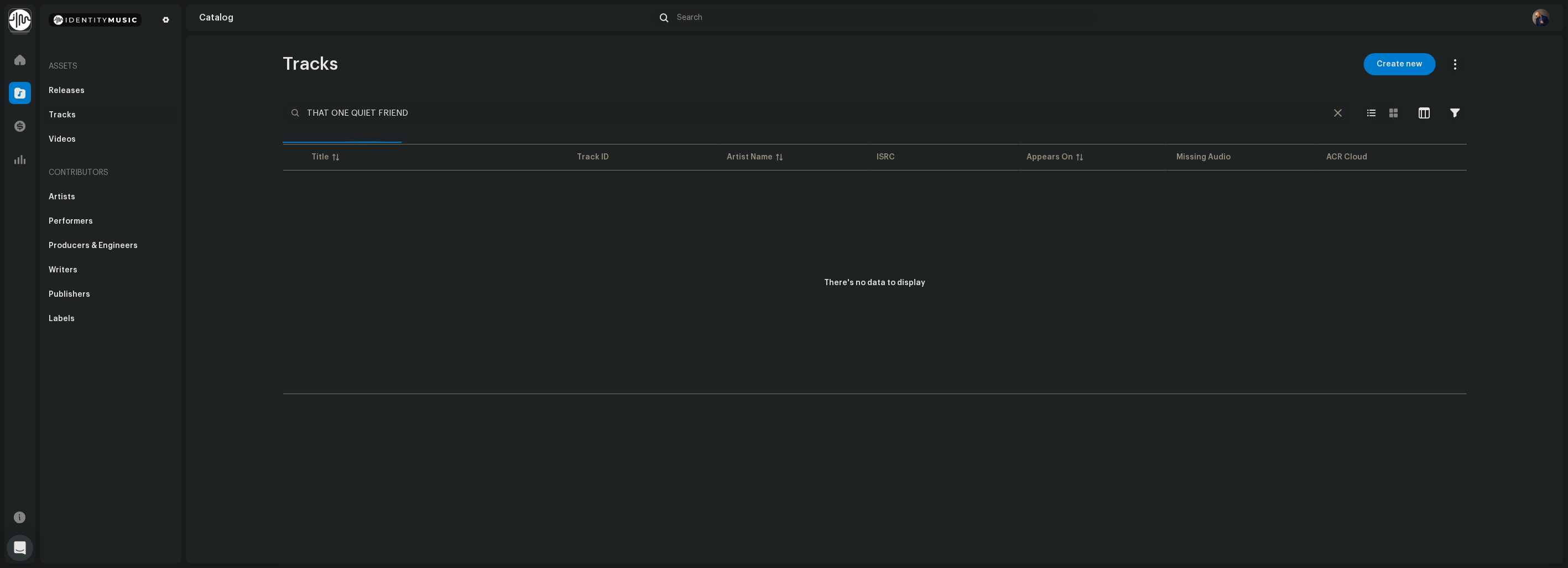
type input "THAT ONE QUIET FRIEND"
click at [24, 62] on span at bounding box center [20, 59] width 11 height 9
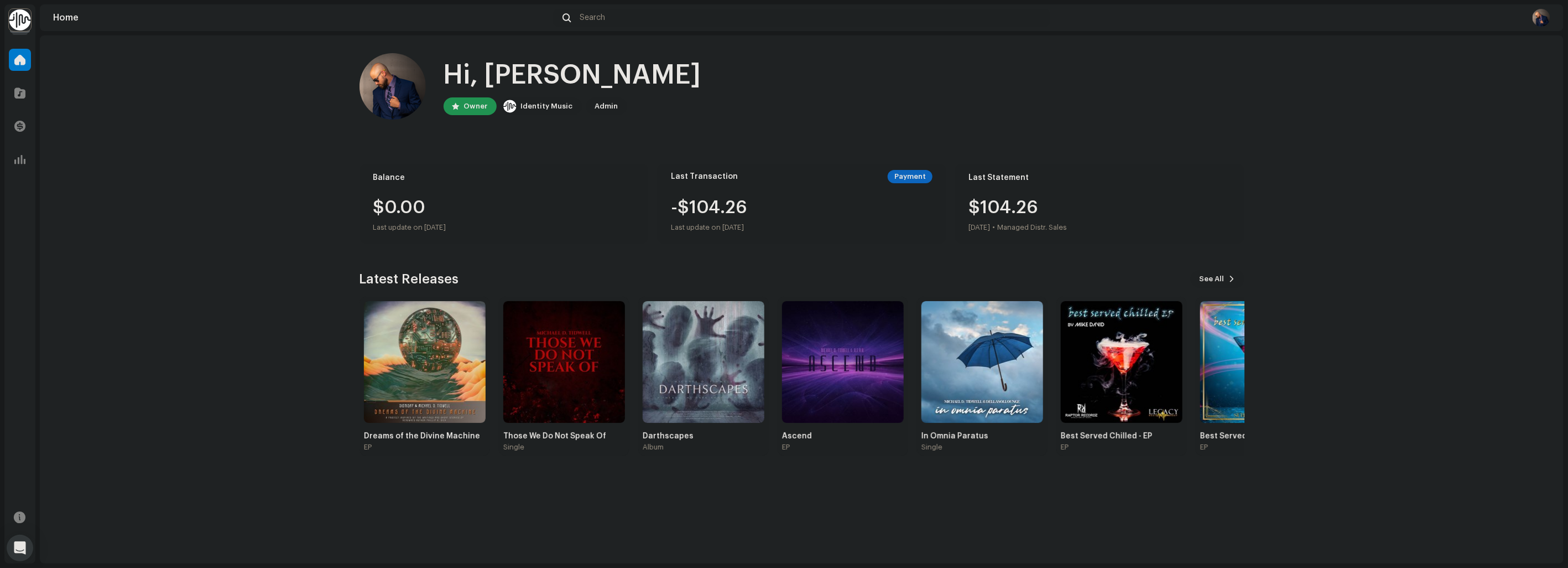
click at [27, 17] on img at bounding box center [20, 20] width 22 height 22
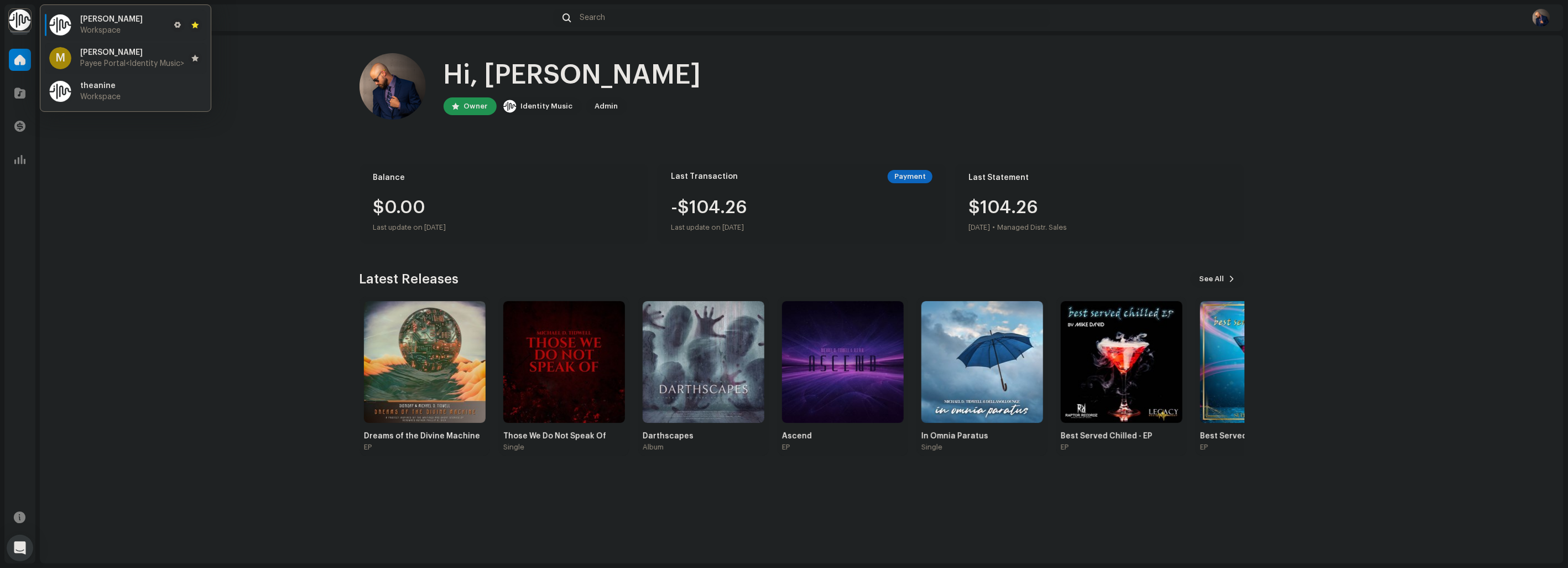
click at [115, 60] on span "Payee Portal <Identity Music>" at bounding box center [132, 63] width 104 height 9
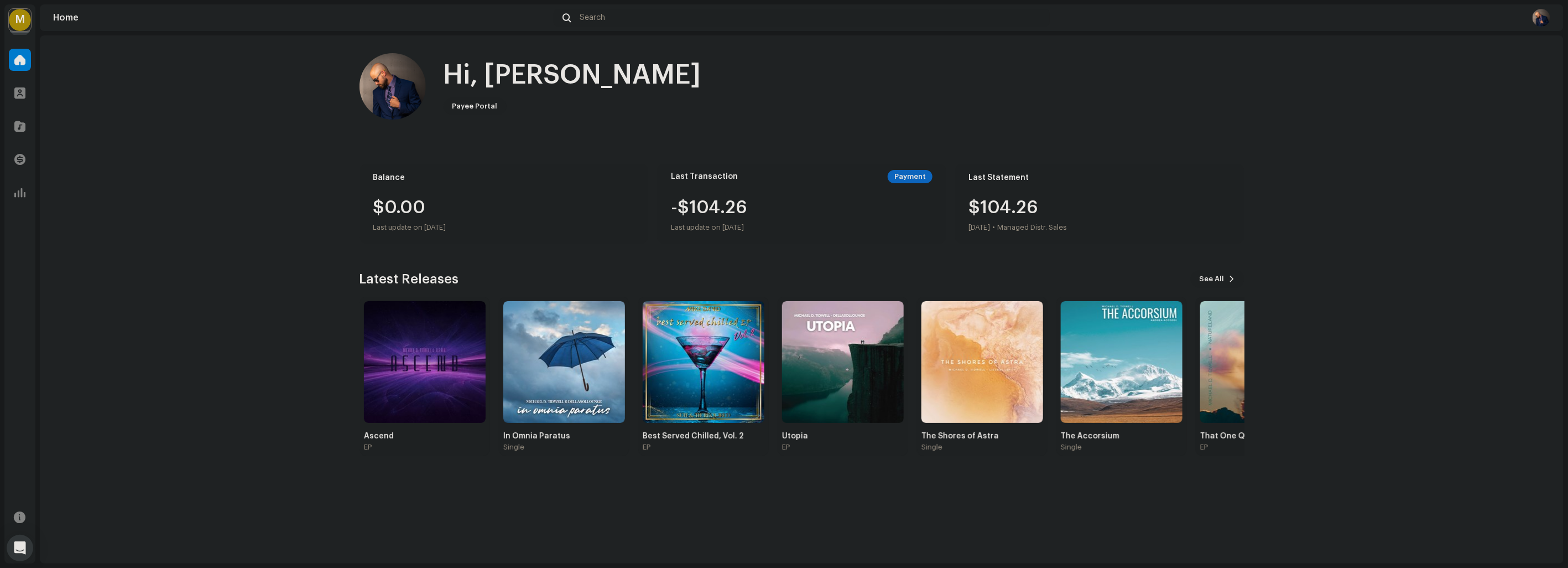
click at [1221, 344] on img at bounding box center [1261, 362] width 122 height 122
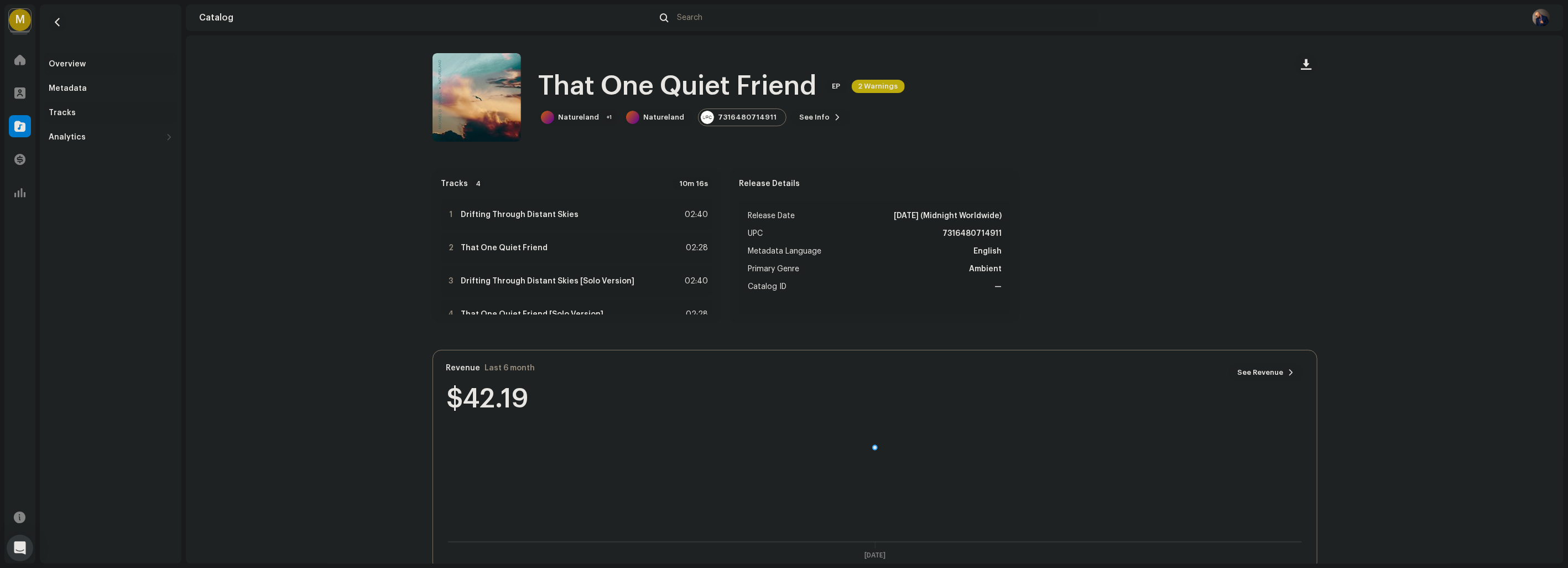
click at [70, 107] on div "Tracks" at bounding box center [110, 112] width 133 height 22
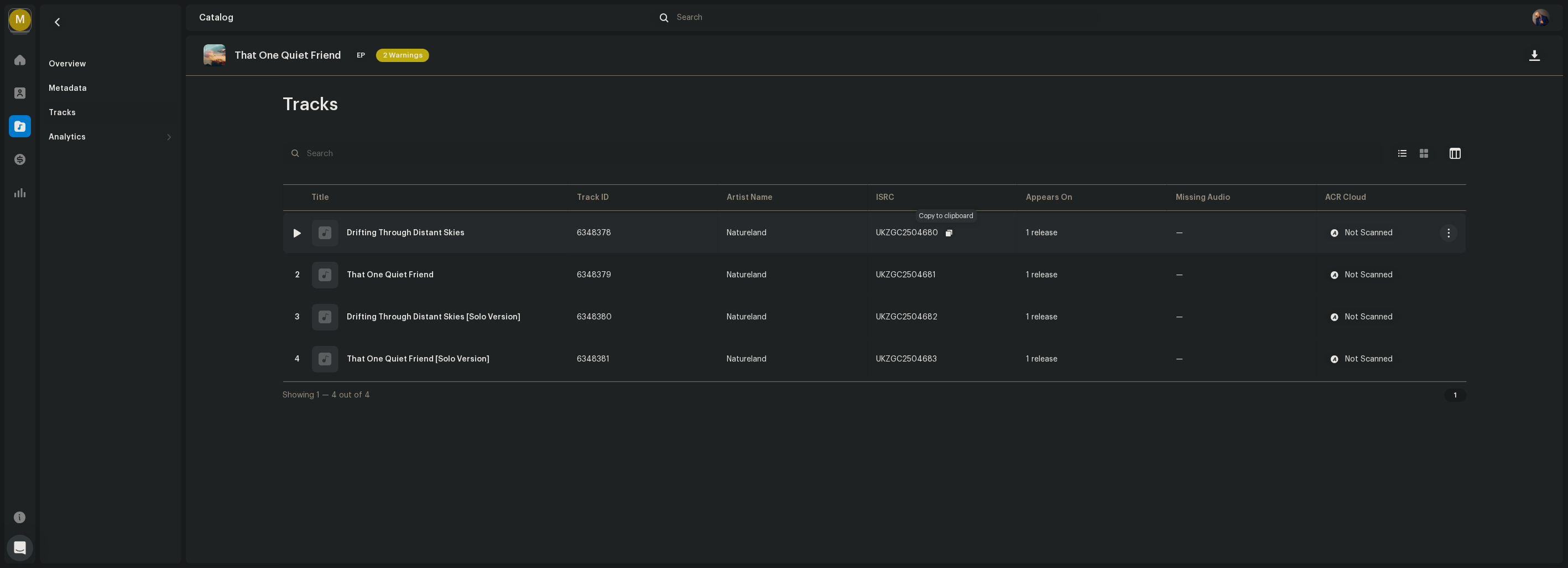
click at [952, 234] on button "button" at bounding box center [949, 233] width 13 height 13
click at [944, 273] on span "button" at bounding box center [948, 275] width 6 height 9
click at [946, 315] on span "button" at bounding box center [949, 316] width 6 height 9
click at [946, 357] on span "button" at bounding box center [948, 359] width 6 height 9
click at [60, 18] on span "button" at bounding box center [57, 22] width 9 height 9
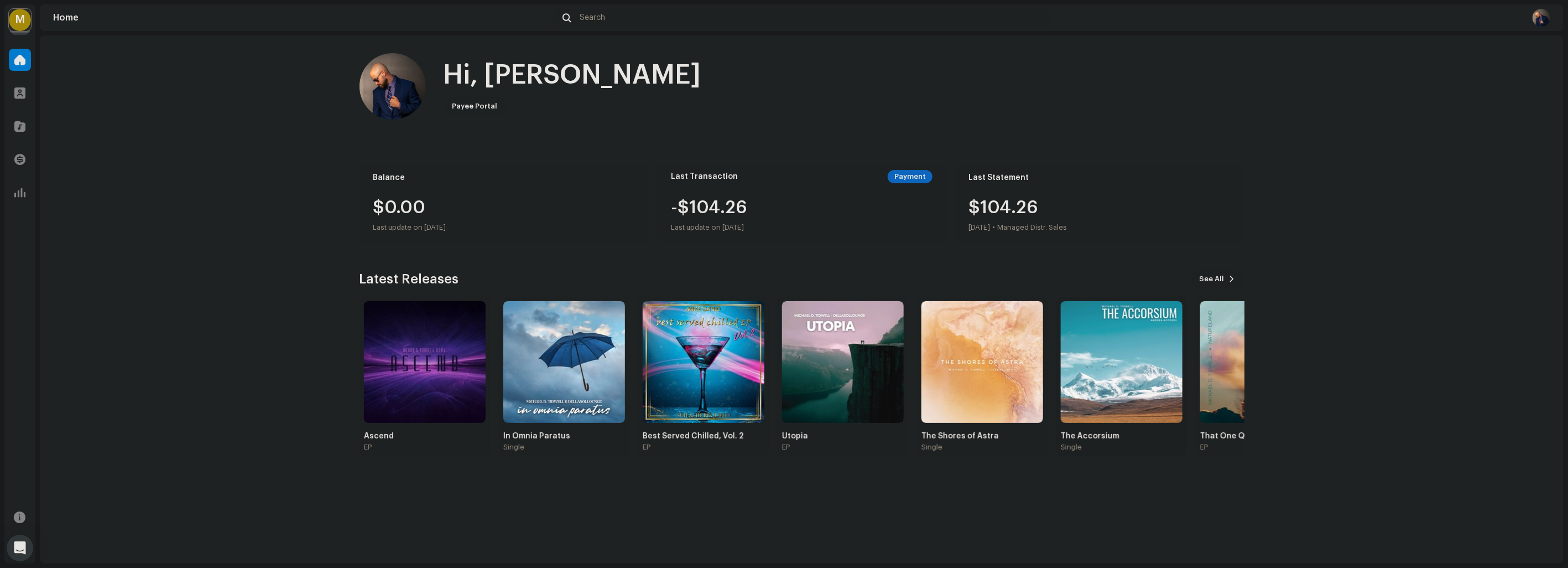
click at [1132, 345] on img at bounding box center [1121, 362] width 122 height 122
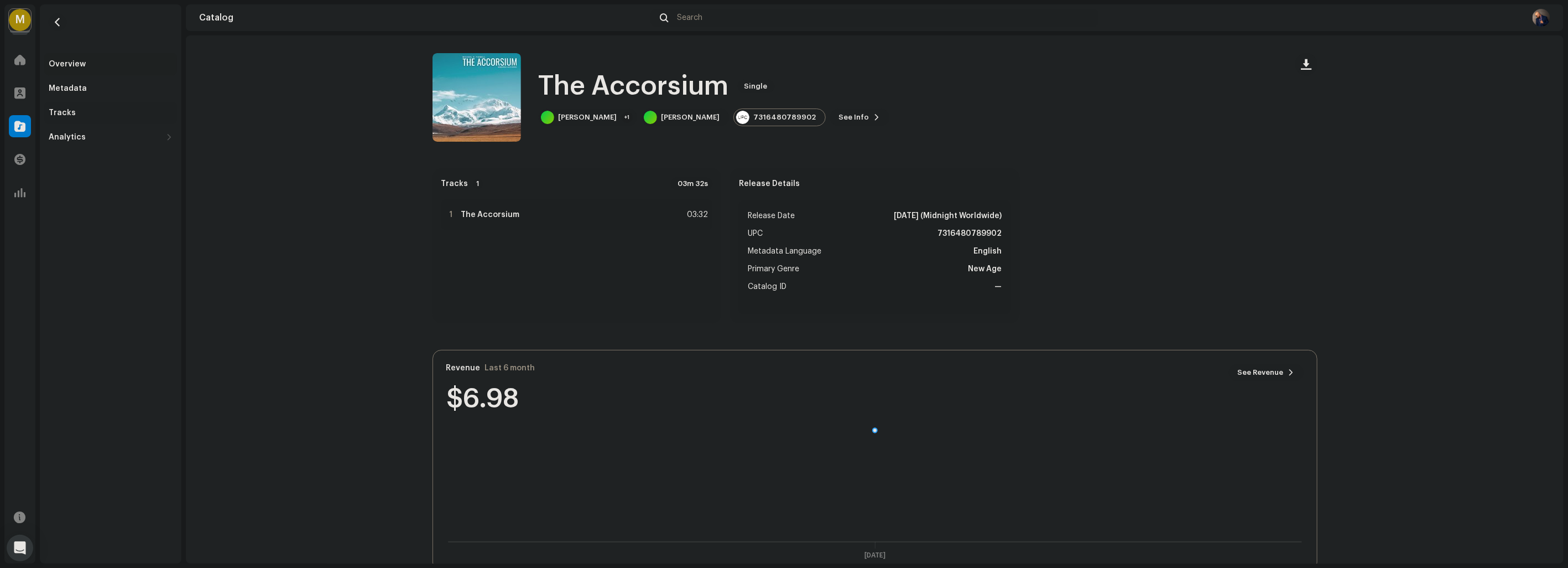
click at [98, 112] on div "Tracks" at bounding box center [111, 112] width 124 height 9
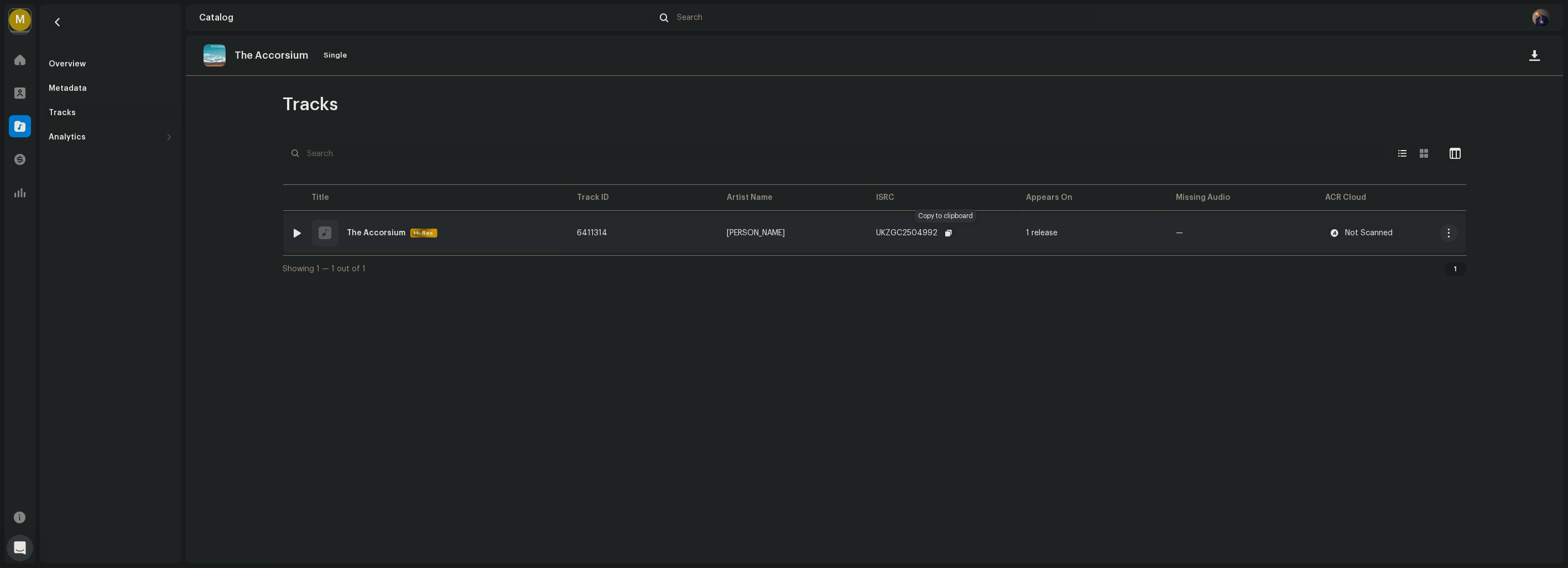
click at [946, 234] on span "button" at bounding box center [949, 232] width 6 height 9
click at [57, 26] on span "button" at bounding box center [57, 22] width 9 height 9
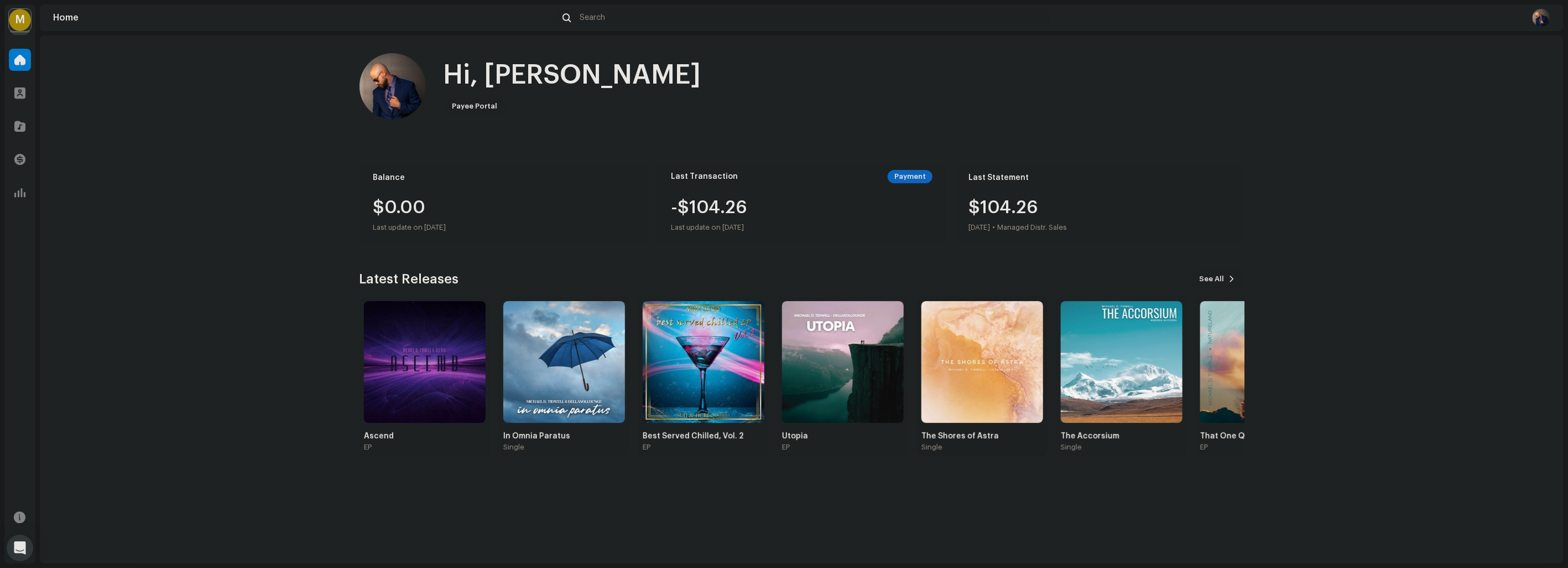
click at [1009, 378] on img at bounding box center [982, 362] width 122 height 122
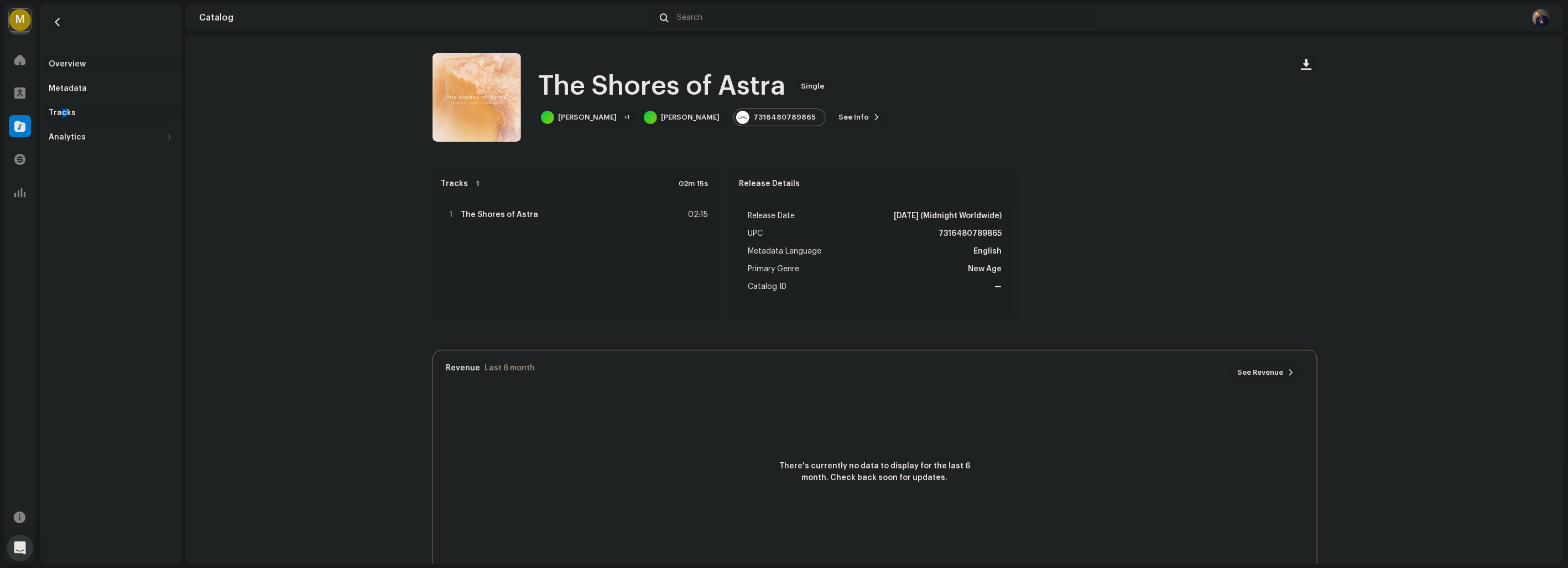
click at [62, 116] on div "Tracks" at bounding box center [62, 112] width 27 height 9
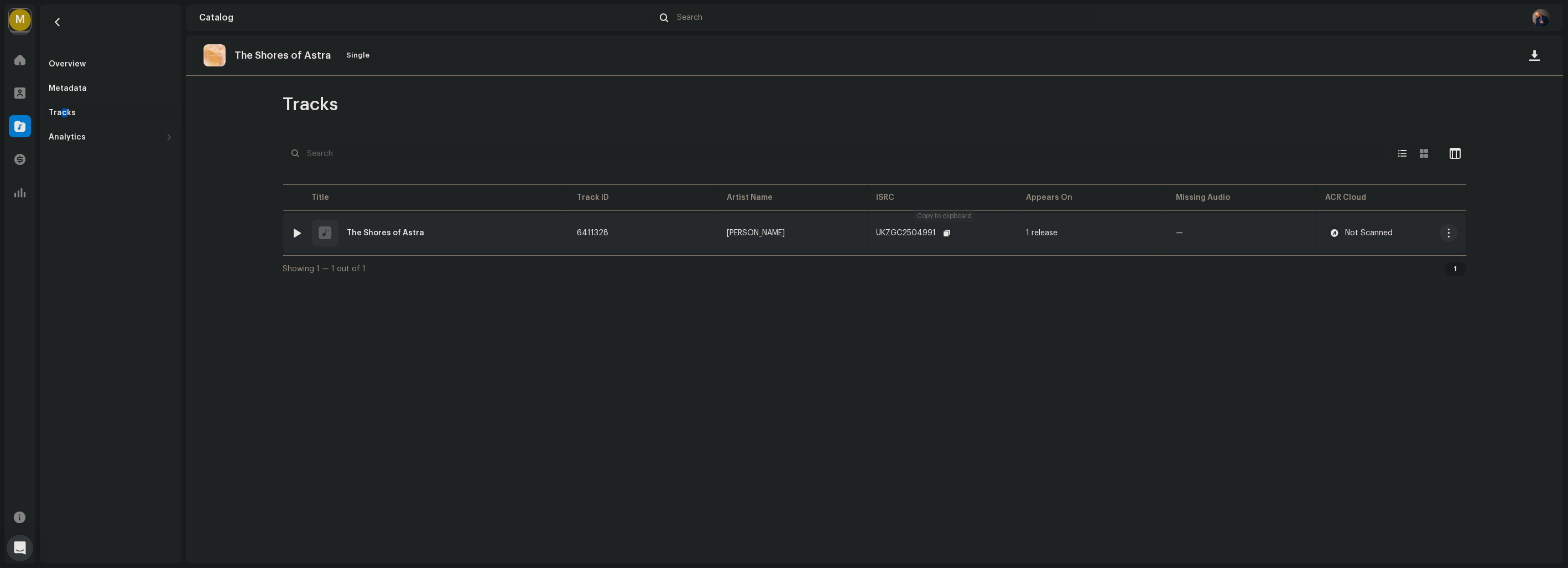
click at [944, 230] on span "button" at bounding box center [948, 232] width 6 height 9
click at [57, 24] on span "button" at bounding box center [57, 22] width 9 height 9
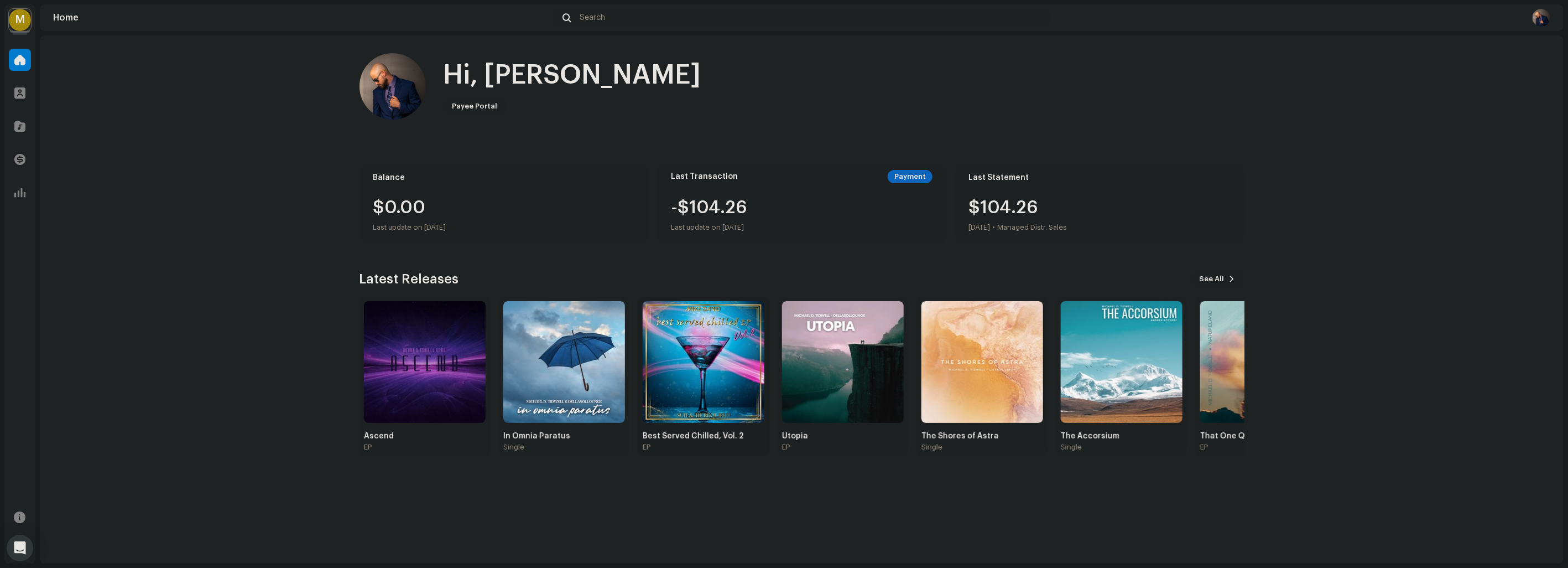
click at [698, 358] on img at bounding box center [703, 362] width 122 height 122
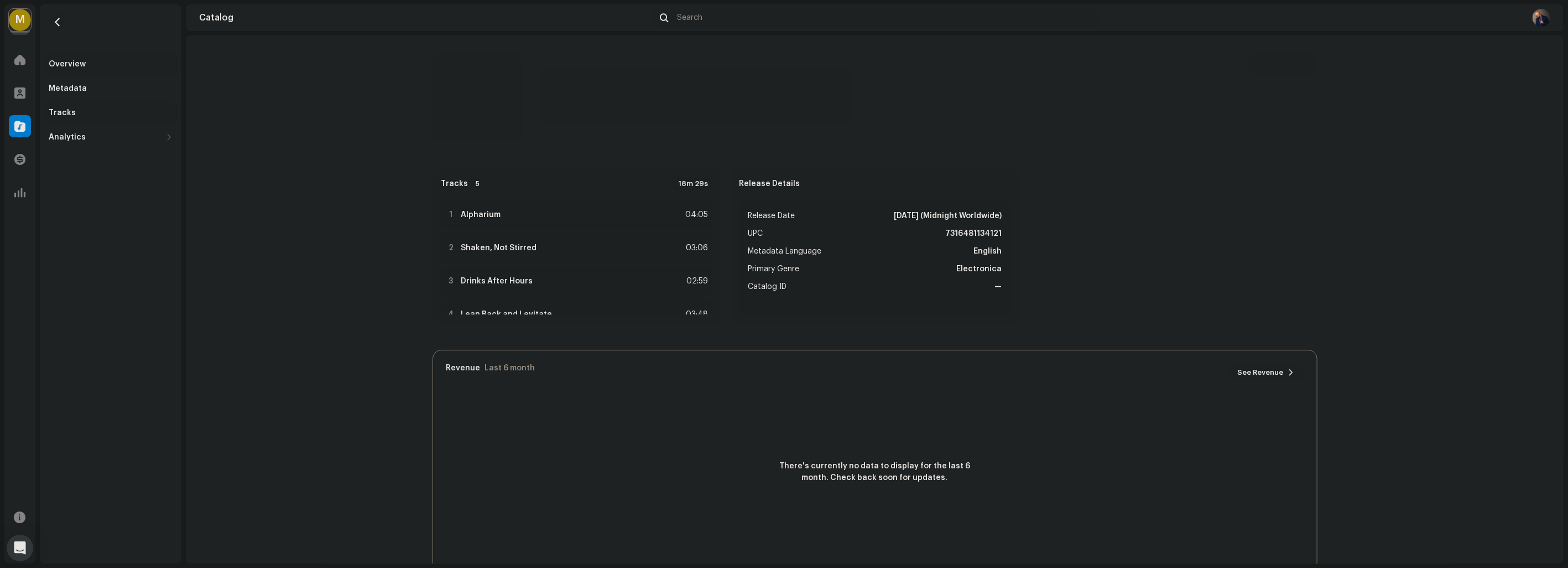
click at [87, 105] on div "Tracks" at bounding box center [110, 112] width 133 height 22
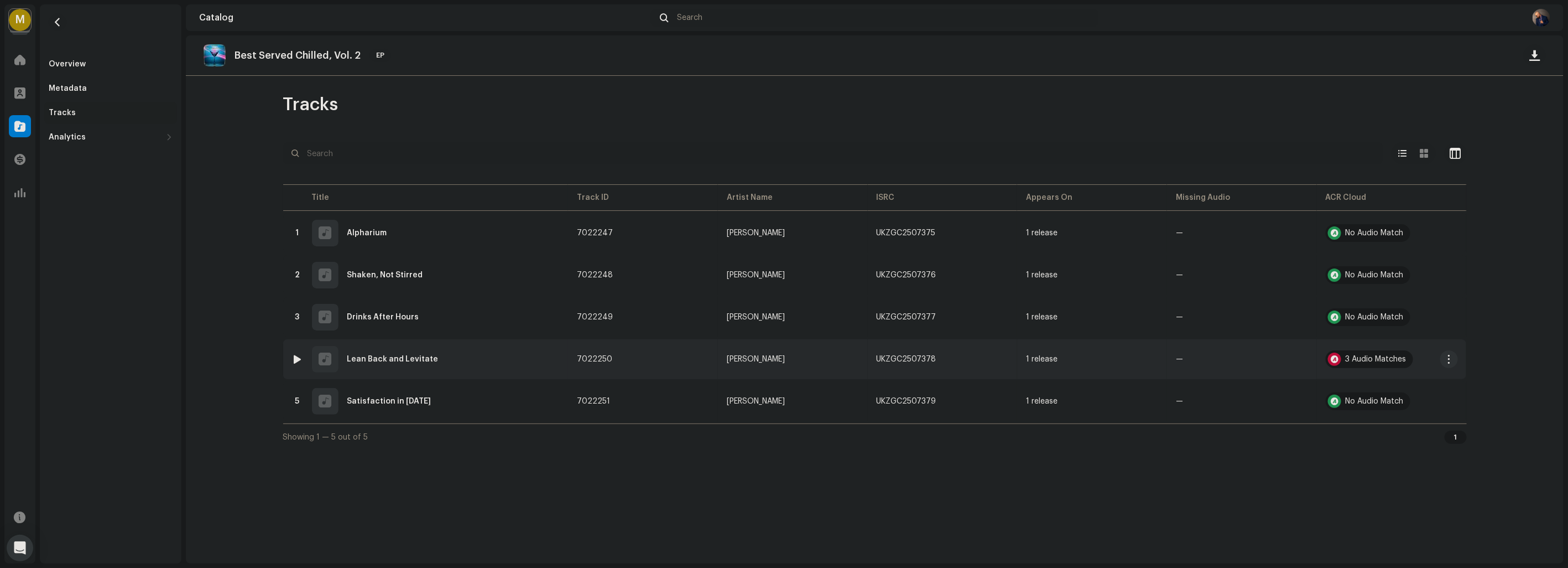
click at [1356, 357] on div "3 Audio Matches" at bounding box center [1375, 360] width 61 height 8
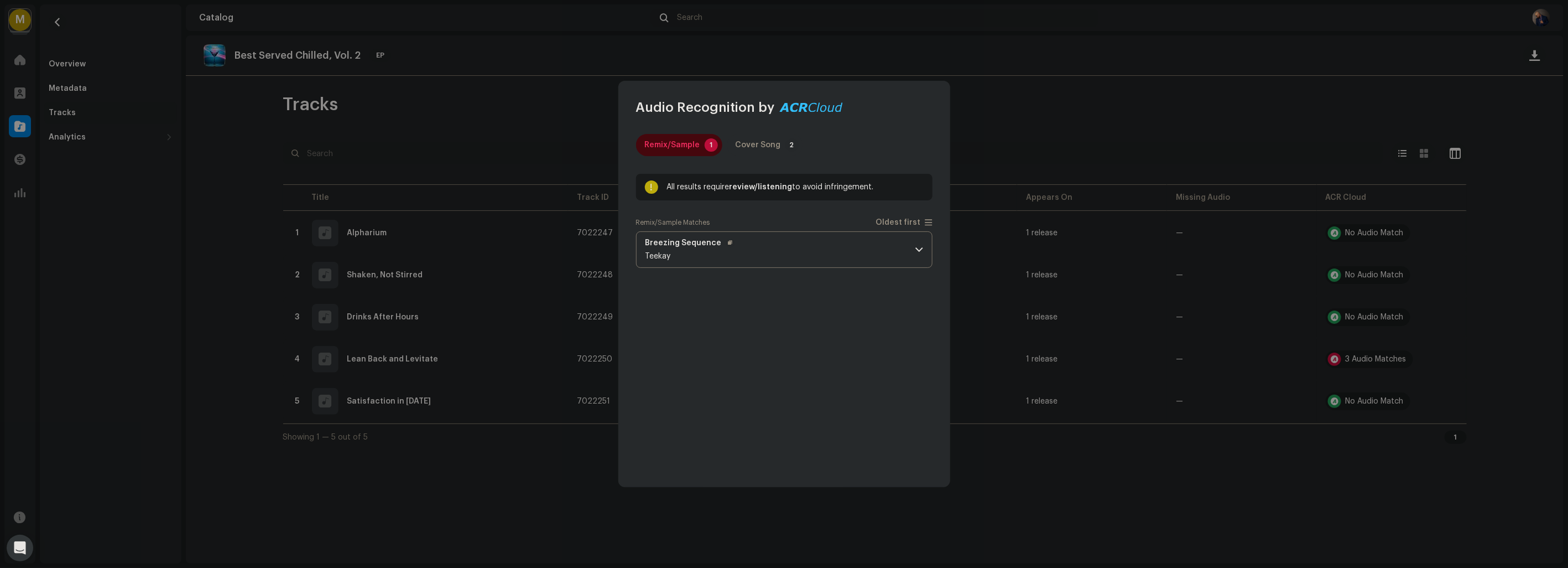
click at [920, 247] on span at bounding box center [919, 249] width 7 height 9
click at [922, 247] on span at bounding box center [919, 249] width 7 height 9
click at [766, 146] on div "Cover Song" at bounding box center [758, 145] width 46 height 22
click at [758, 239] on p-accordion-header "Pins and Needles Sheridan Tongue" at bounding box center [784, 249] width 296 height 36
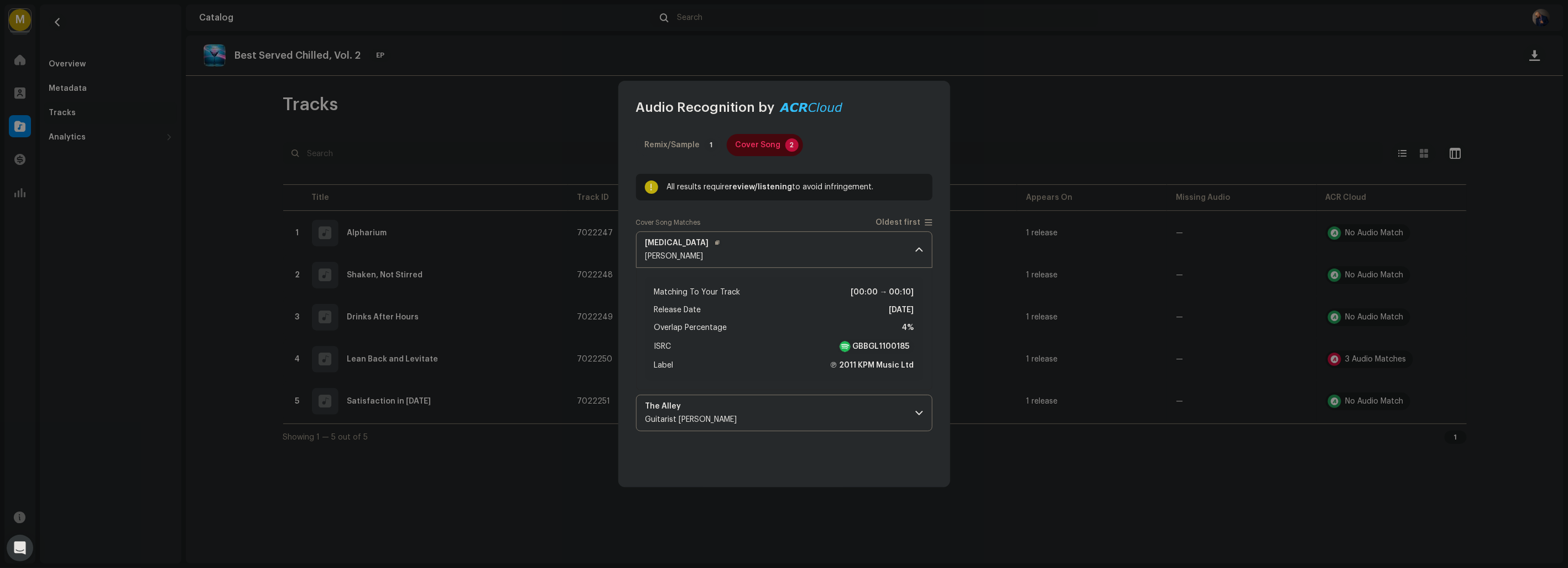
click at [758, 239] on p-accordion-header "Pins and Needles Sheridan Tongue" at bounding box center [784, 249] width 296 height 36
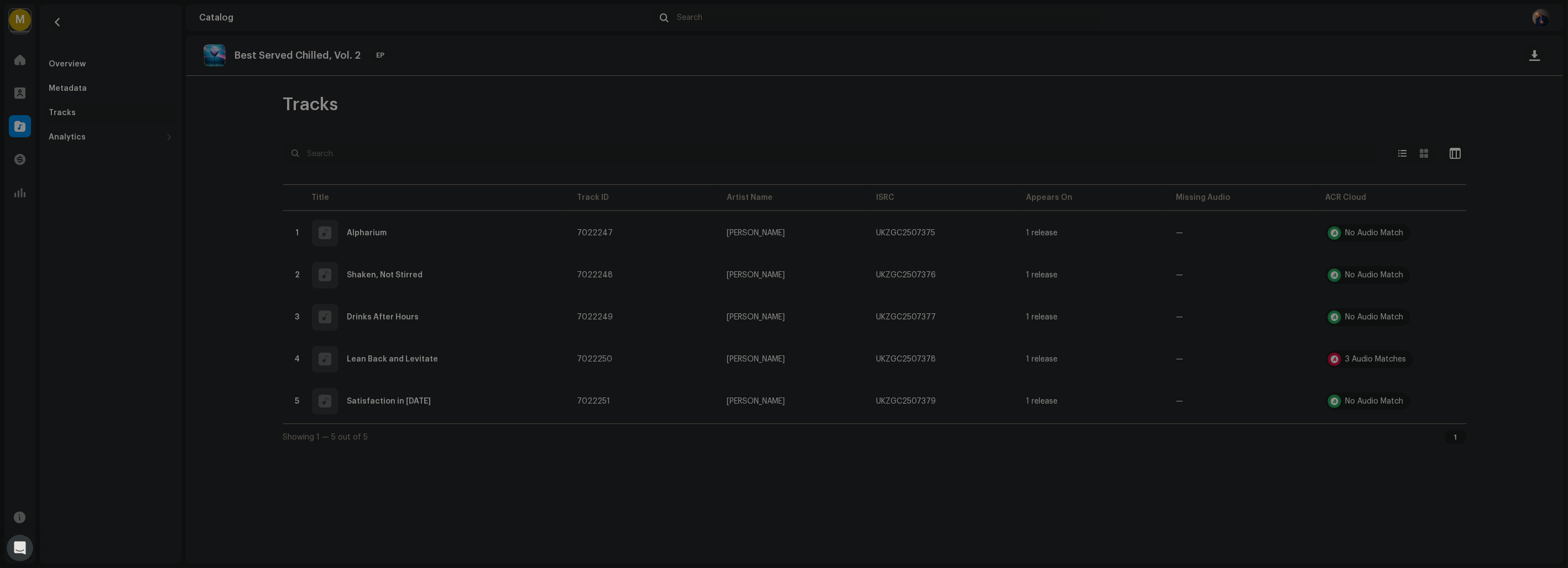
click at [1056, 145] on div "Audio Recognition by Remix/Sample 1 Cover Song 2 All results require review/lis…" at bounding box center [784, 284] width 1568 height 568
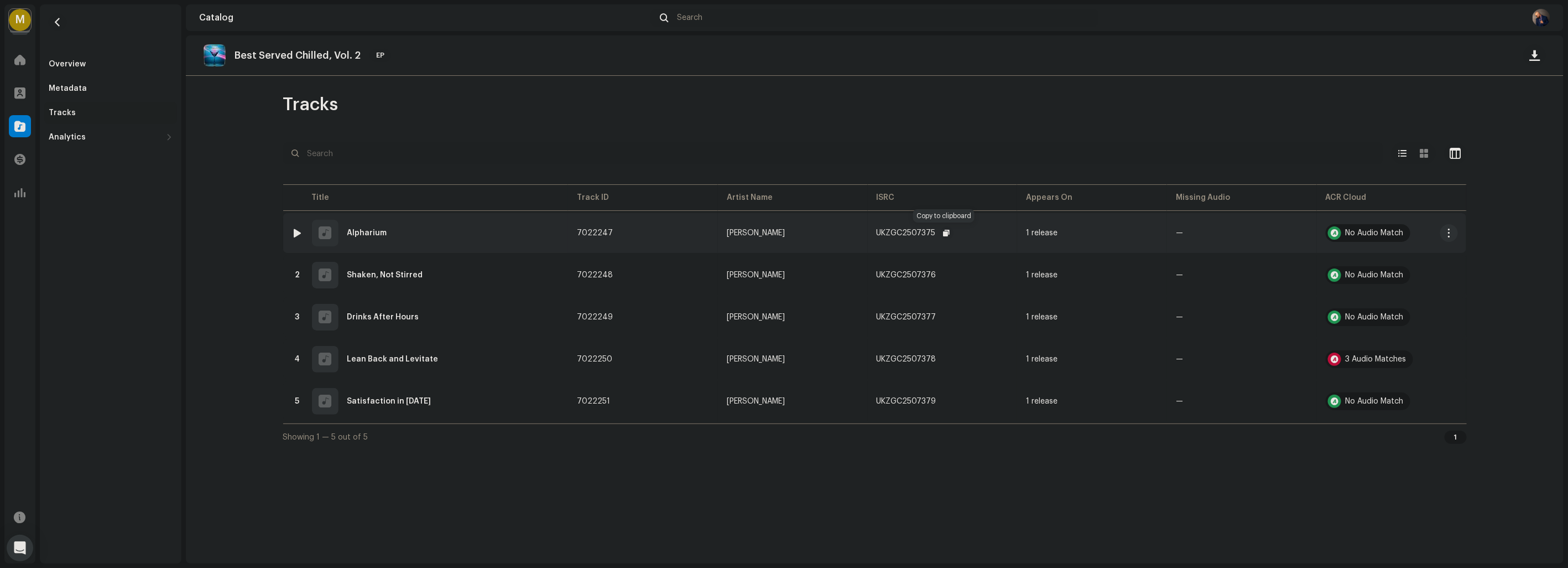
click at [944, 236] on span "button" at bounding box center [947, 232] width 6 height 9
click at [946, 275] on span "button" at bounding box center [948, 275] width 6 height 9
click at [944, 313] on span "button" at bounding box center [948, 316] width 6 height 9
click at [954, 357] on div "UKZGC2507378" at bounding box center [943, 359] width 132 height 22
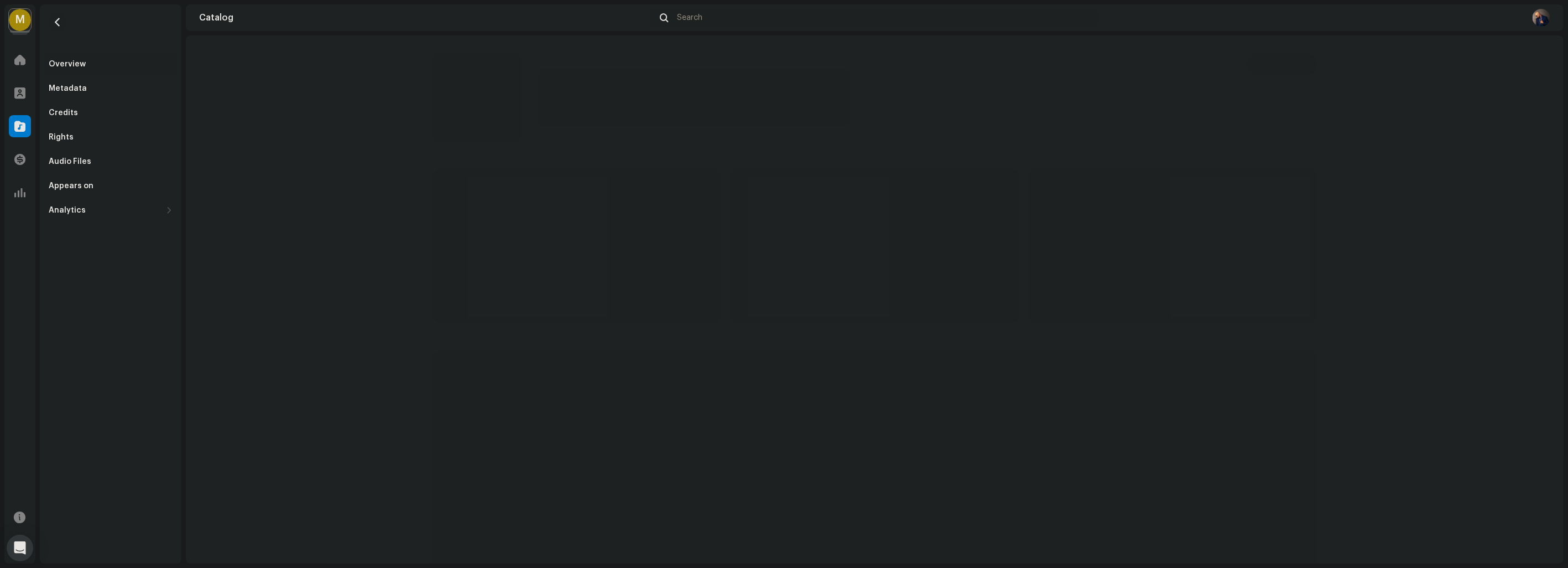
click at [53, 22] on span "button" at bounding box center [57, 22] width 9 height 9
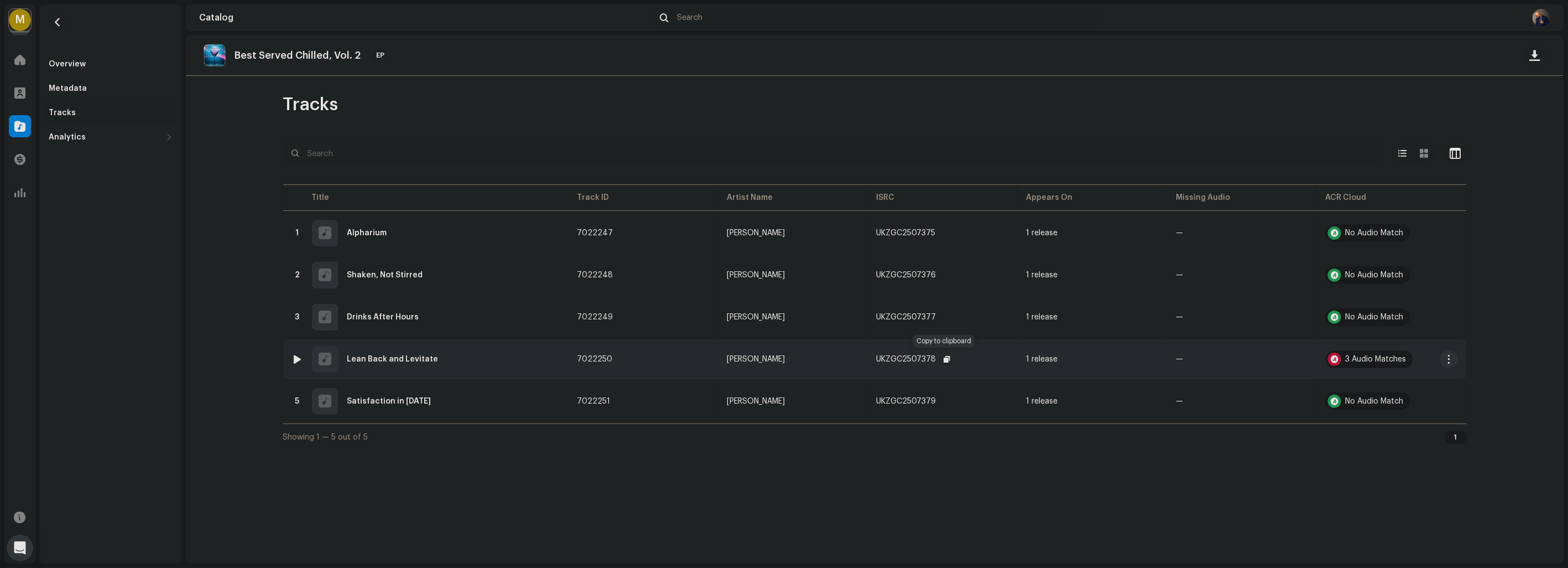
click at [946, 357] on span "button" at bounding box center [948, 359] width 6 height 9
click at [944, 402] on span "button" at bounding box center [948, 400] width 6 height 9
click at [57, 24] on span "button" at bounding box center [57, 22] width 9 height 9
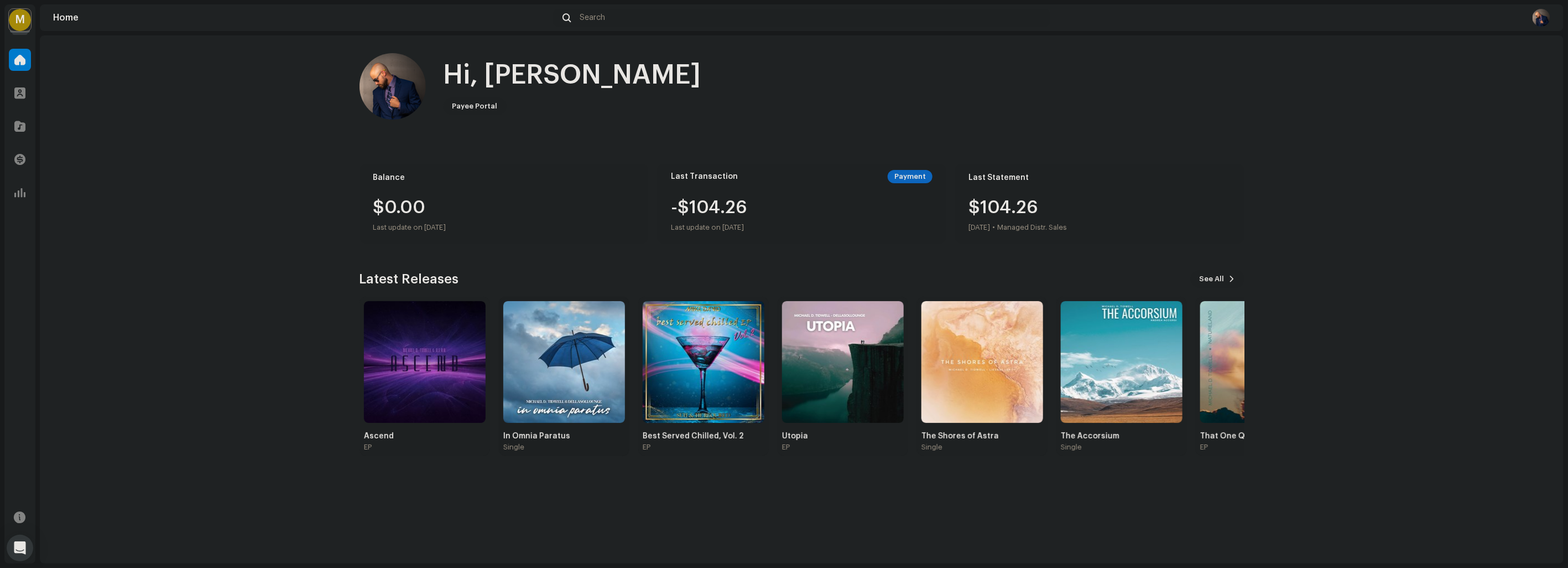
click at [596, 341] on img at bounding box center [564, 362] width 122 height 122
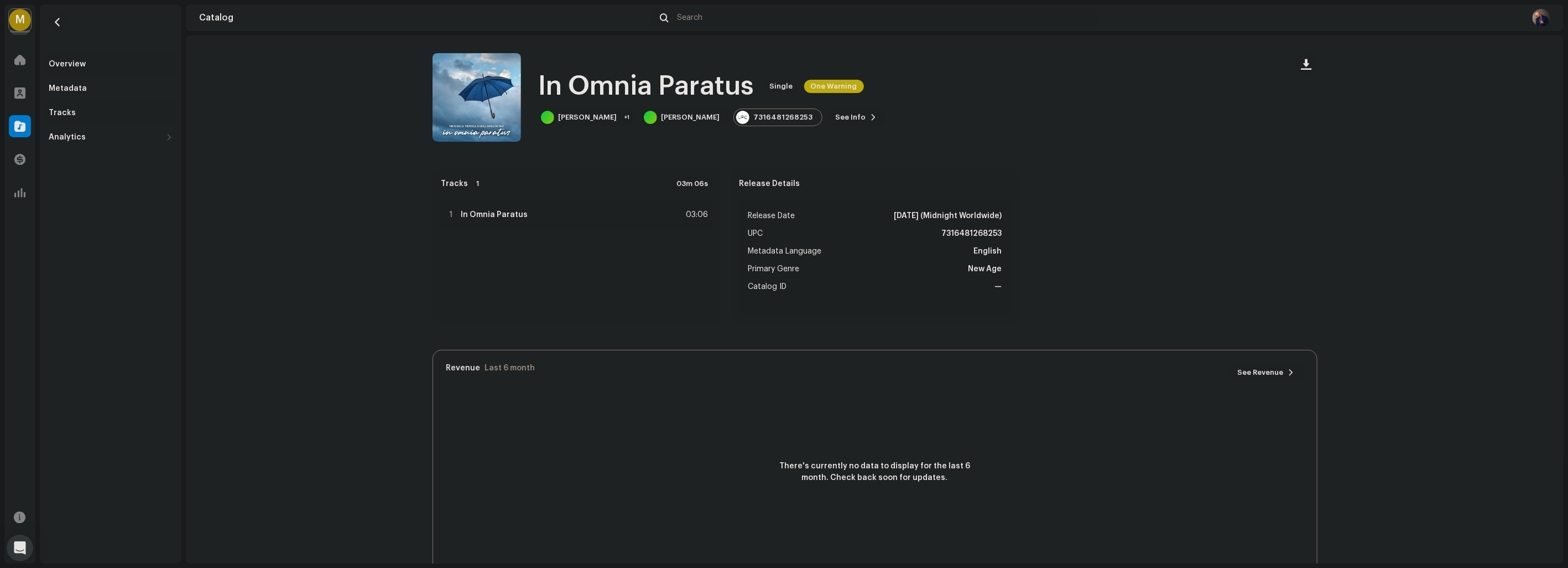
click at [62, 109] on div "Tracks" at bounding box center [62, 112] width 27 height 9
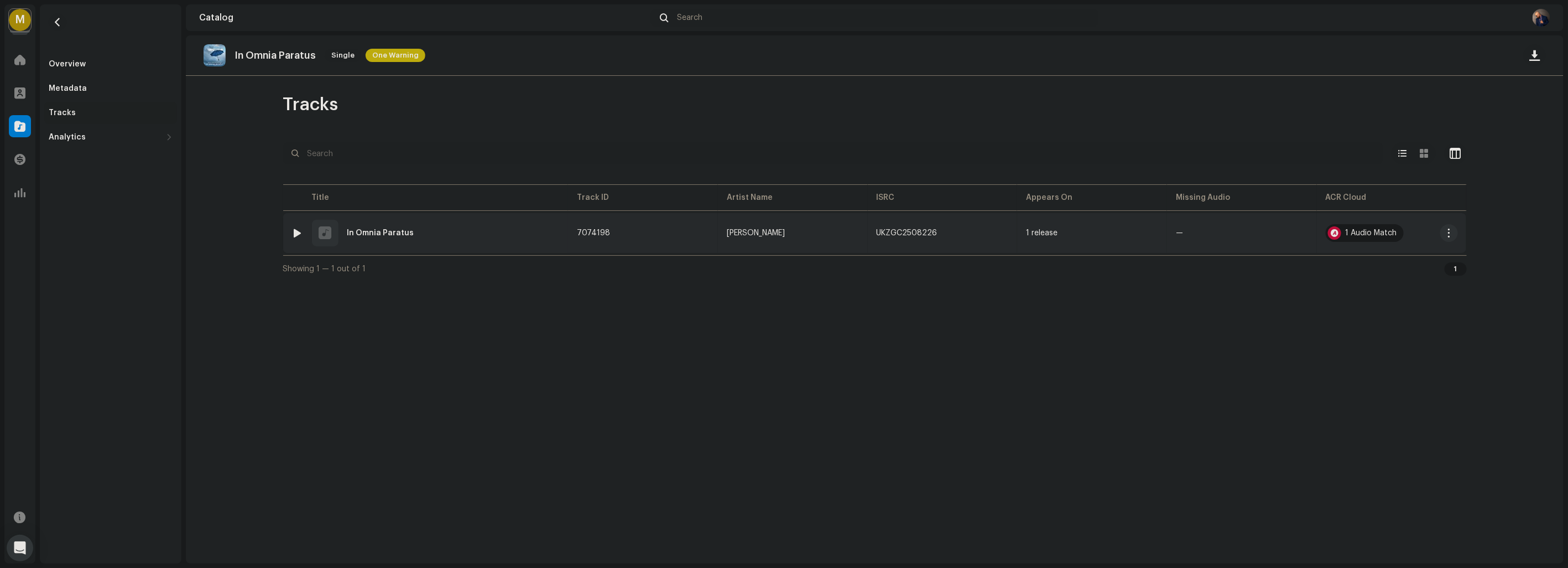
click at [1340, 234] on div at bounding box center [1334, 233] width 13 height 13
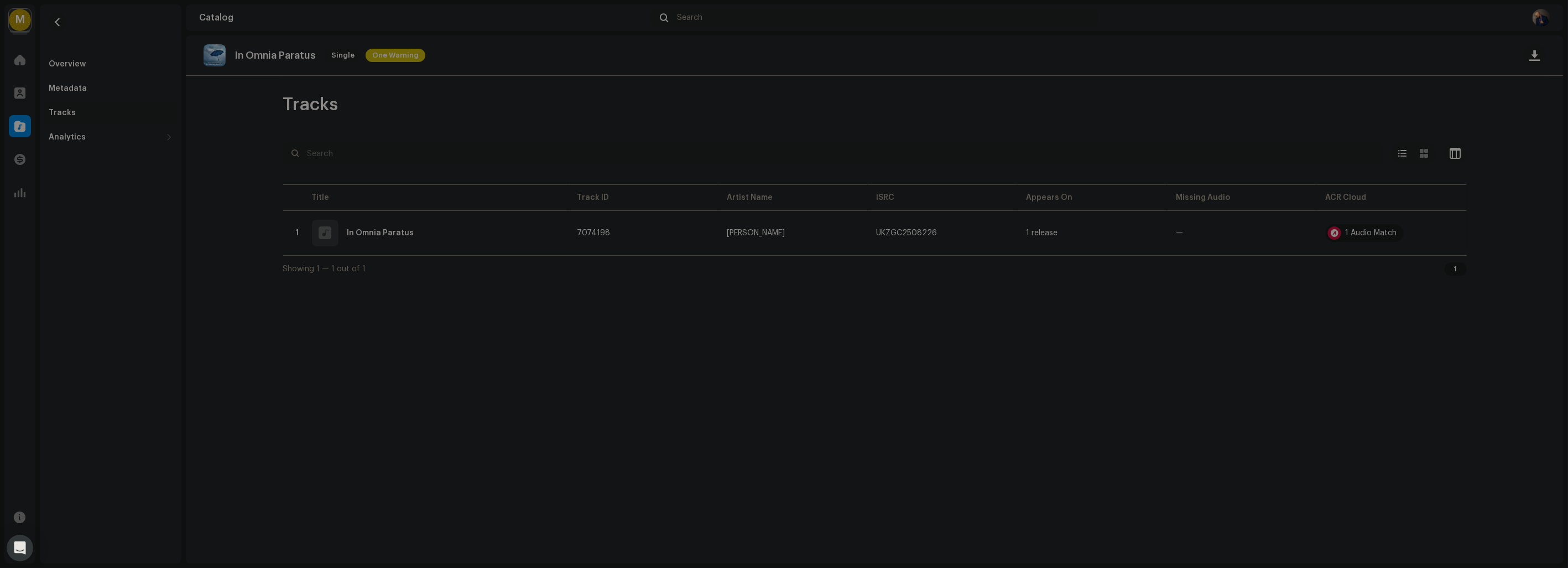
click at [1084, 125] on div "Audio Recognition by Remix/Sample 1 All results require review/listening to avo…" at bounding box center [784, 284] width 1568 height 568
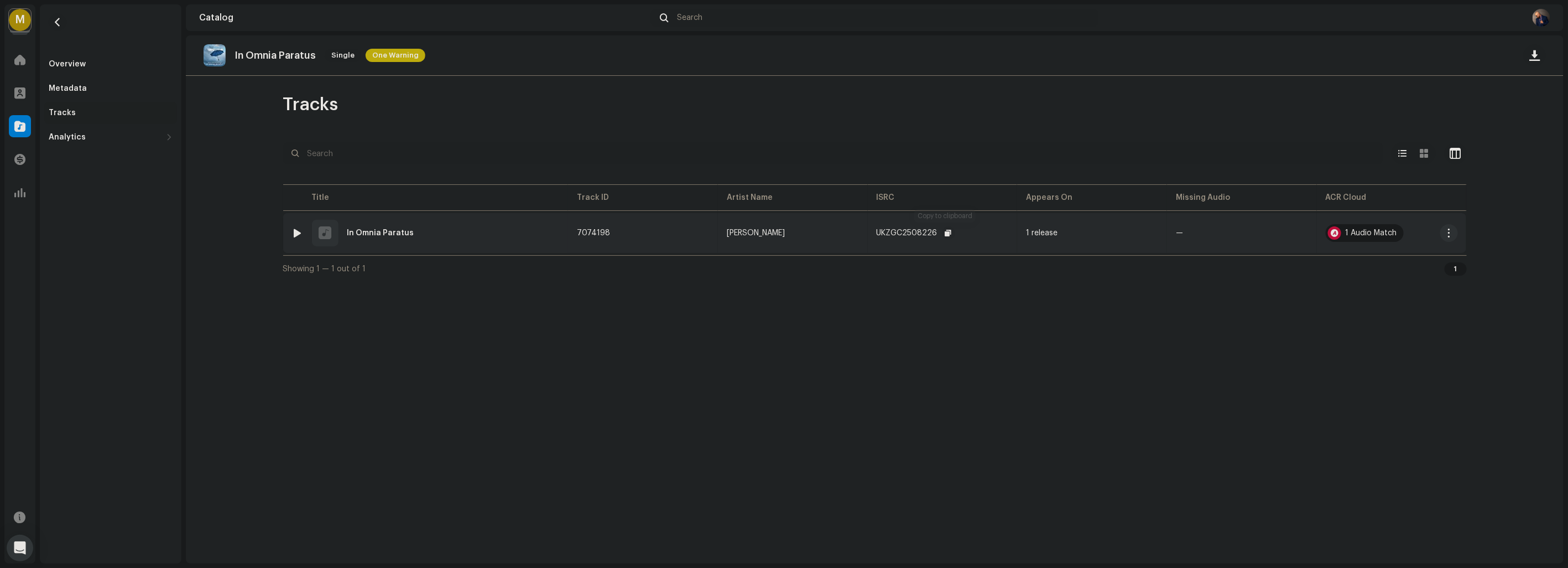
click at [945, 233] on span "button" at bounding box center [948, 232] width 6 height 9
click at [59, 21] on span "button" at bounding box center [57, 22] width 9 height 9
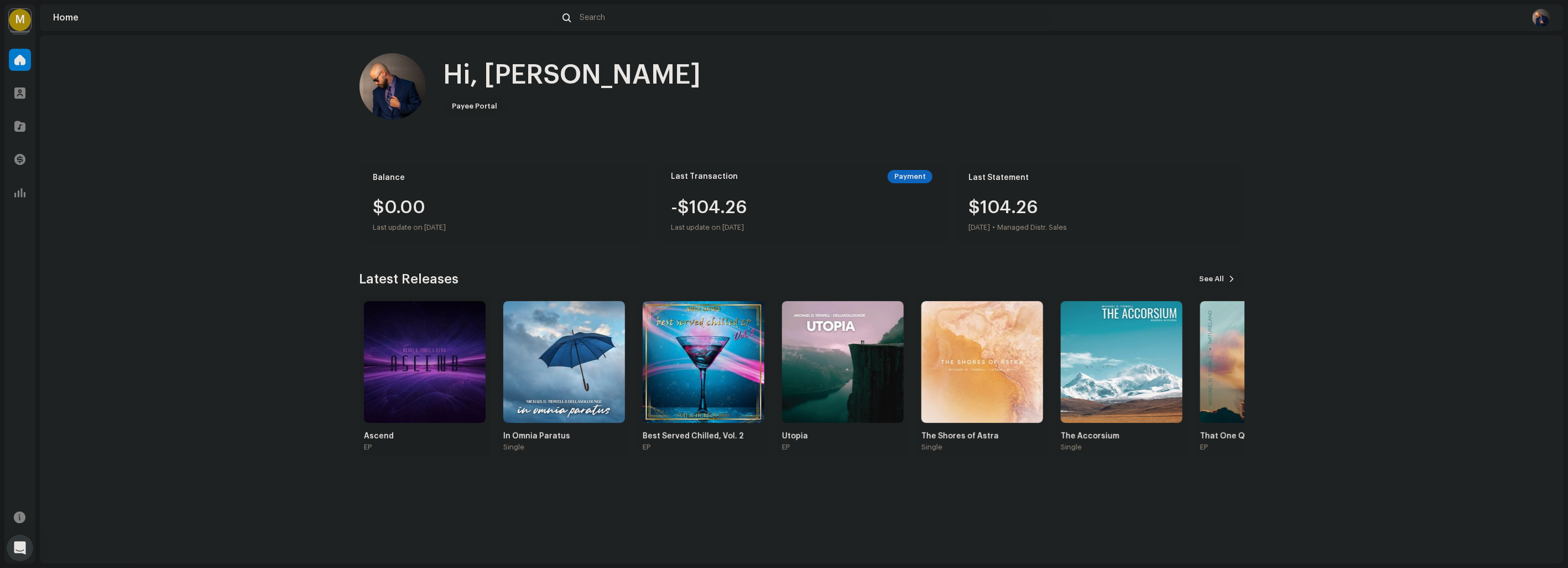
click at [443, 341] on img at bounding box center [425, 362] width 122 height 122
click at [459, 356] on img at bounding box center [425, 362] width 122 height 122
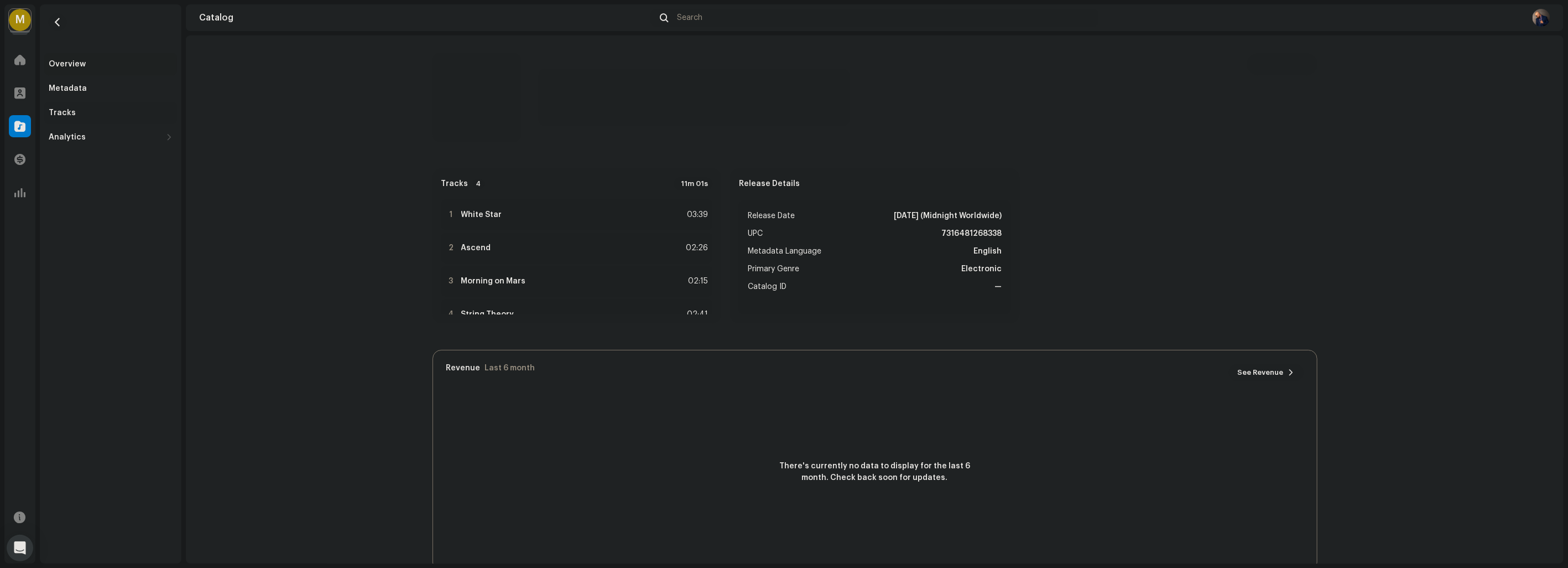
click at [78, 112] on div "Tracks" at bounding box center [111, 112] width 124 height 9
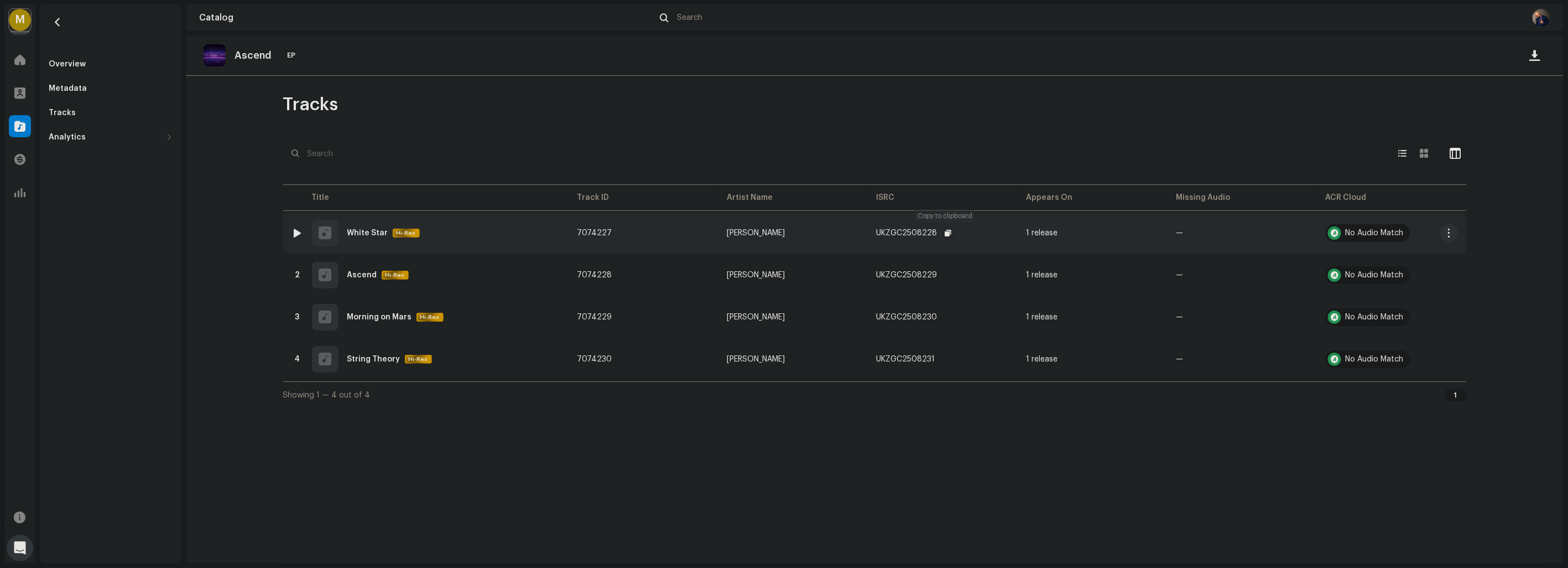
click at [945, 232] on span "button" at bounding box center [948, 232] width 6 height 9
click at [945, 271] on span "button" at bounding box center [948, 275] width 6 height 9
click at [946, 275] on span "button" at bounding box center [948, 275] width 6 height 9
click at [953, 312] on re-a-clipboard-btn at bounding box center [948, 317] width 13 height 13
click at [945, 314] on span "button" at bounding box center [948, 316] width 6 height 9
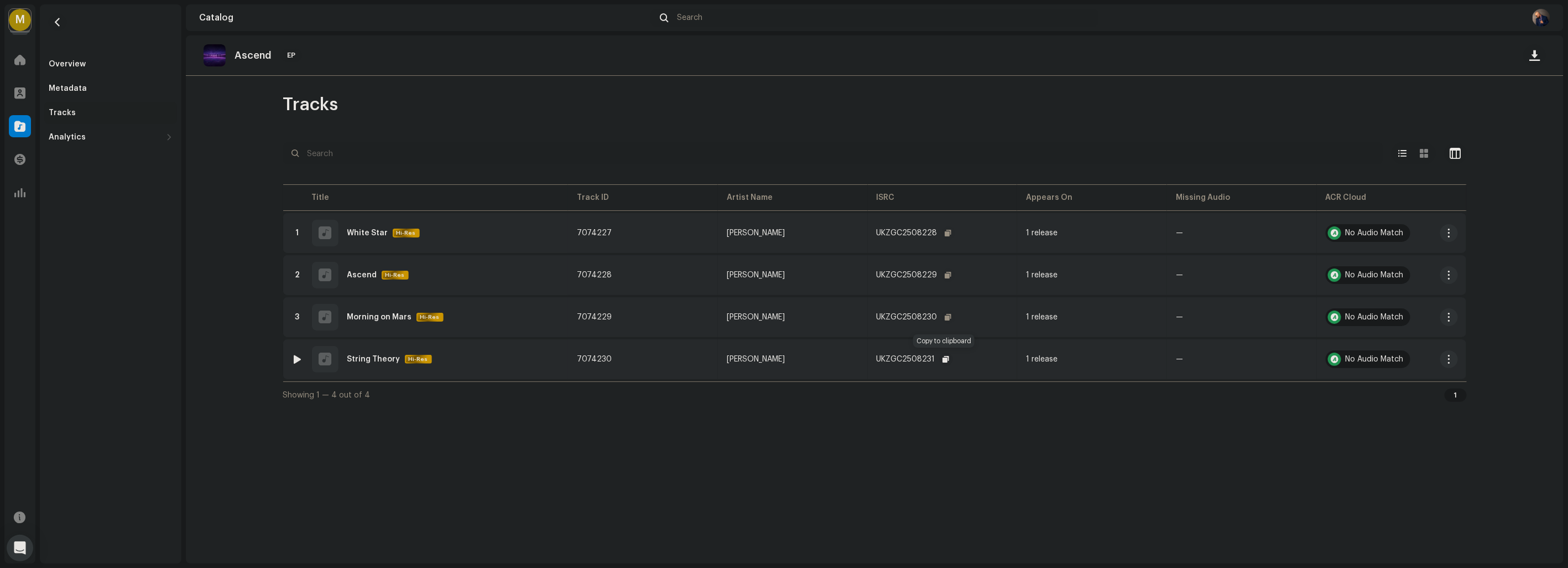
click at [944, 356] on span "button" at bounding box center [946, 359] width 6 height 9
click at [17, 56] on span at bounding box center [20, 59] width 11 height 9
